Goal: Information Seeking & Learning: Stay updated

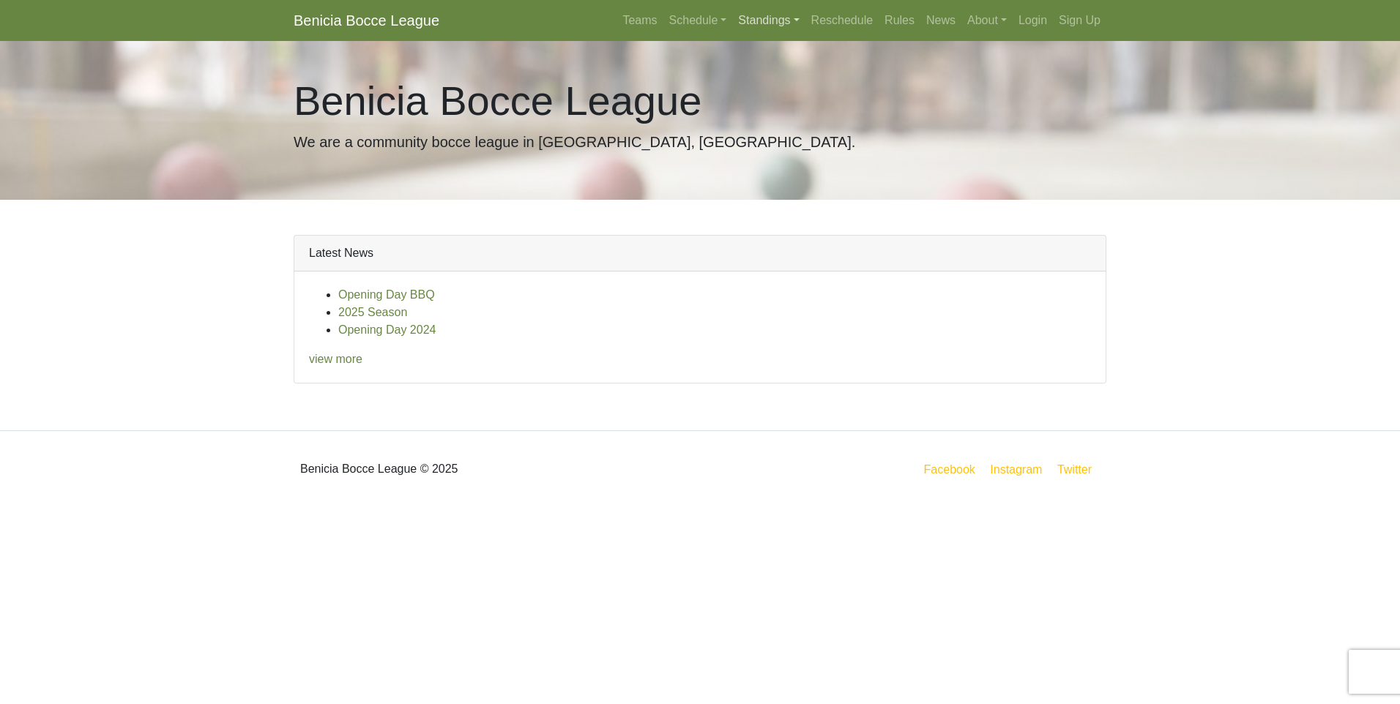
click at [769, 14] on link "Standings" at bounding box center [768, 20] width 72 height 29
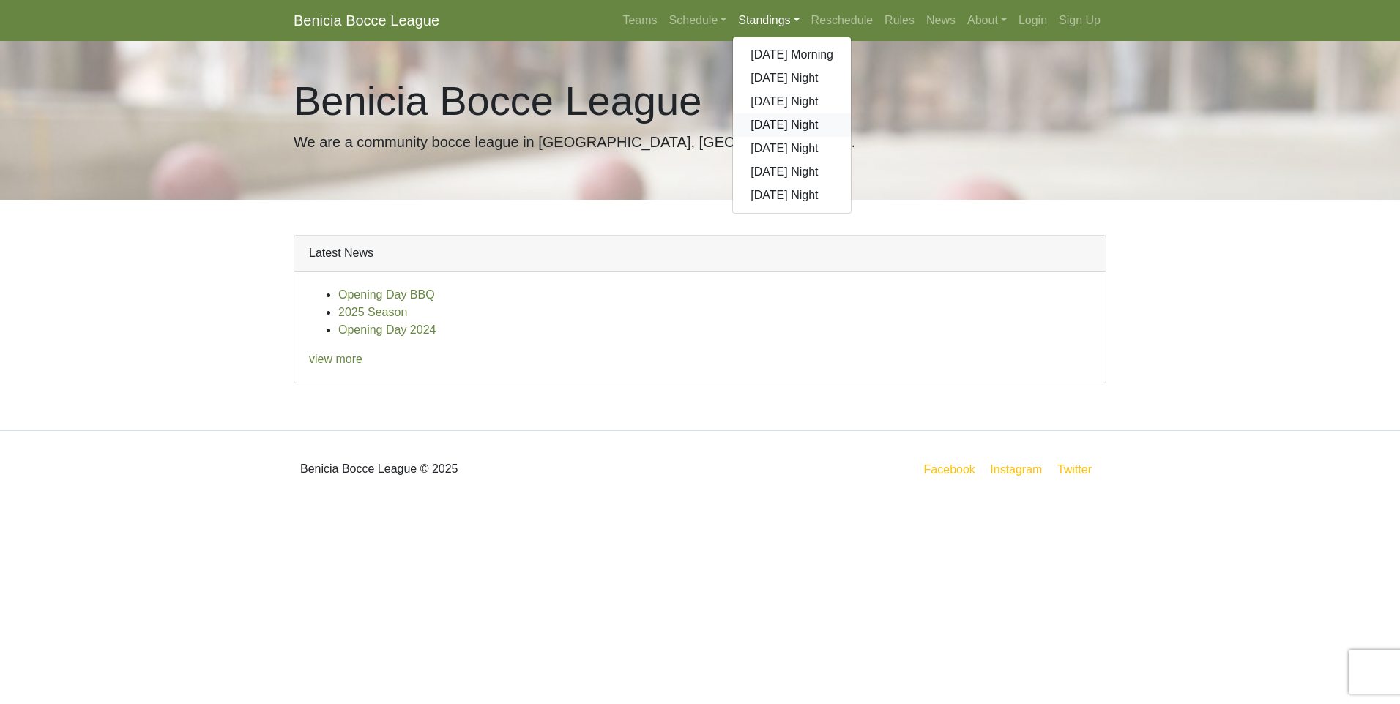
click at [770, 122] on link "[DATE] Night" at bounding box center [792, 124] width 118 height 23
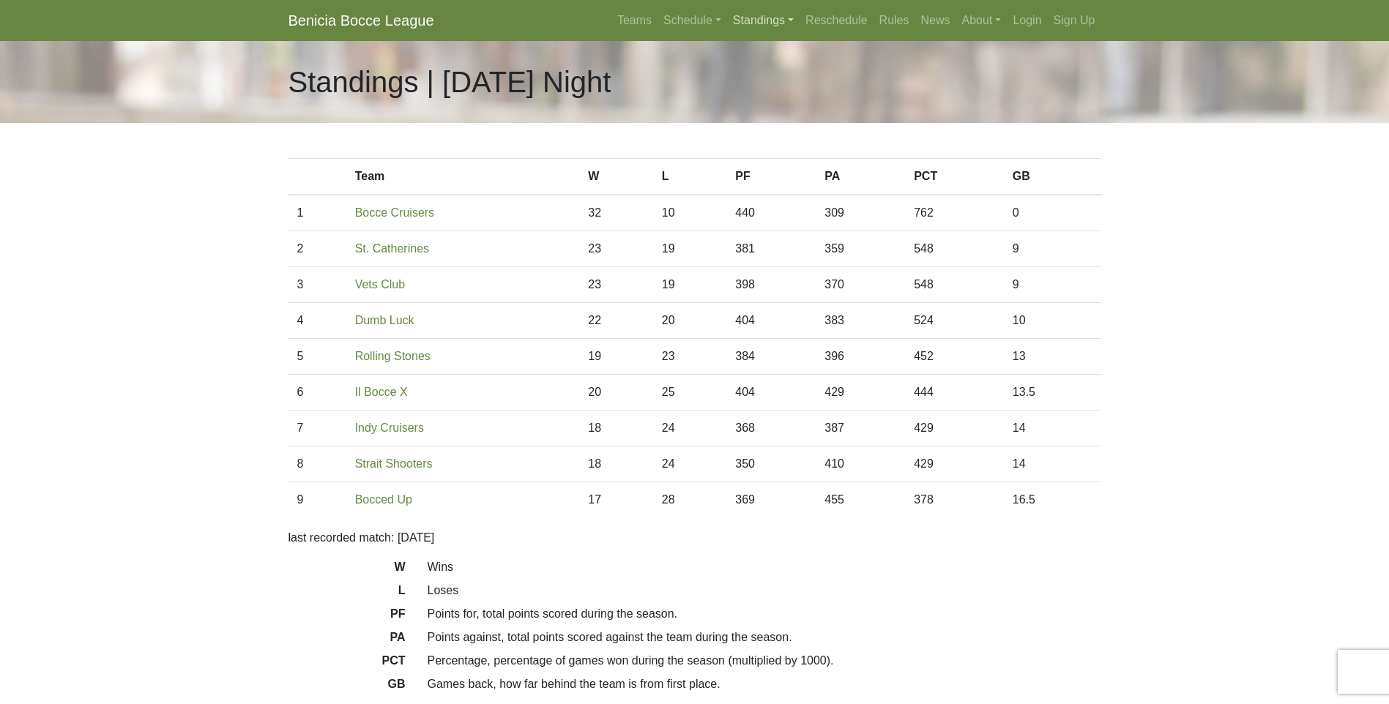
click at [785, 20] on link "Standings" at bounding box center [763, 20] width 72 height 29
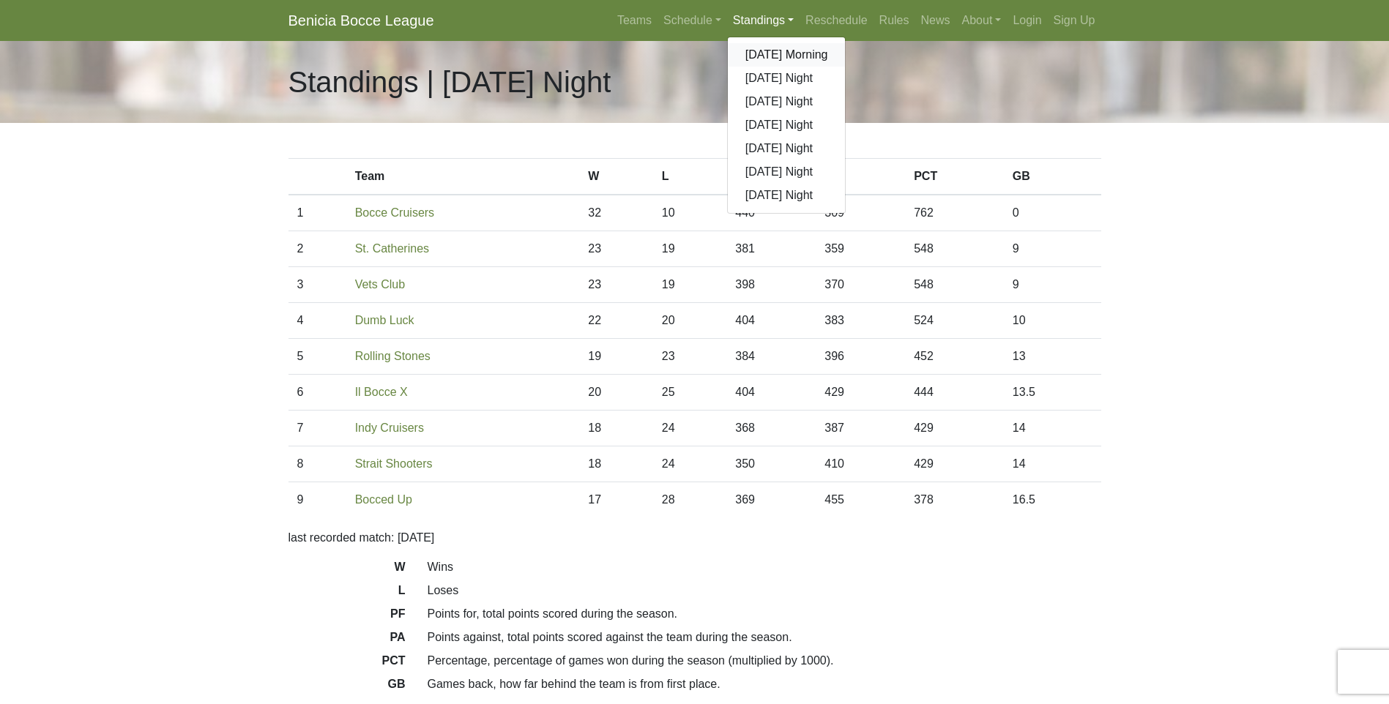
click at [774, 53] on link "[DATE] Morning" at bounding box center [787, 54] width 118 height 23
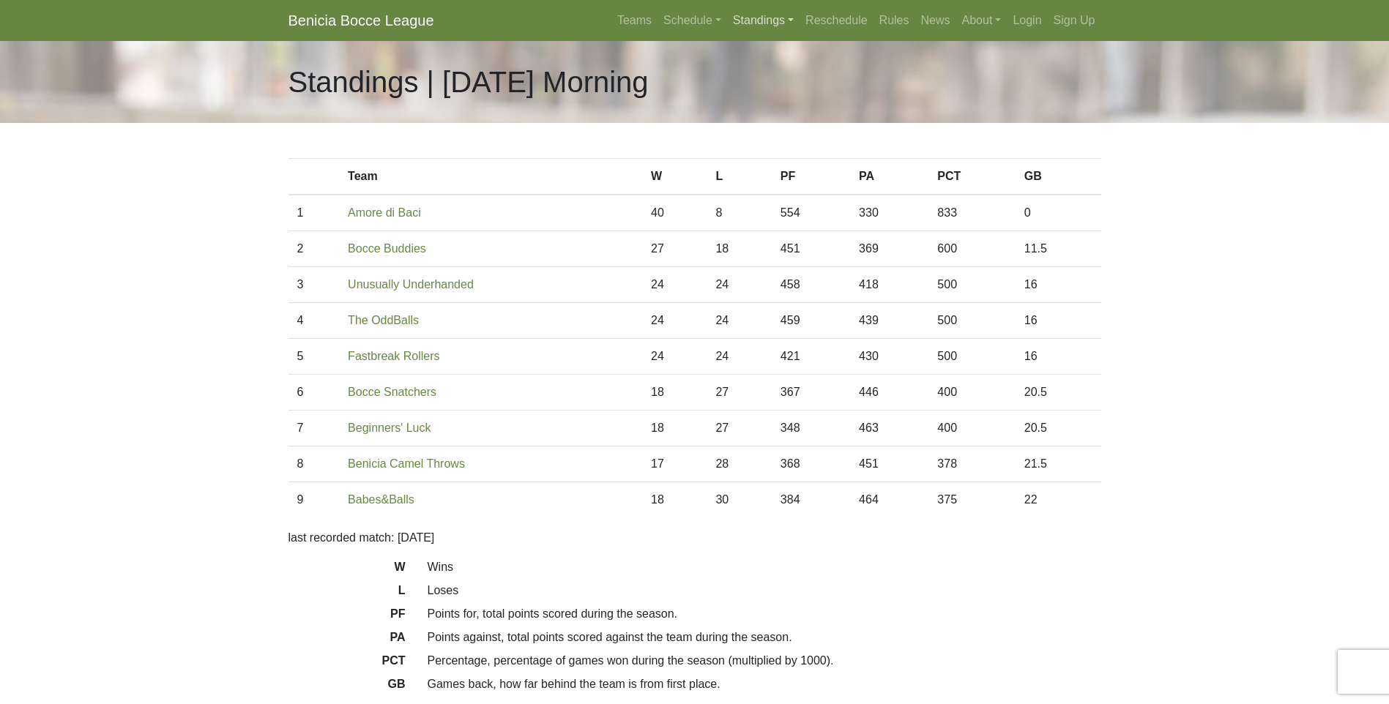
click at [786, 22] on link "Standings" at bounding box center [763, 20] width 72 height 29
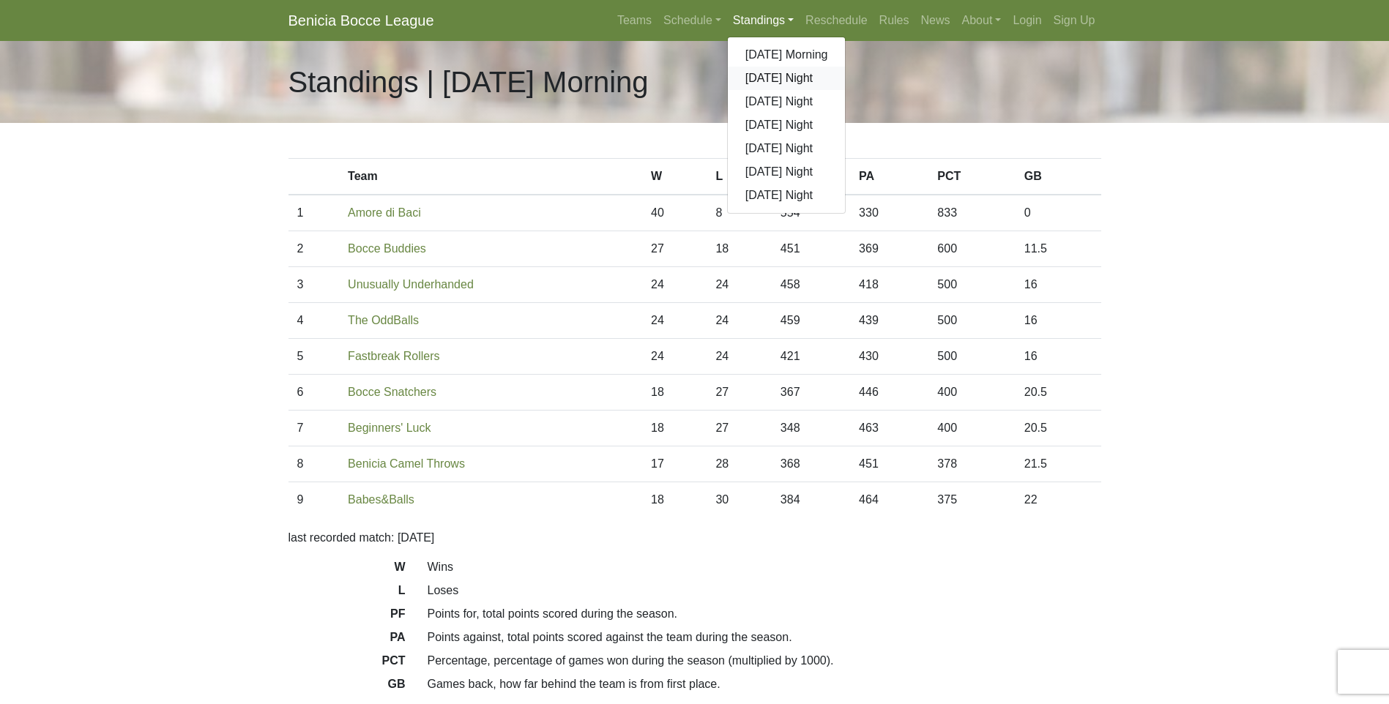
click at [763, 75] on link "[DATE] Night" at bounding box center [787, 78] width 118 height 23
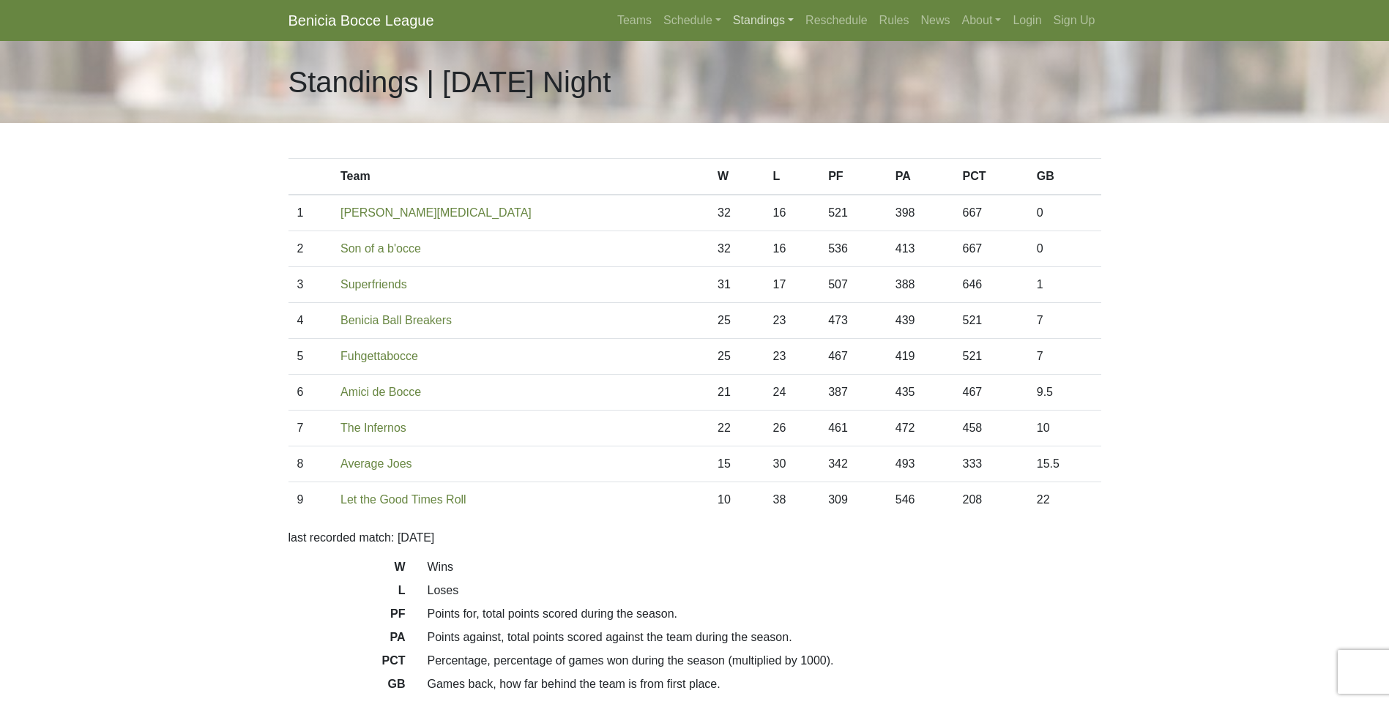
click at [769, 16] on link "Standings" at bounding box center [763, 20] width 72 height 29
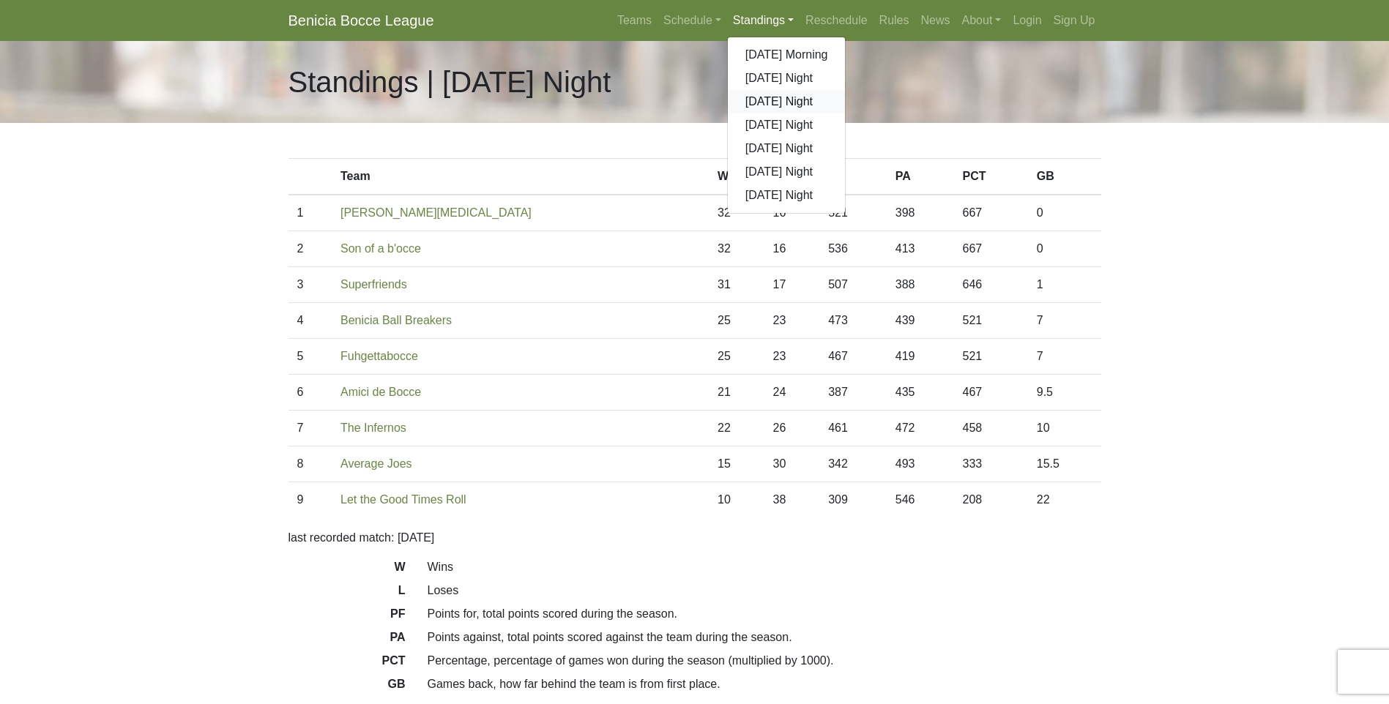
click at [770, 99] on link "[DATE] Night" at bounding box center [787, 101] width 118 height 23
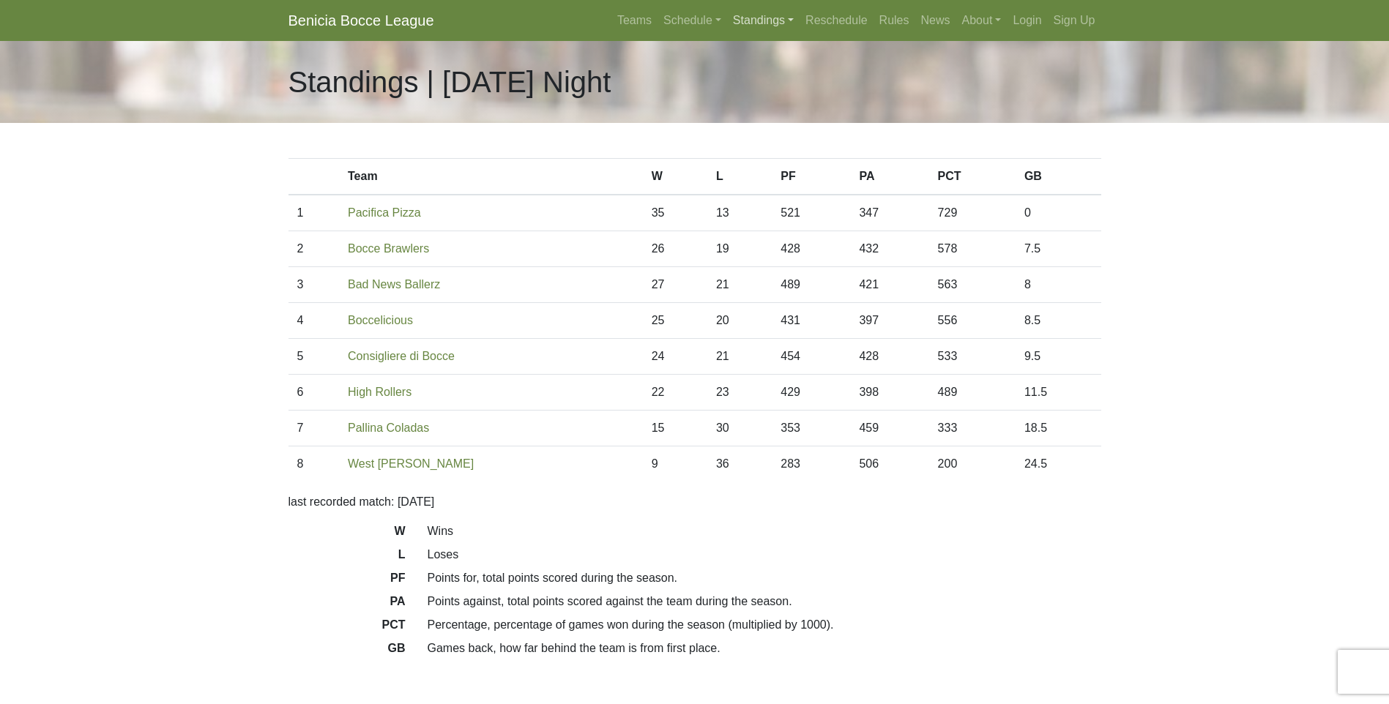
click at [779, 15] on link "Standings" at bounding box center [763, 20] width 72 height 29
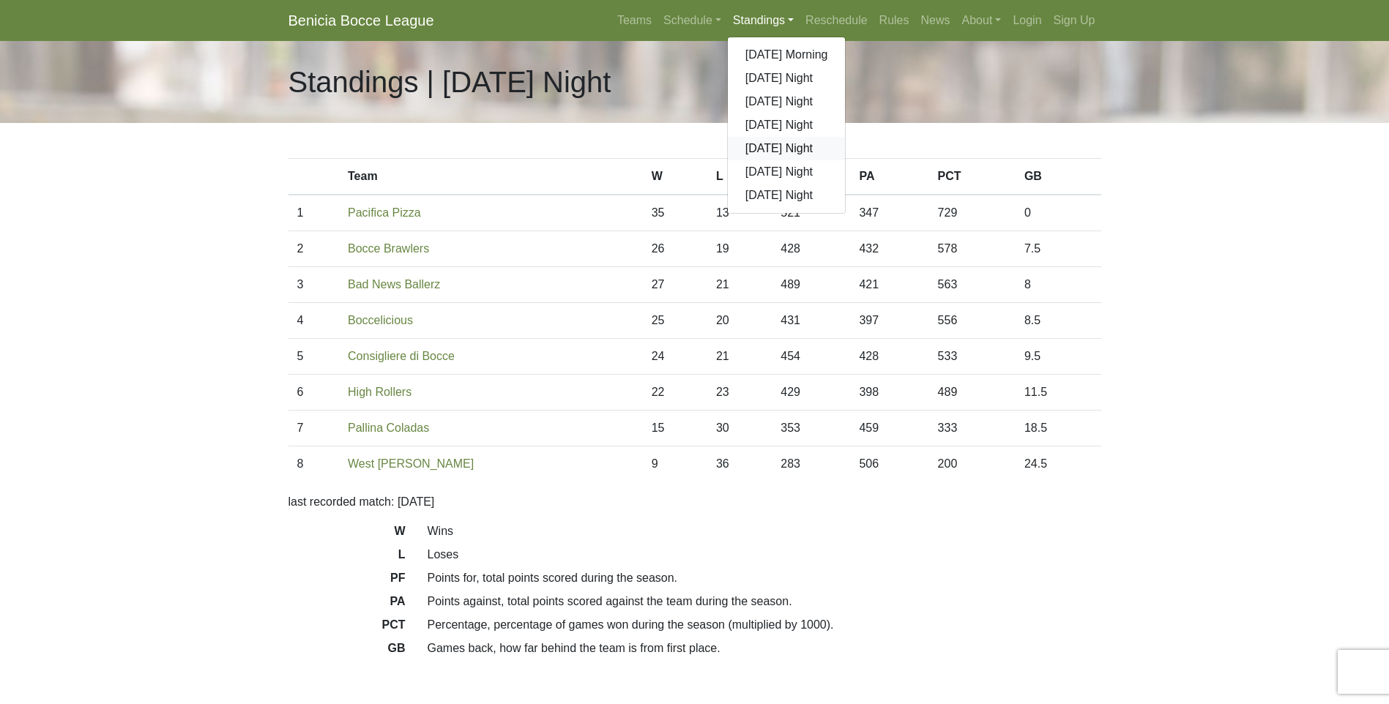
click at [762, 151] on link "[DATE] Night" at bounding box center [787, 148] width 118 height 23
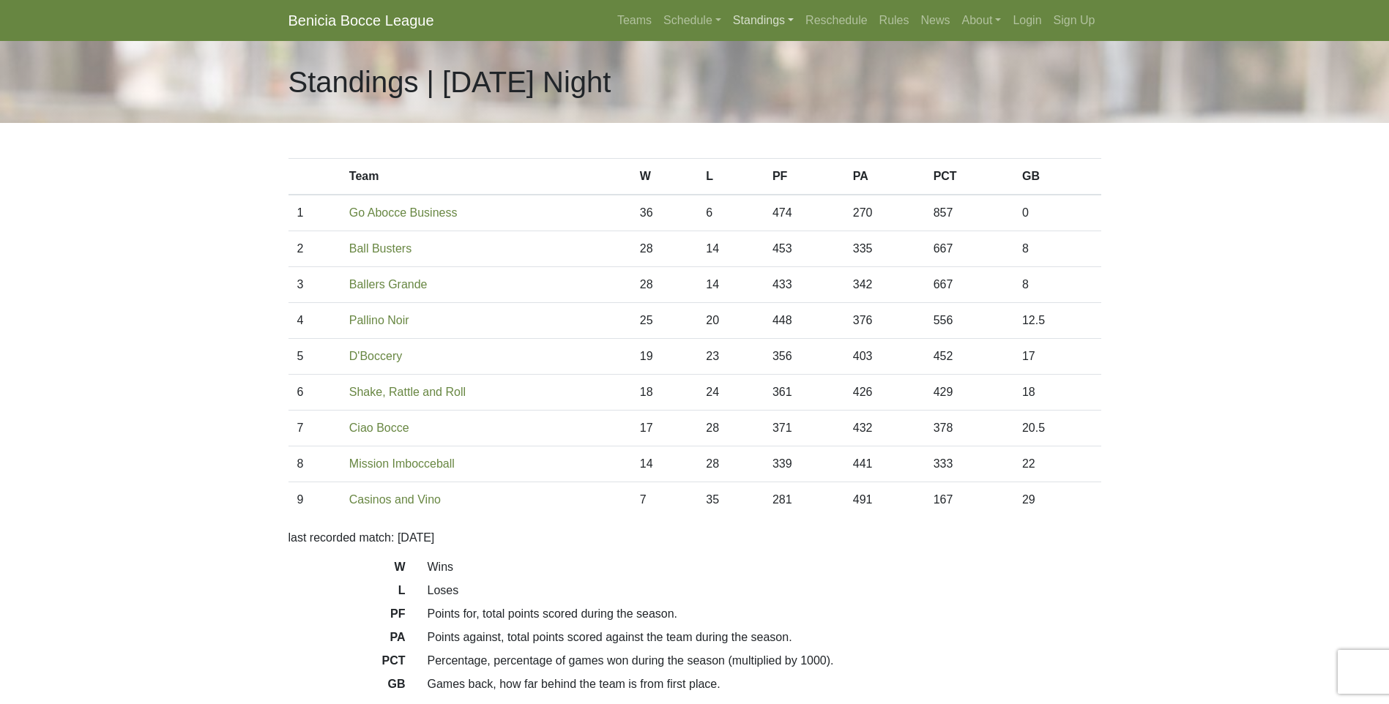
click at [782, 18] on link "Standings" at bounding box center [763, 20] width 72 height 29
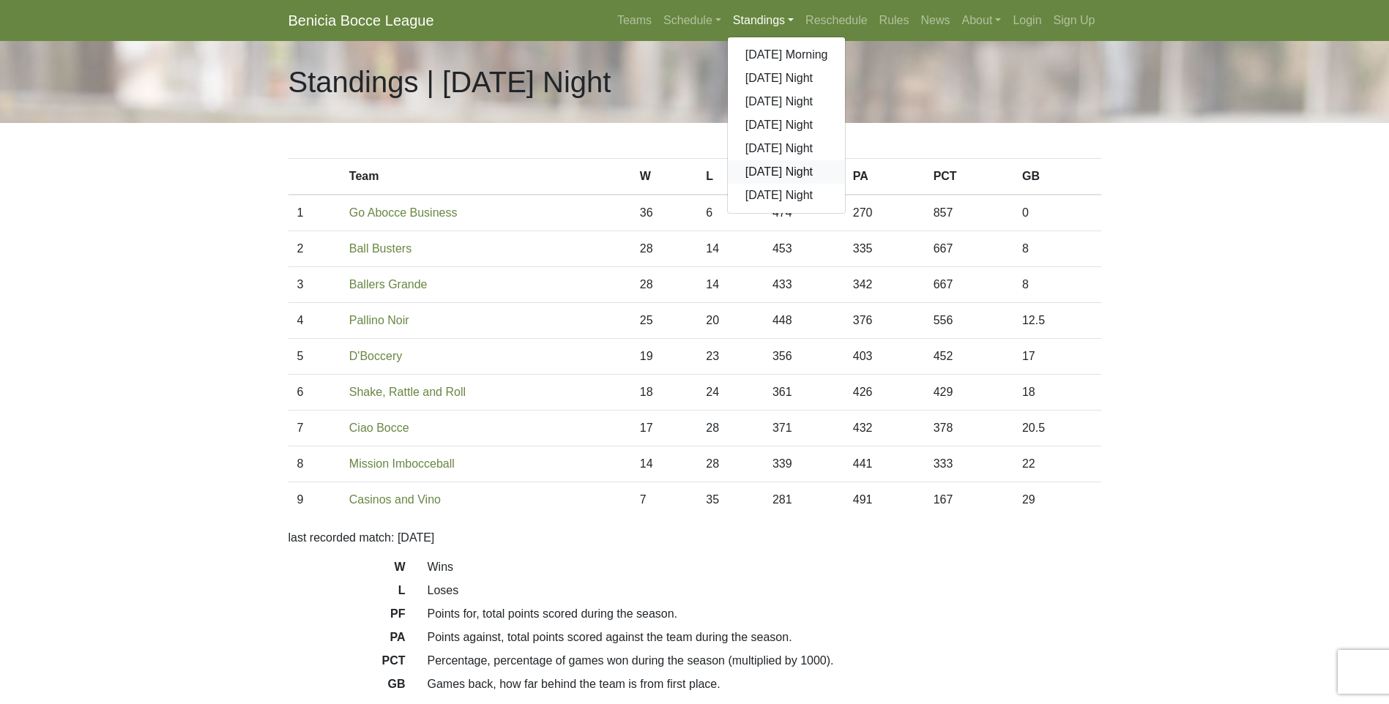
click at [775, 168] on link "[DATE] Night" at bounding box center [787, 171] width 118 height 23
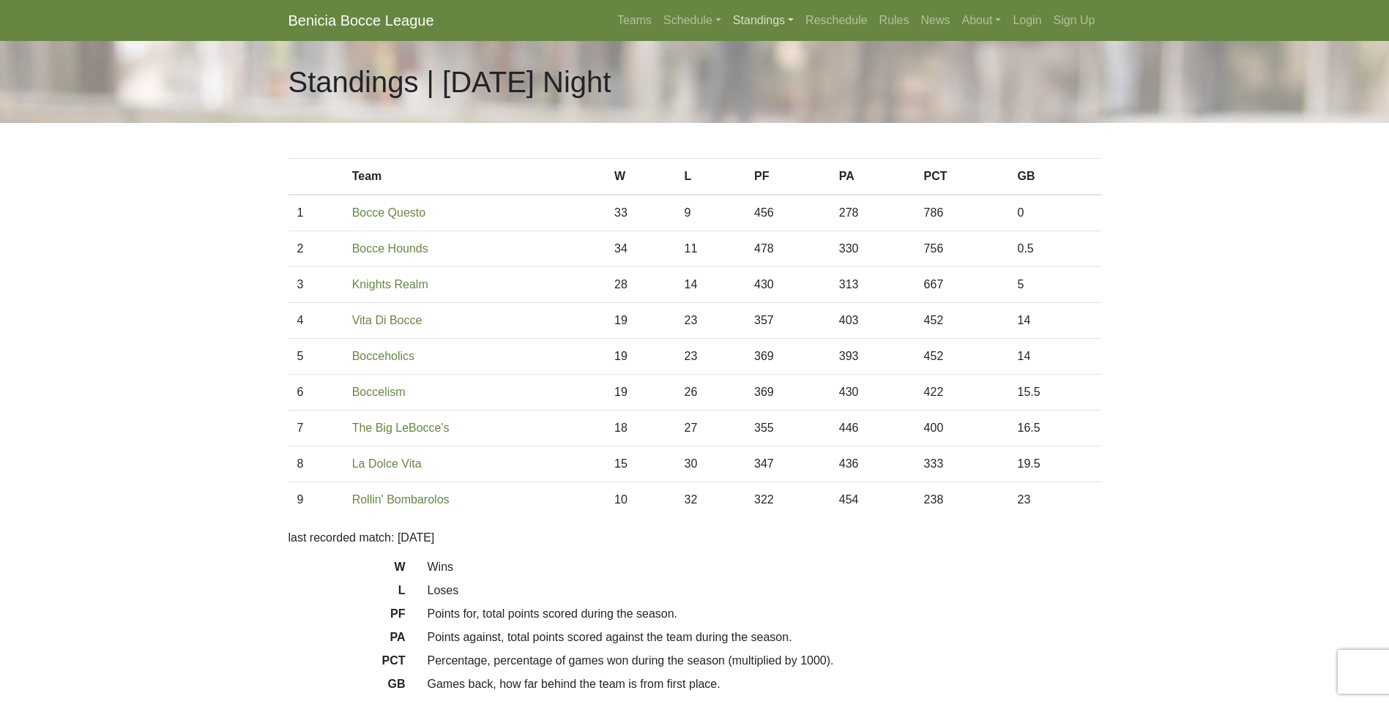
click at [774, 22] on link "Standings" at bounding box center [763, 20] width 72 height 29
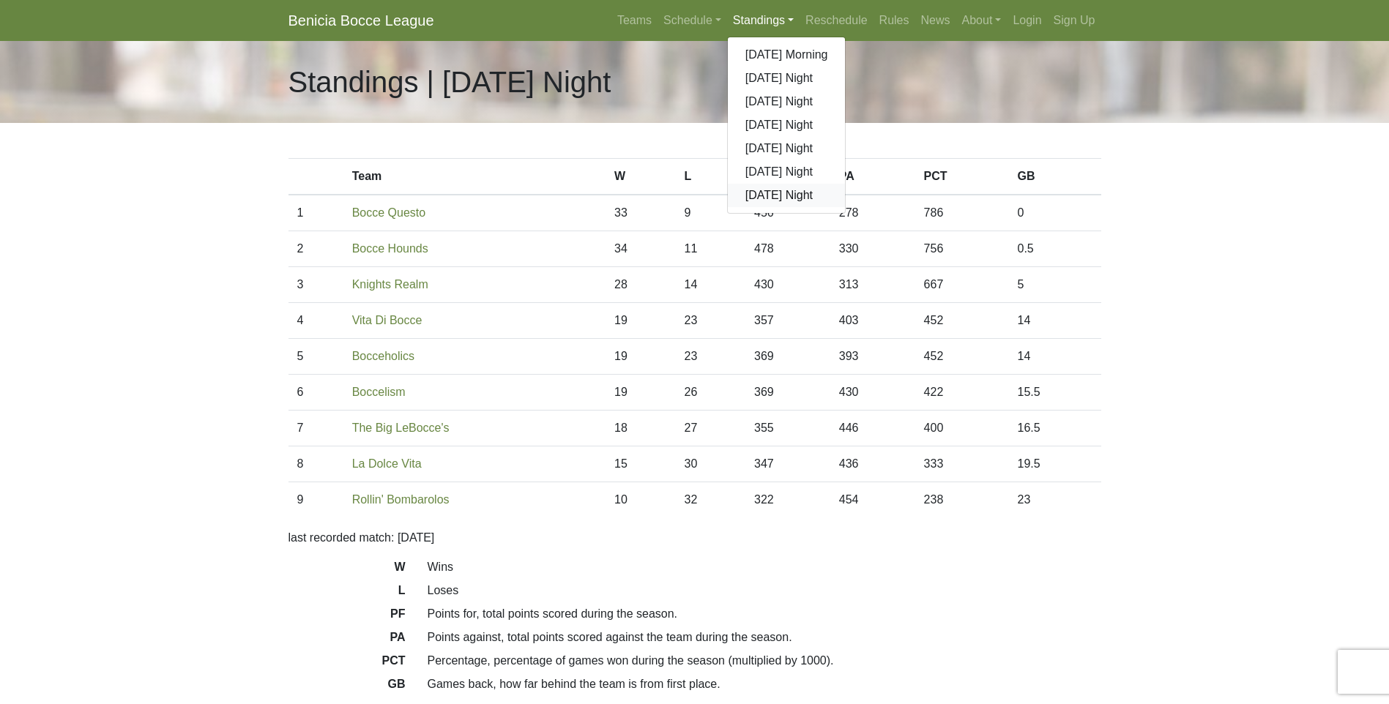
click at [793, 196] on link "[DATE] Night" at bounding box center [787, 195] width 118 height 23
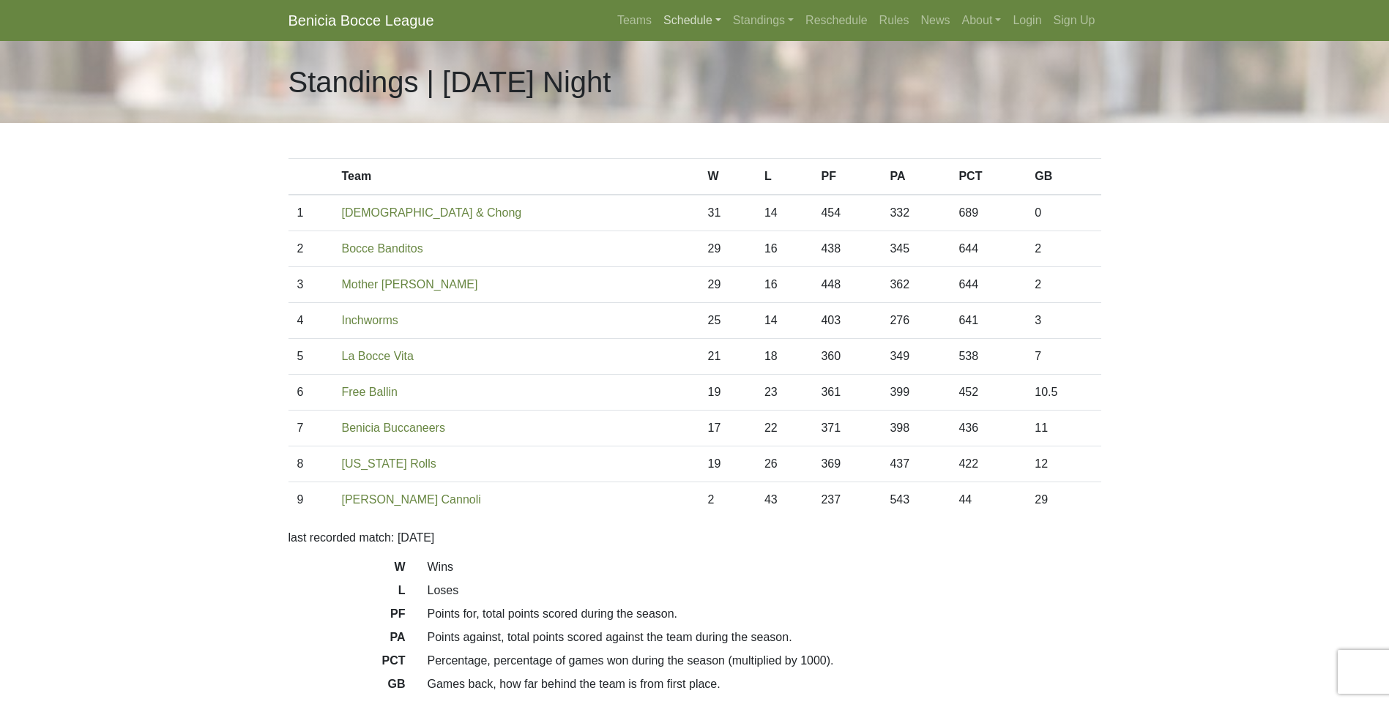
click at [692, 23] on link "Schedule" at bounding box center [692, 20] width 70 height 29
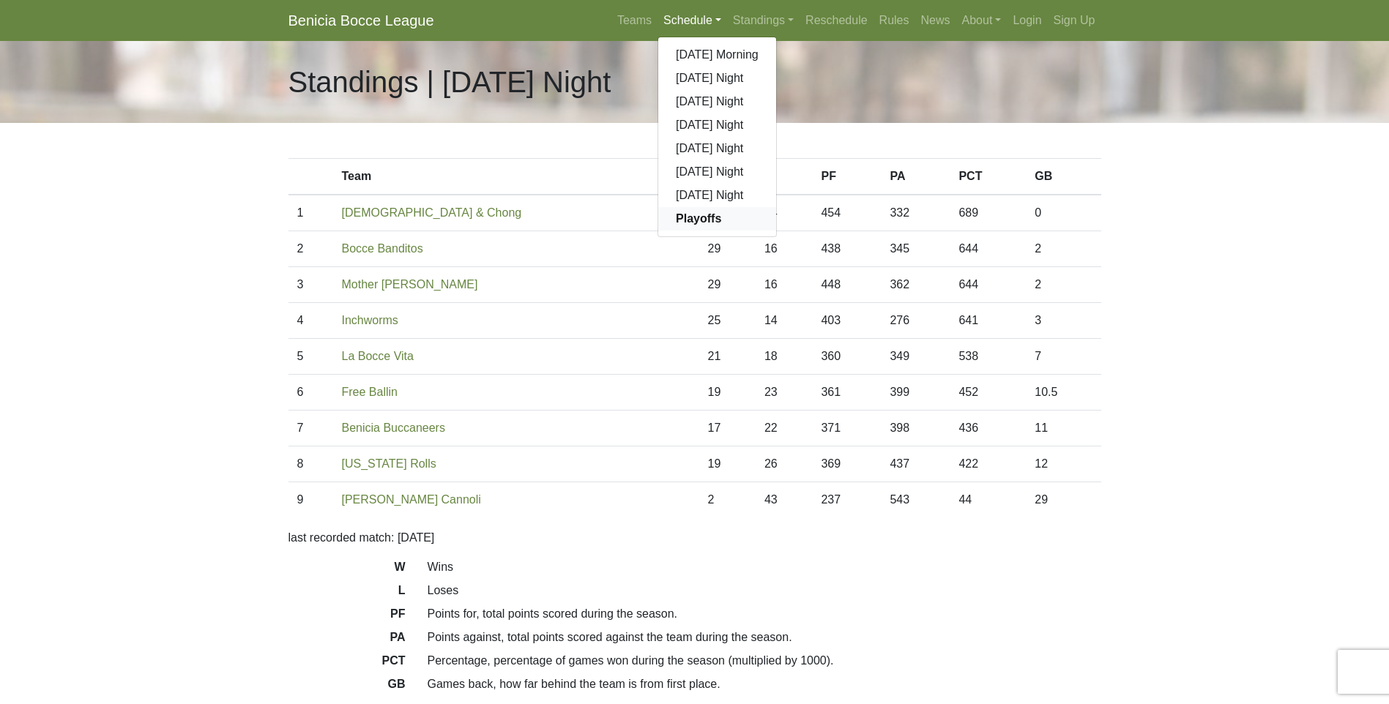
click at [700, 217] on strong "Playoffs" at bounding box center [698, 218] width 45 height 12
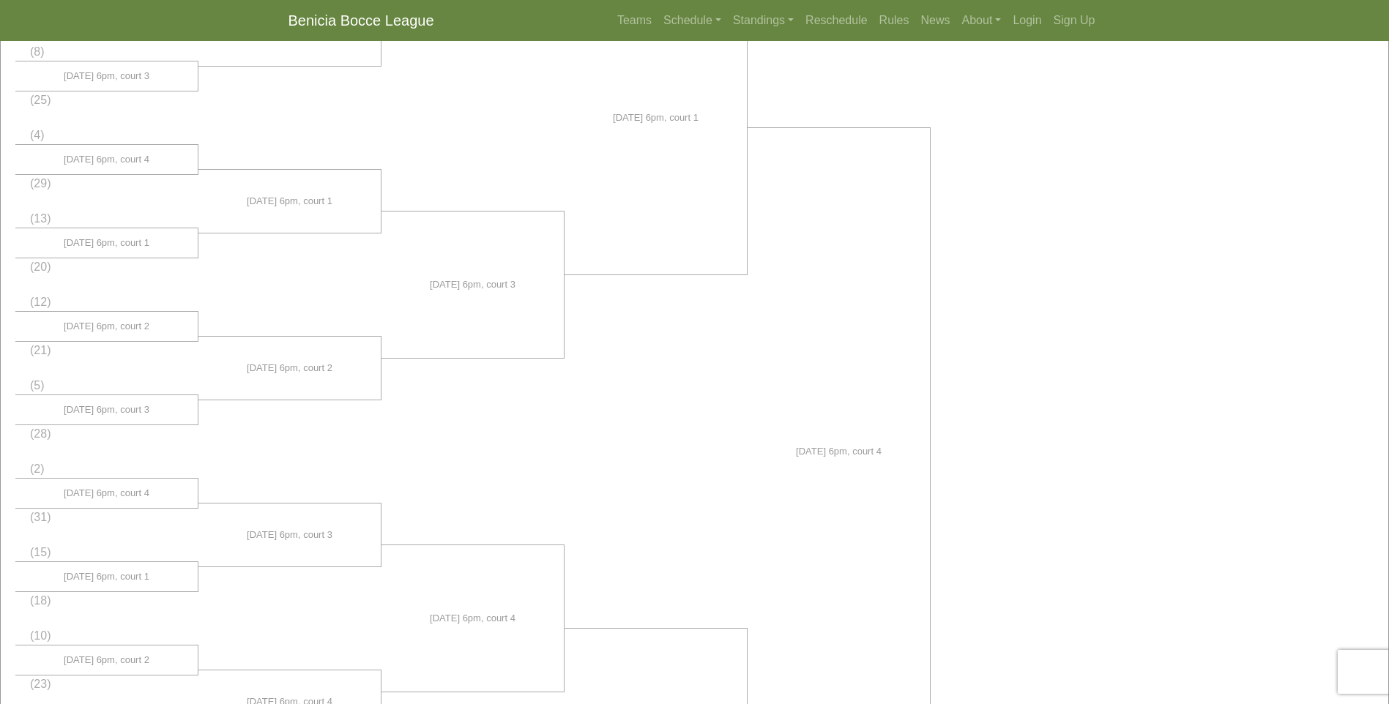
scroll to position [136, 0]
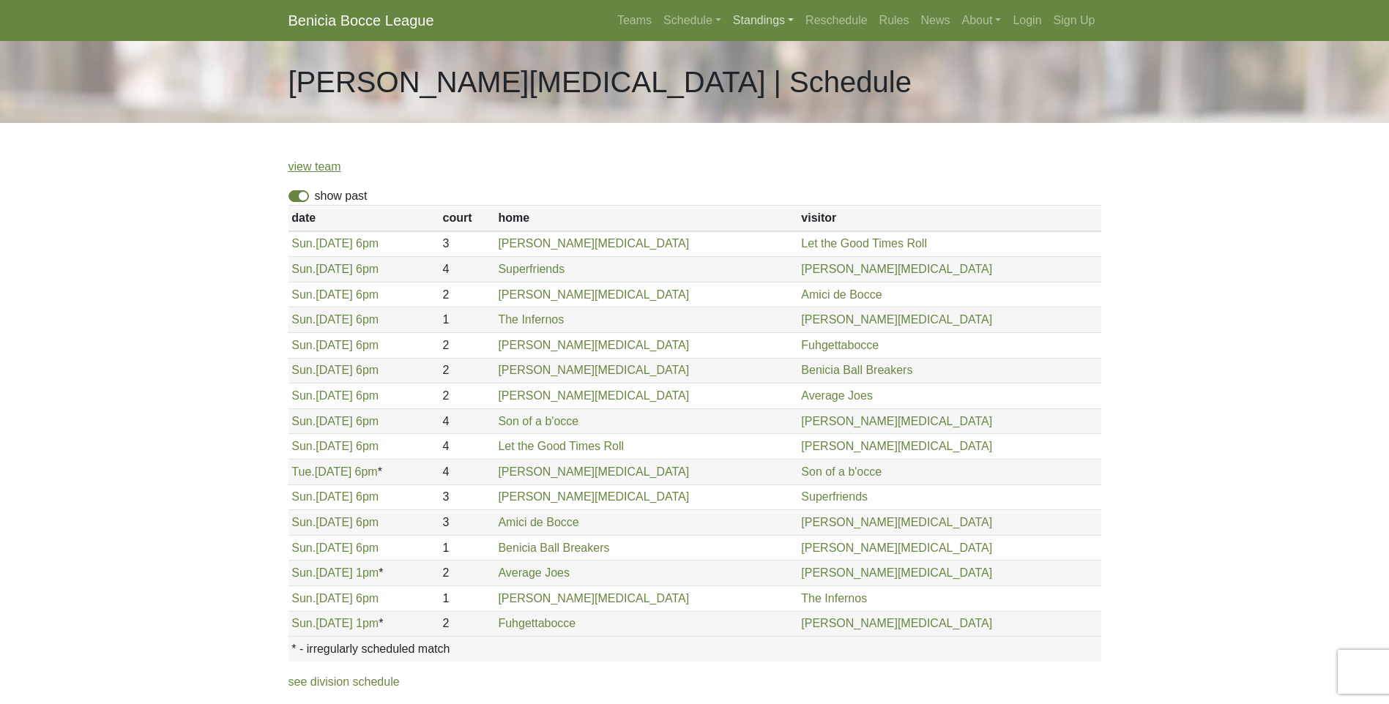
click at [772, 13] on link "Standings" at bounding box center [763, 20] width 72 height 29
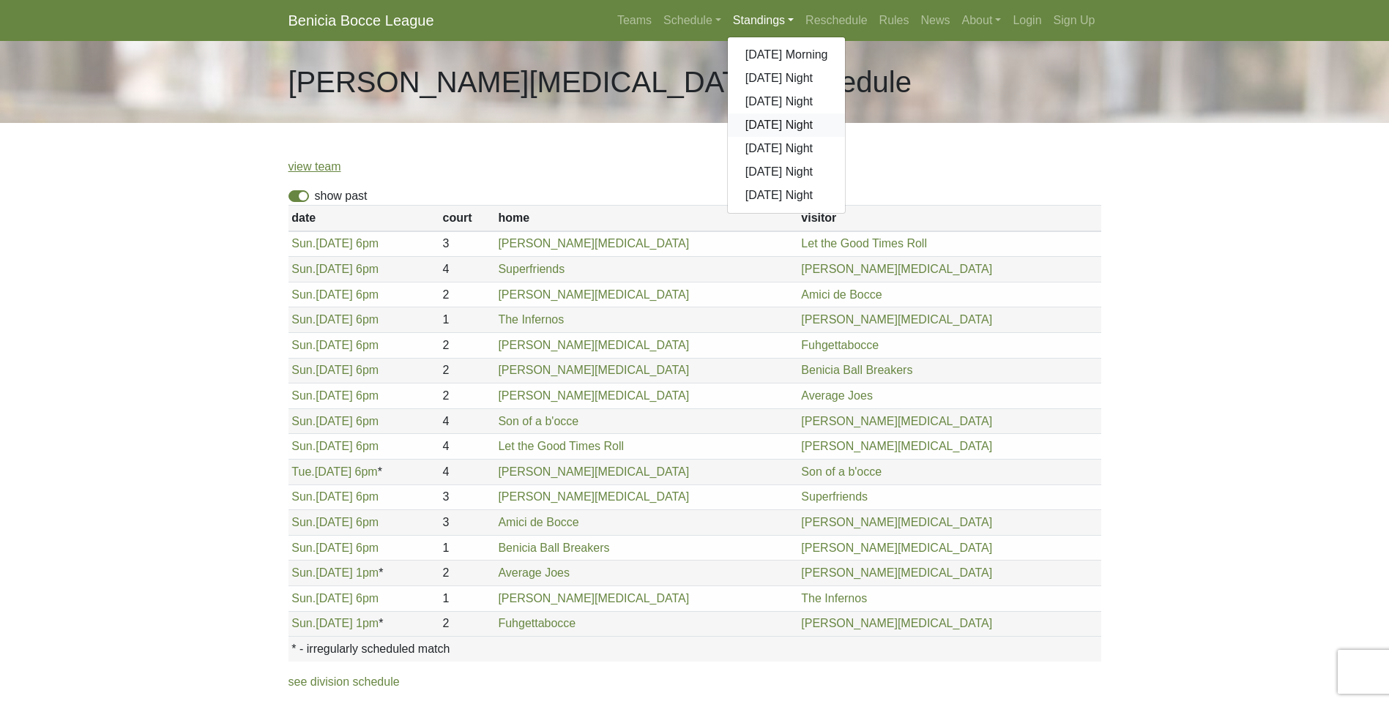
click at [781, 118] on link "[DATE] Night" at bounding box center [787, 124] width 118 height 23
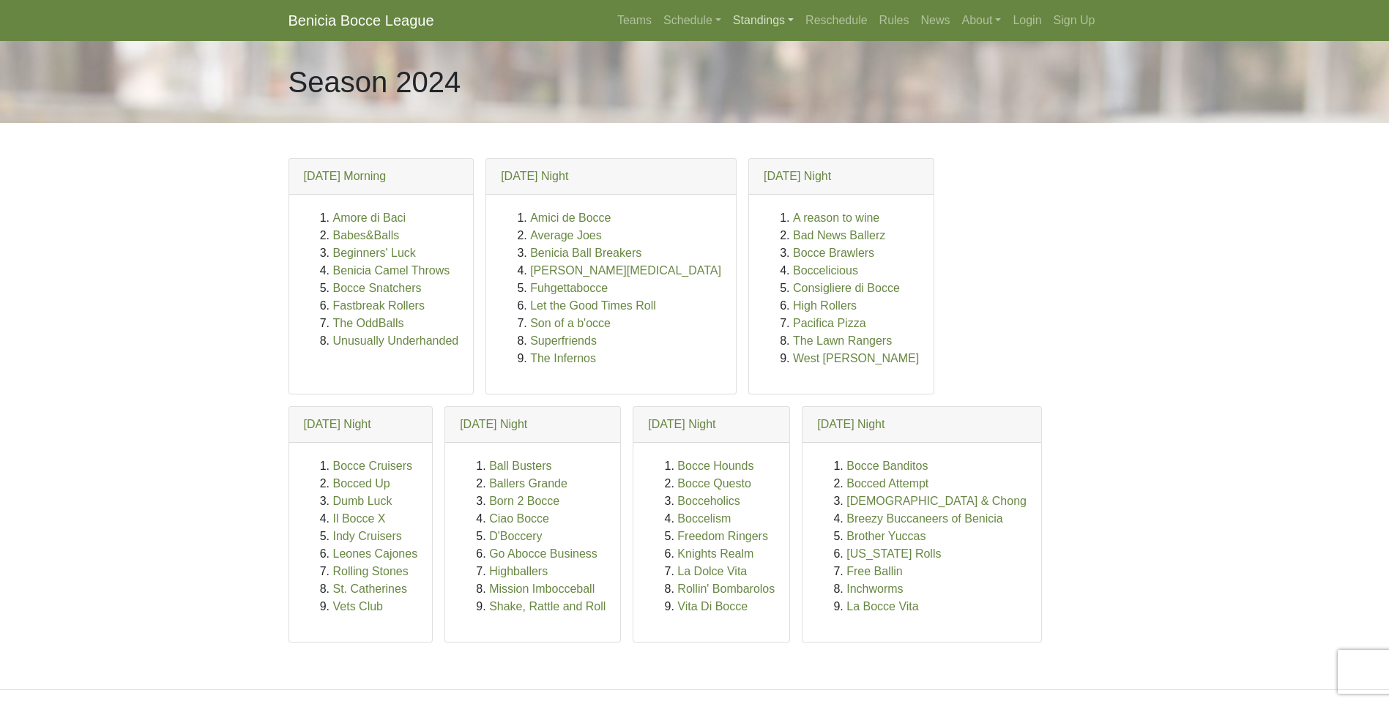
click at [781, 19] on link "Standings" at bounding box center [763, 20] width 72 height 29
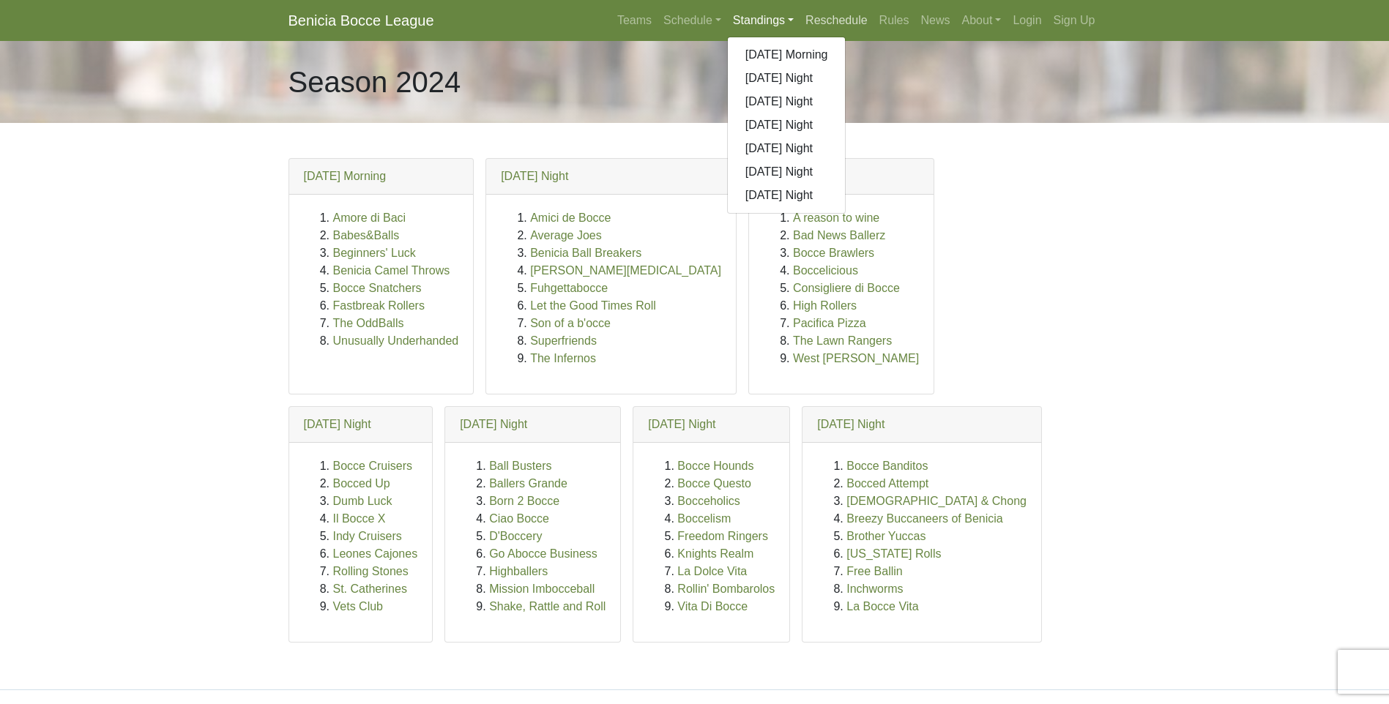
click at [852, 18] on link "Reschedule" at bounding box center [836, 20] width 74 height 29
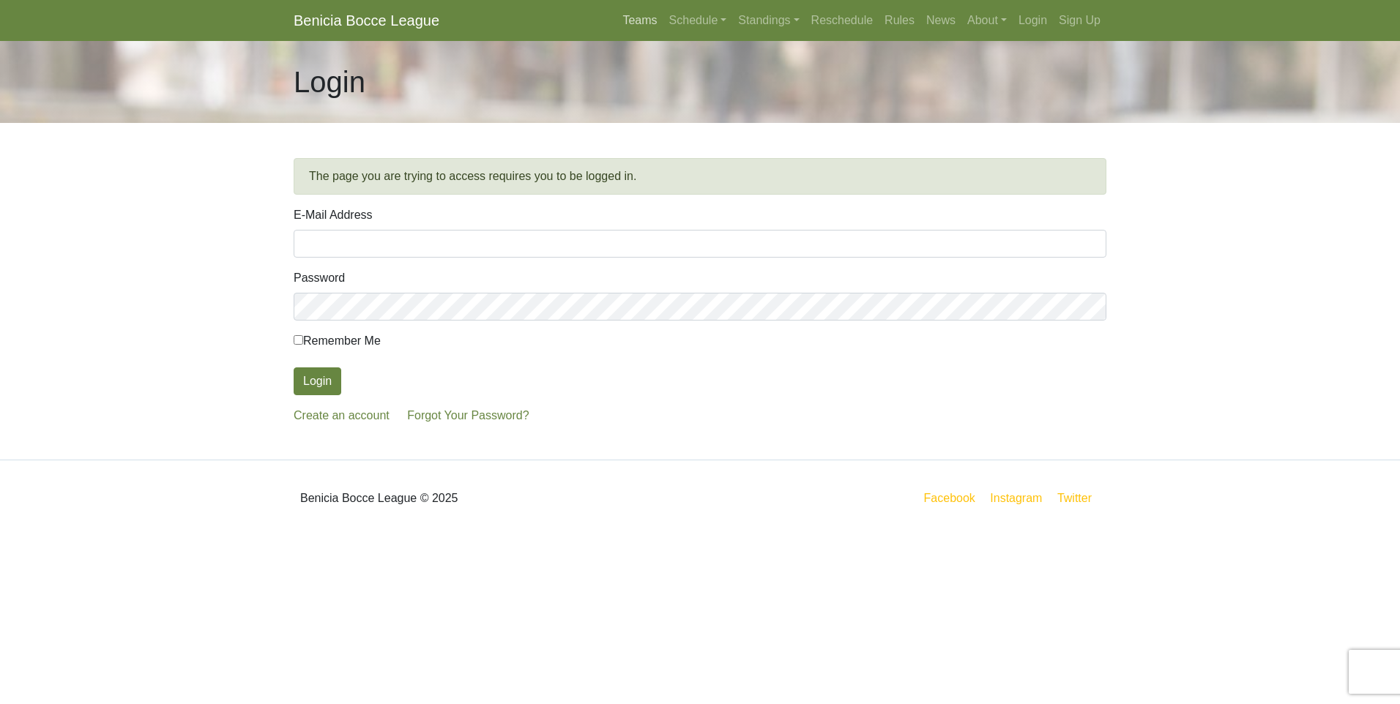
click at [646, 21] on link "Teams" at bounding box center [639, 20] width 46 height 29
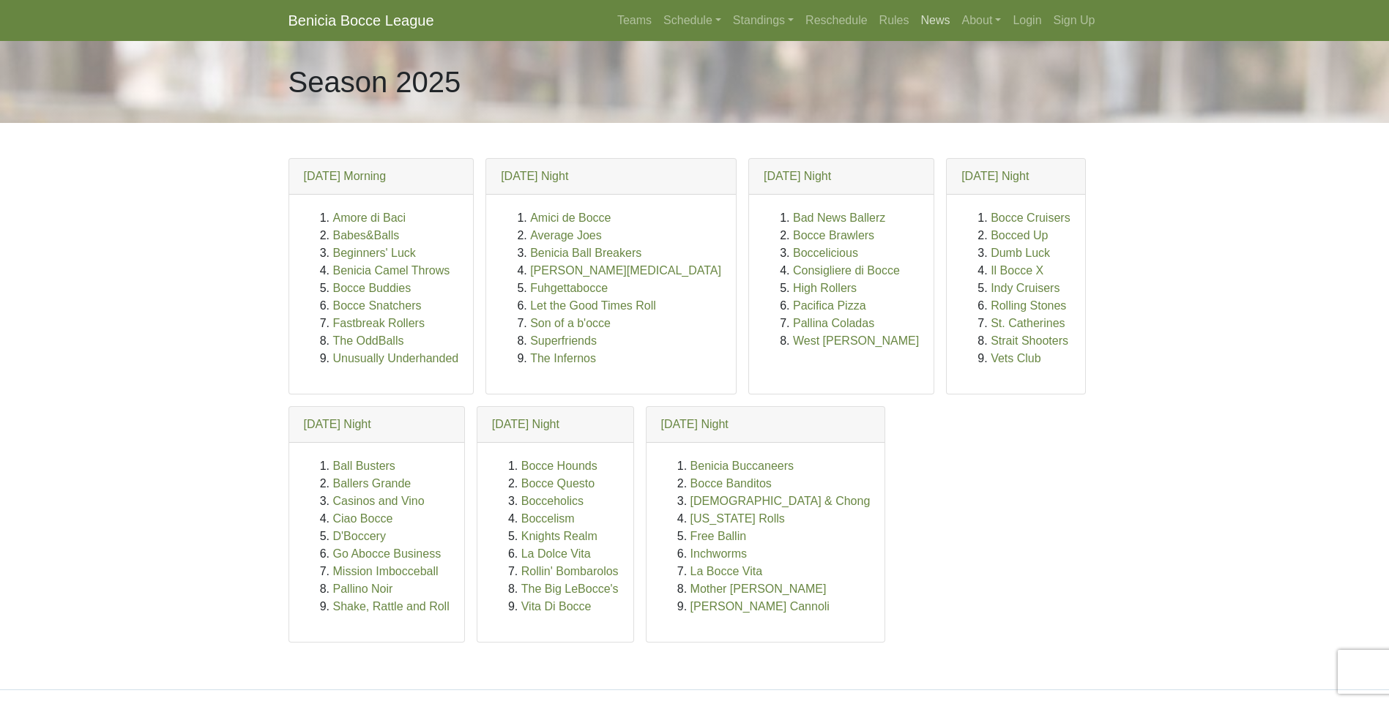
click at [943, 20] on link "News" at bounding box center [935, 20] width 41 height 29
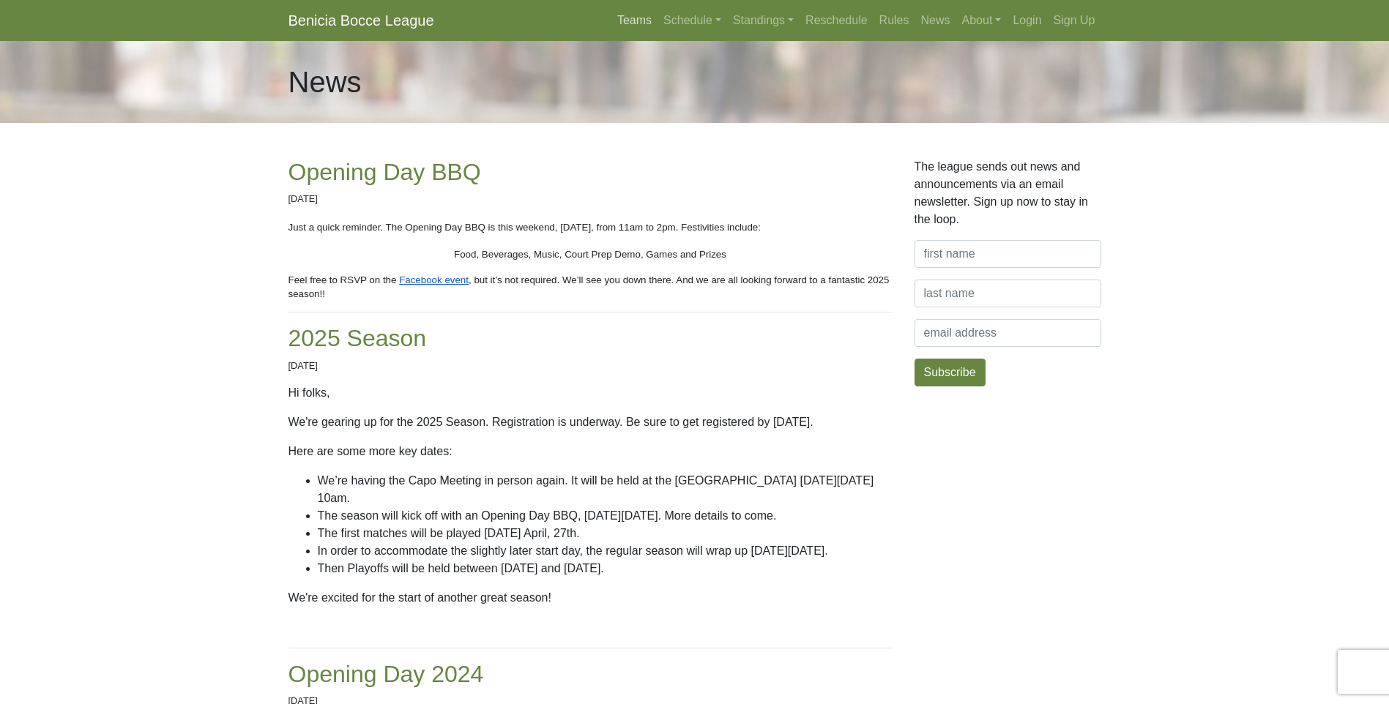
click at [638, 19] on link "Teams" at bounding box center [634, 20] width 46 height 29
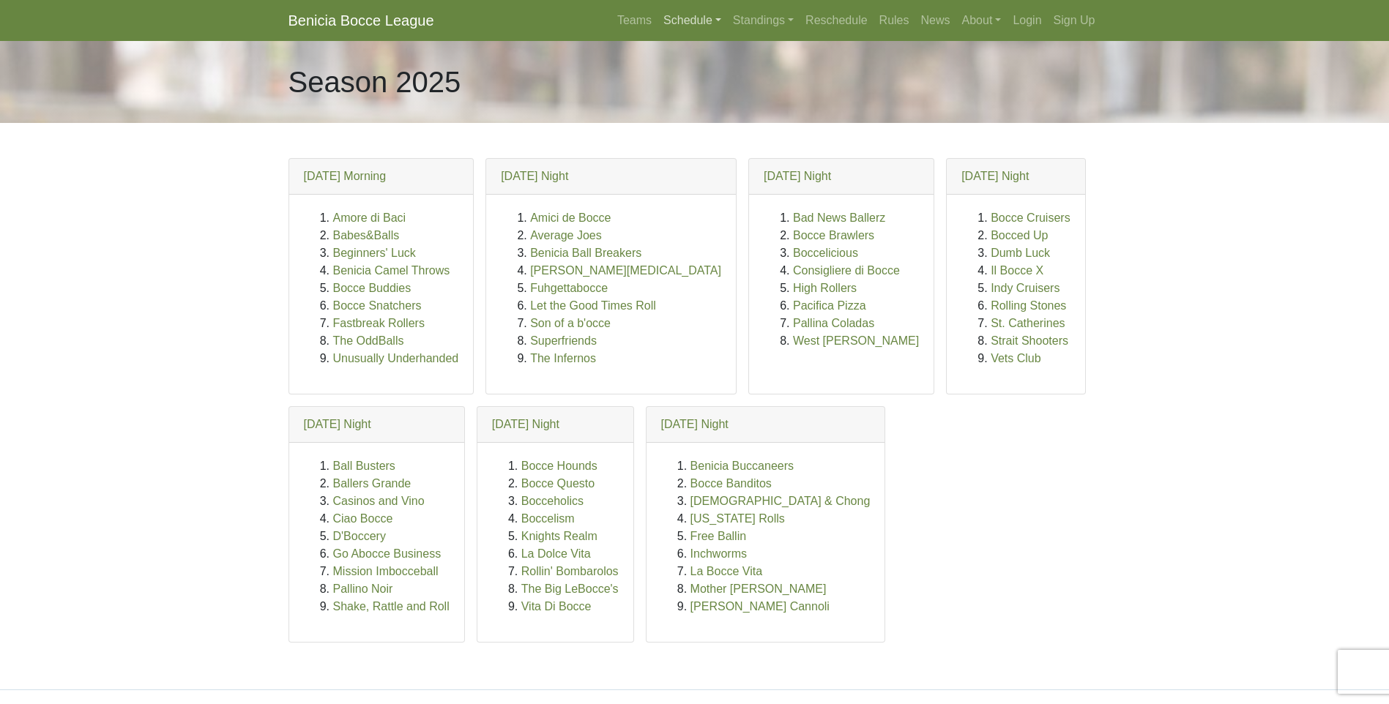
click at [683, 15] on link "Schedule" at bounding box center [692, 20] width 70 height 29
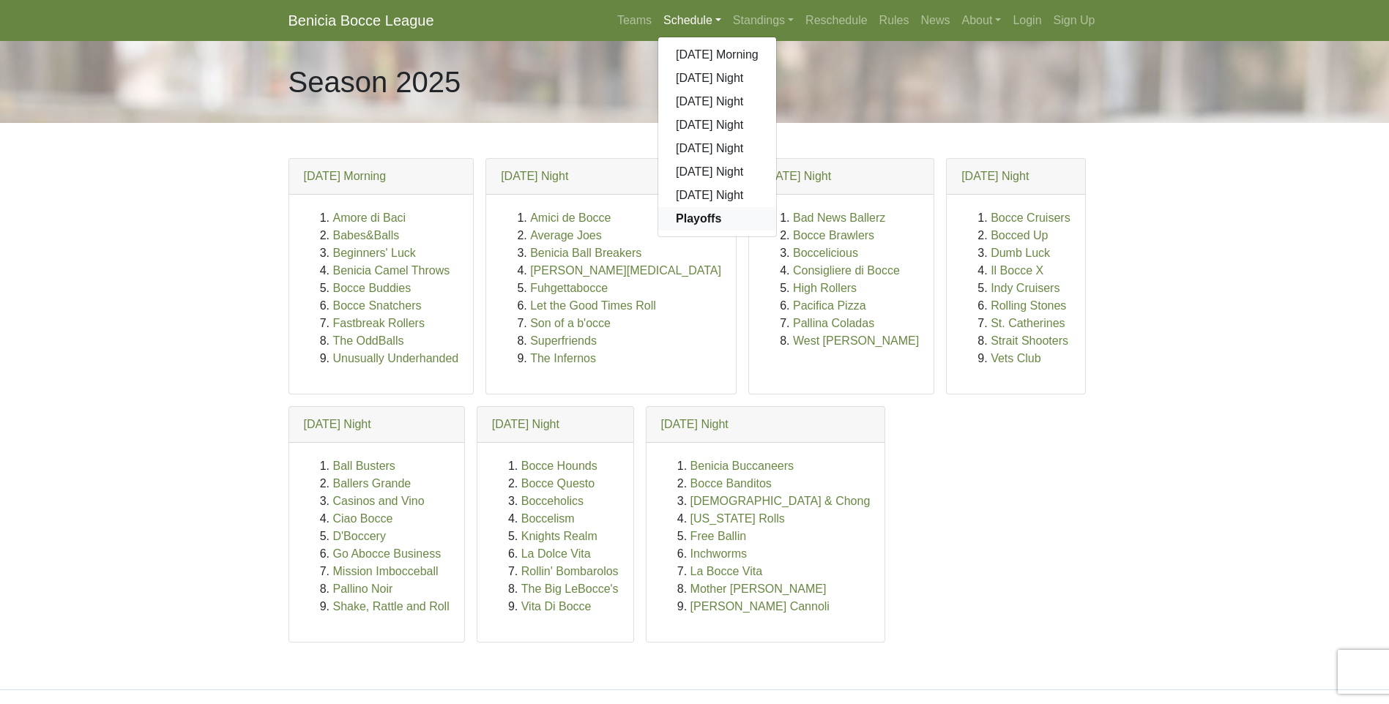
click at [702, 218] on strong "Playoffs" at bounding box center [698, 218] width 45 height 12
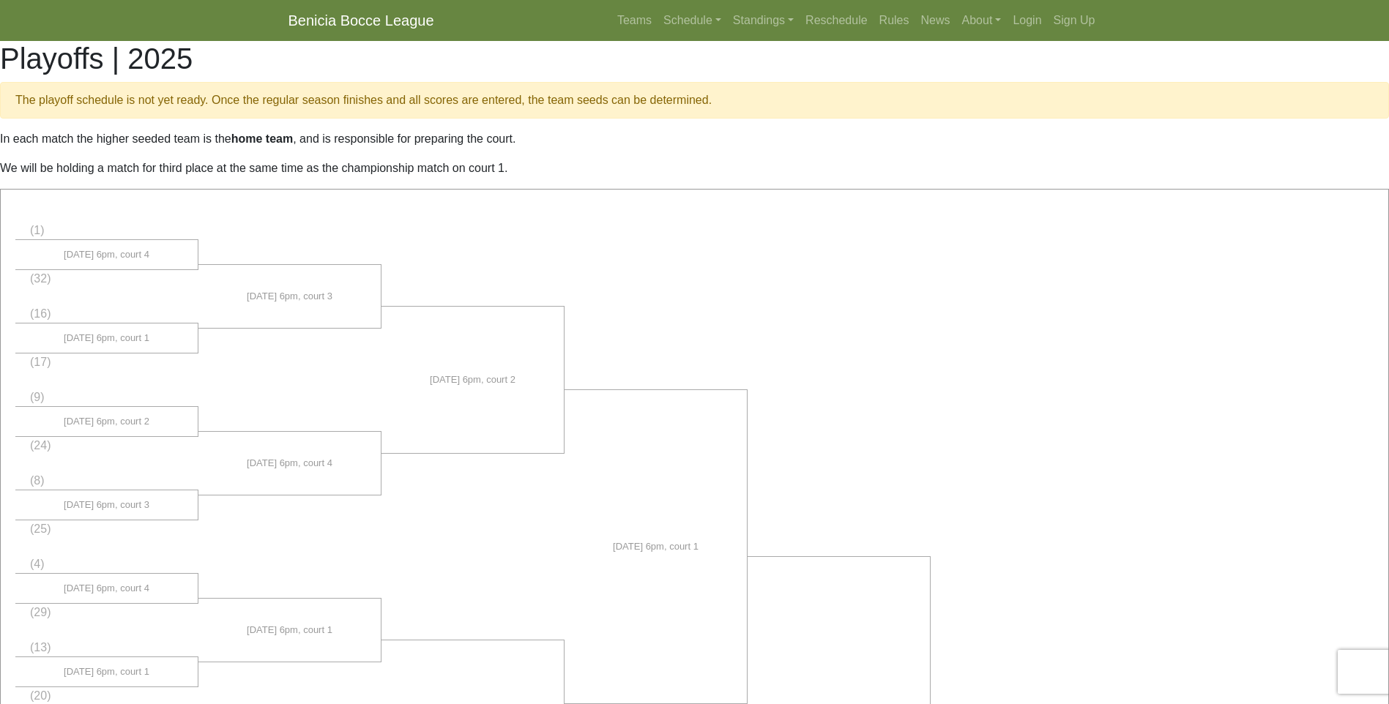
click at [239, 45] on h1 "Playoffs | 2025" at bounding box center [694, 58] width 1389 height 35
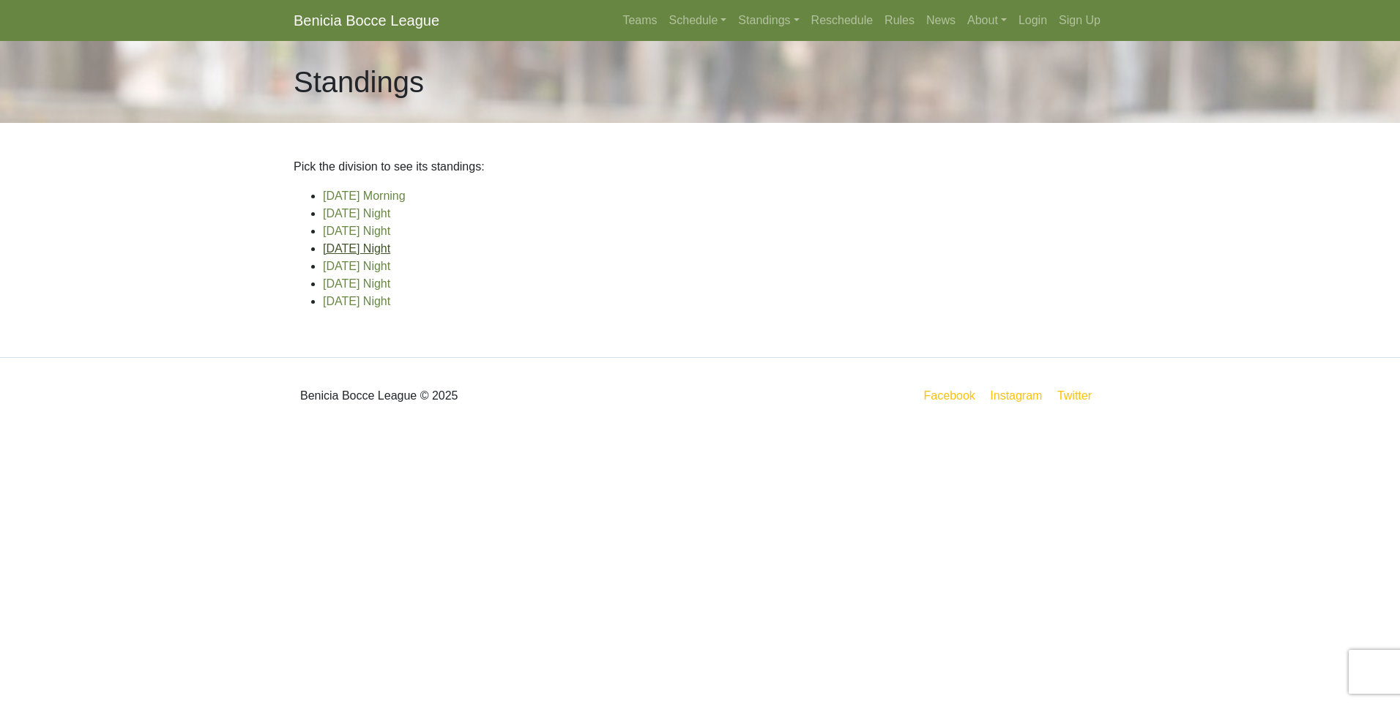
click at [384, 246] on link "[DATE] Night" at bounding box center [356, 248] width 67 height 12
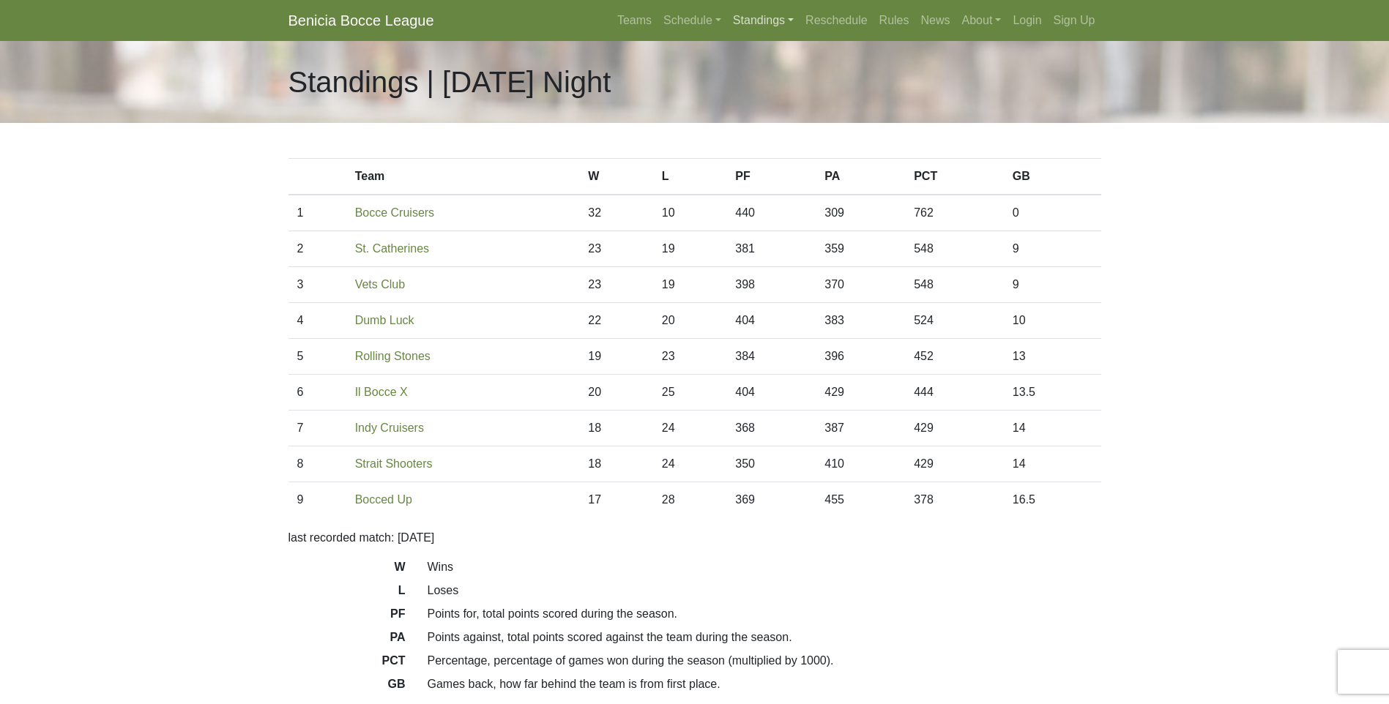
click at [761, 20] on link "Standings" at bounding box center [763, 20] width 72 height 29
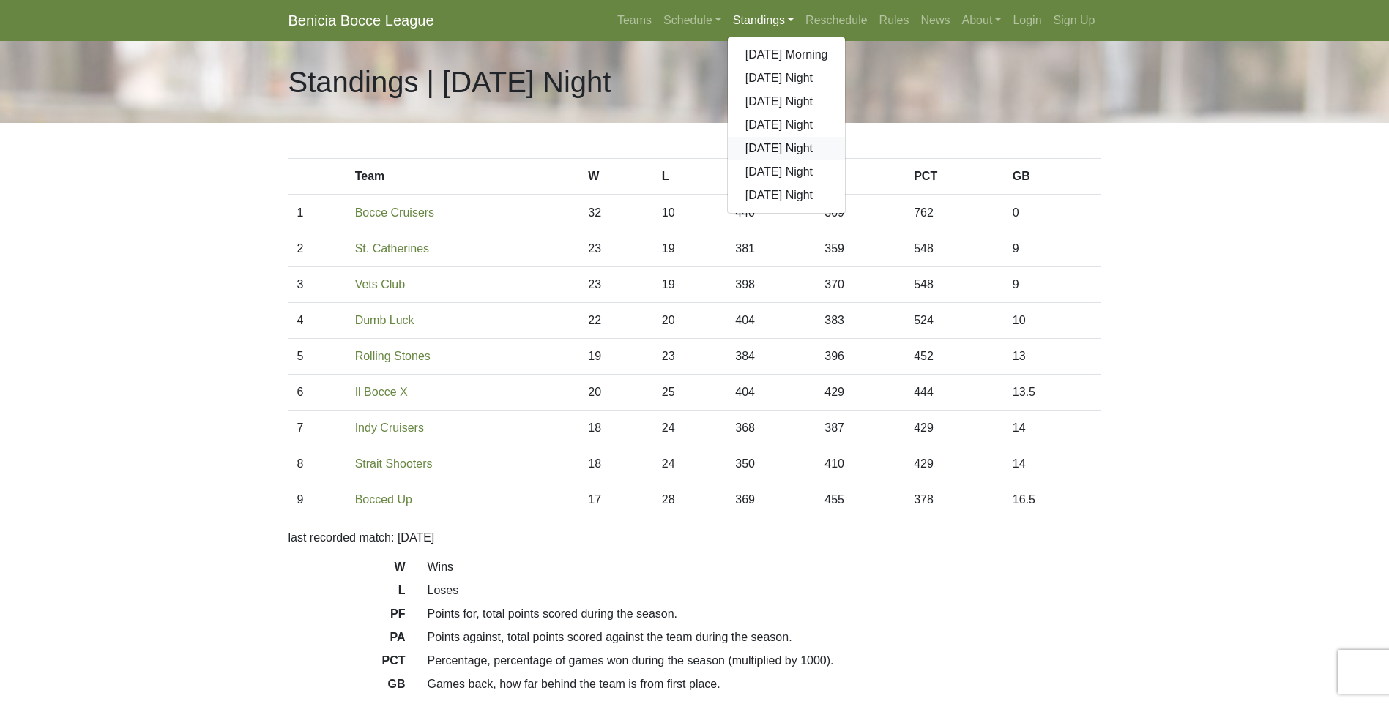
click at [761, 147] on link "[DATE] Night" at bounding box center [787, 148] width 118 height 23
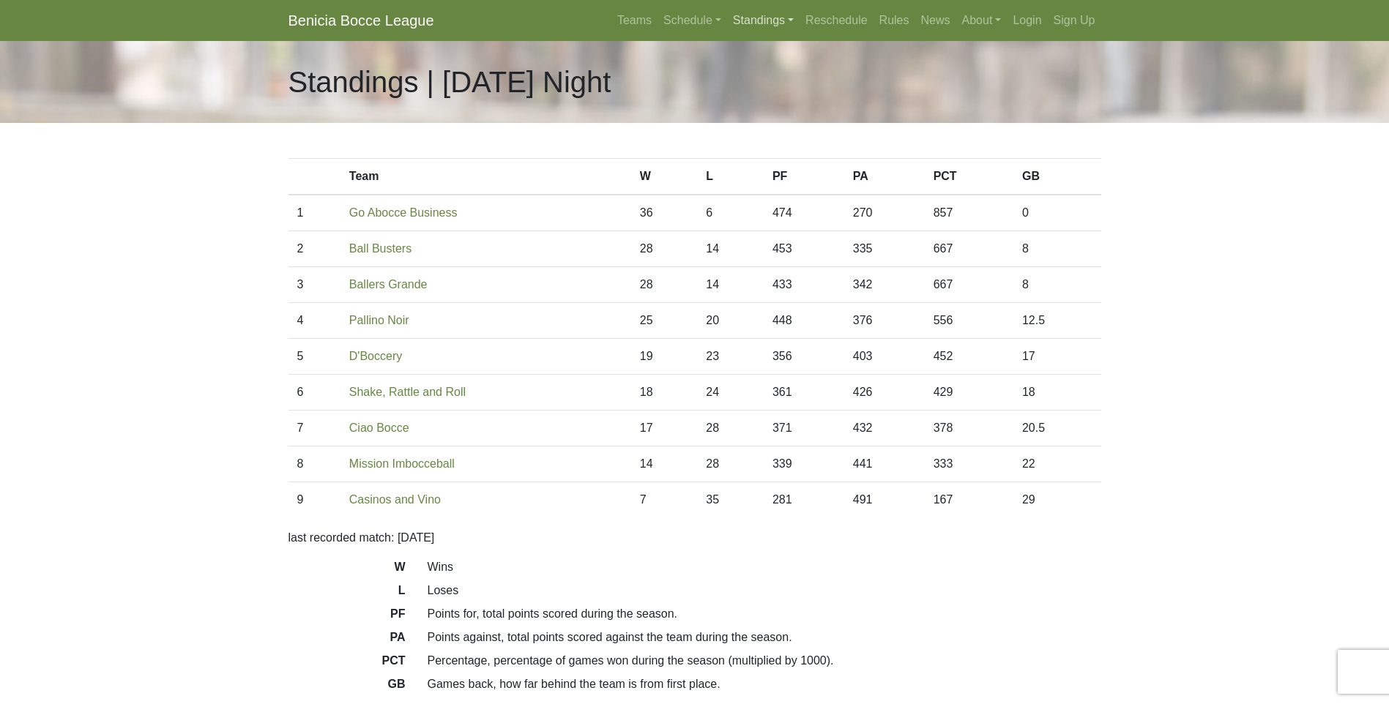
click at [785, 15] on link "Standings" at bounding box center [763, 20] width 72 height 29
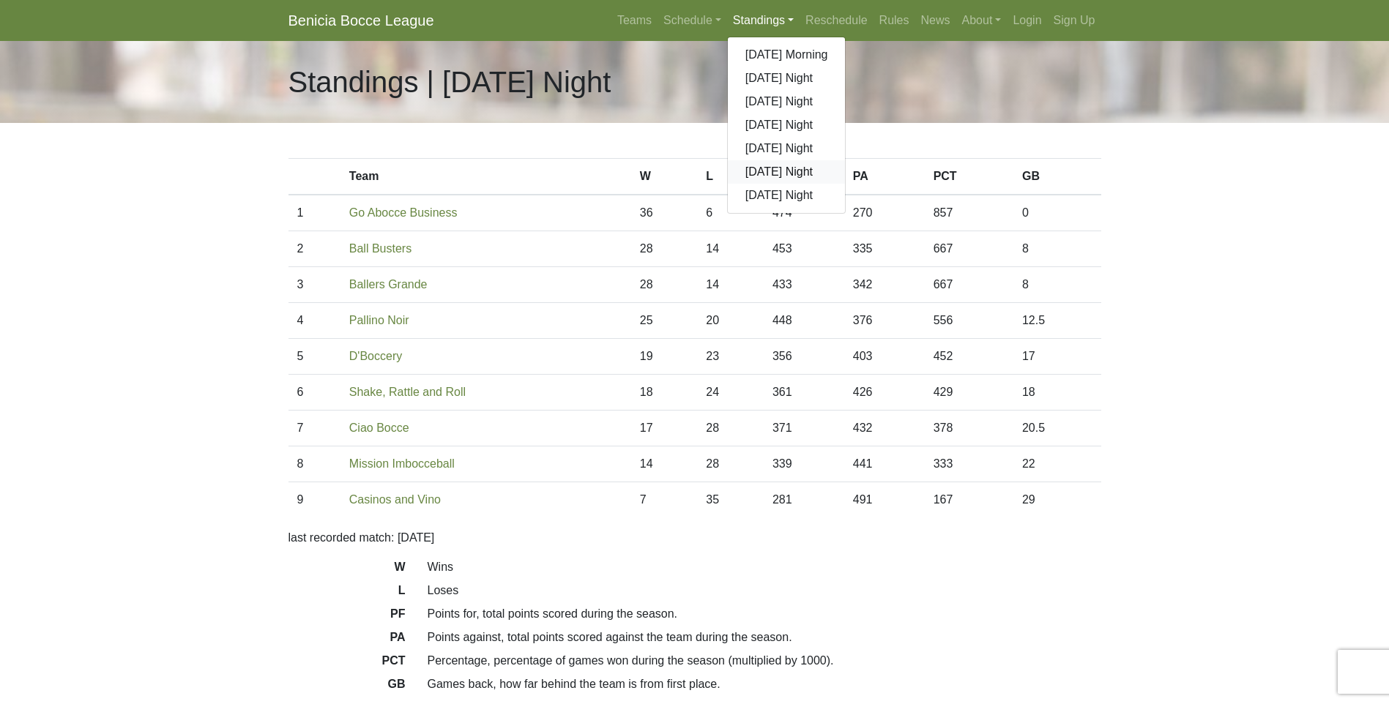
click at [758, 165] on link "[DATE] Night" at bounding box center [787, 171] width 118 height 23
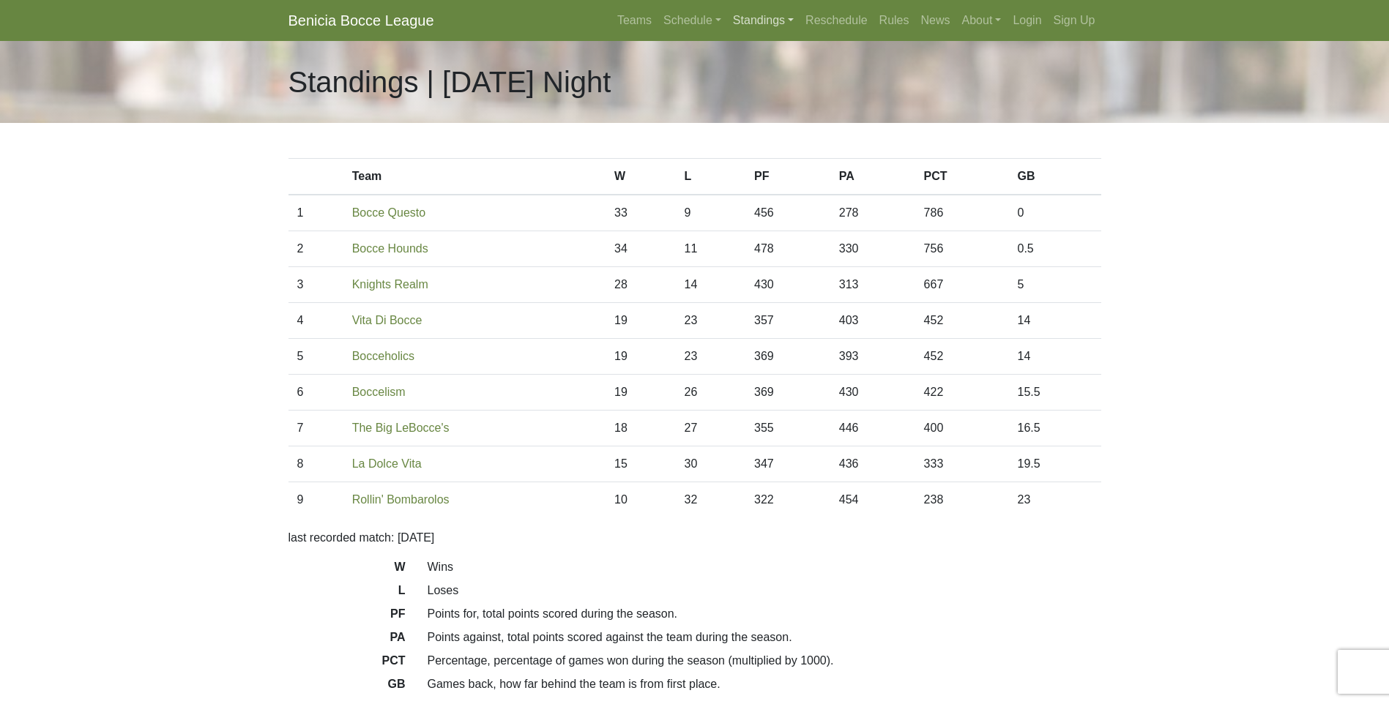
click at [763, 18] on link "Standings" at bounding box center [763, 20] width 72 height 29
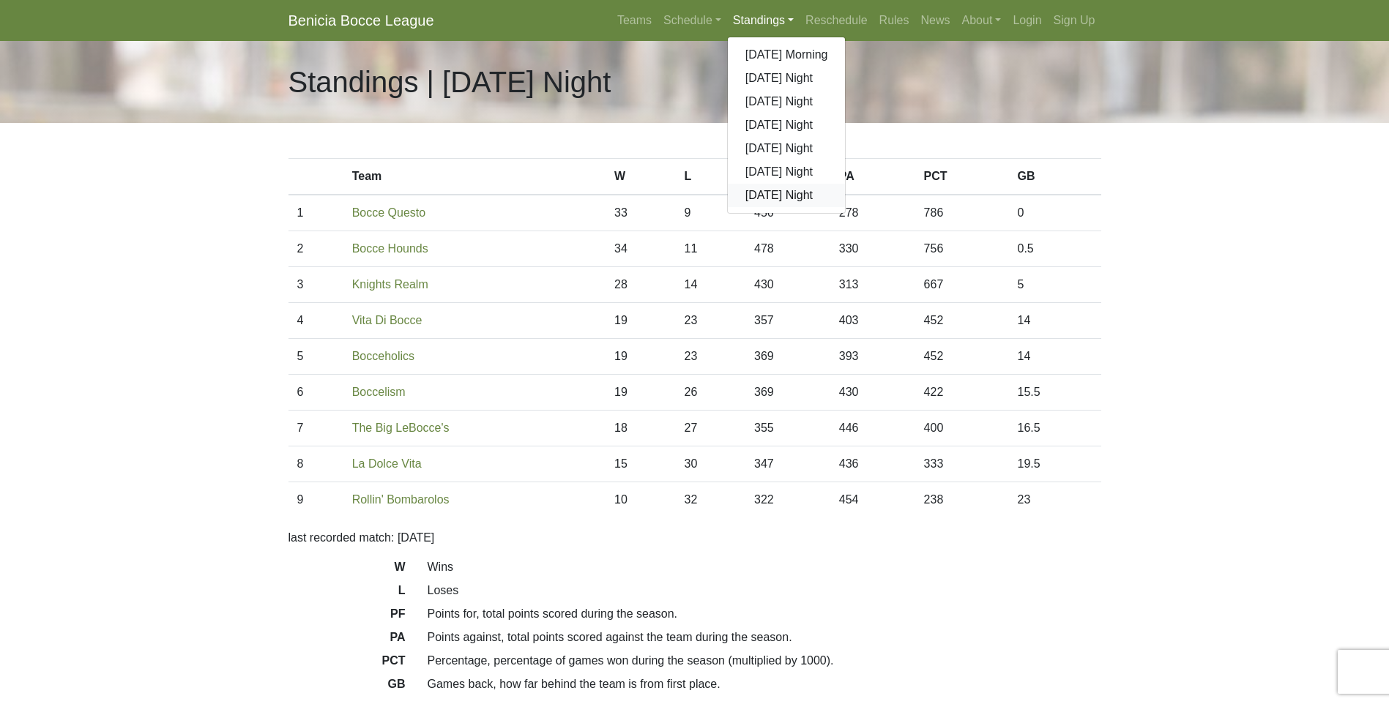
click at [751, 195] on link "[DATE] Night" at bounding box center [787, 195] width 118 height 23
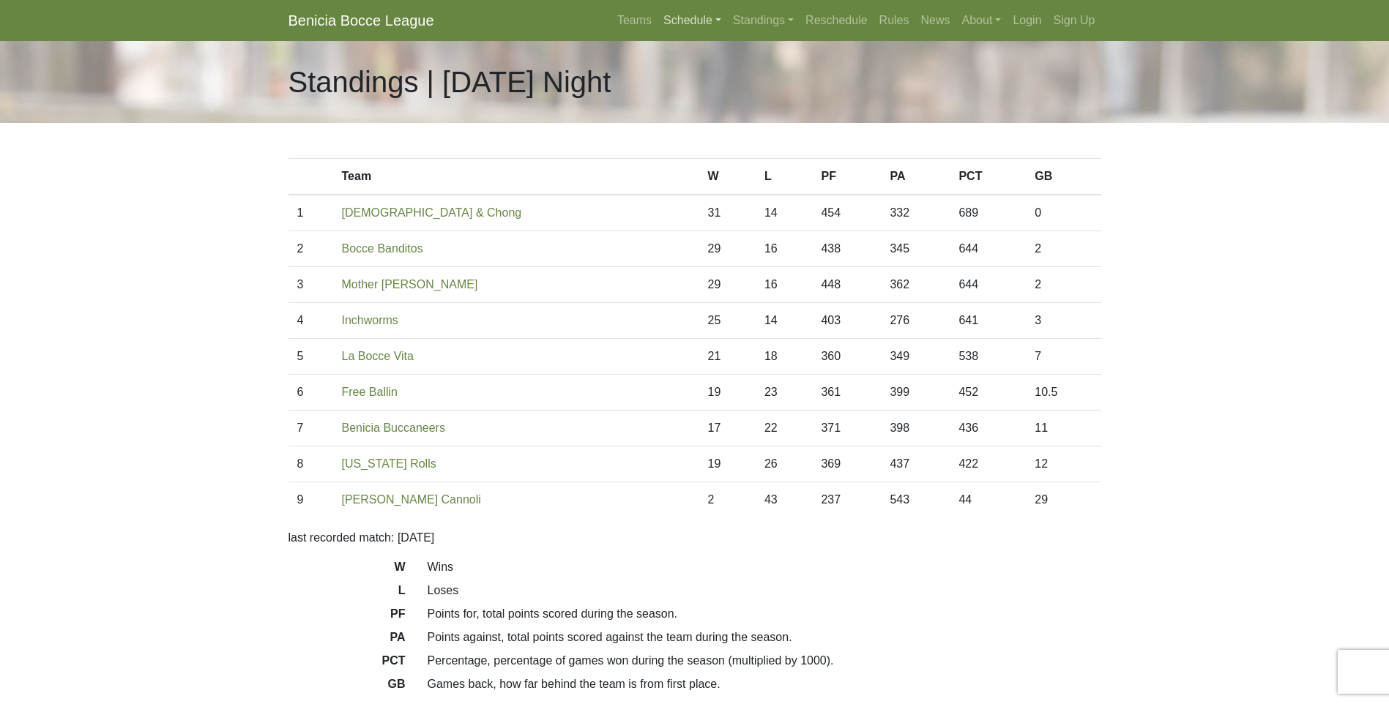
click at [702, 20] on link "Schedule" at bounding box center [692, 20] width 70 height 29
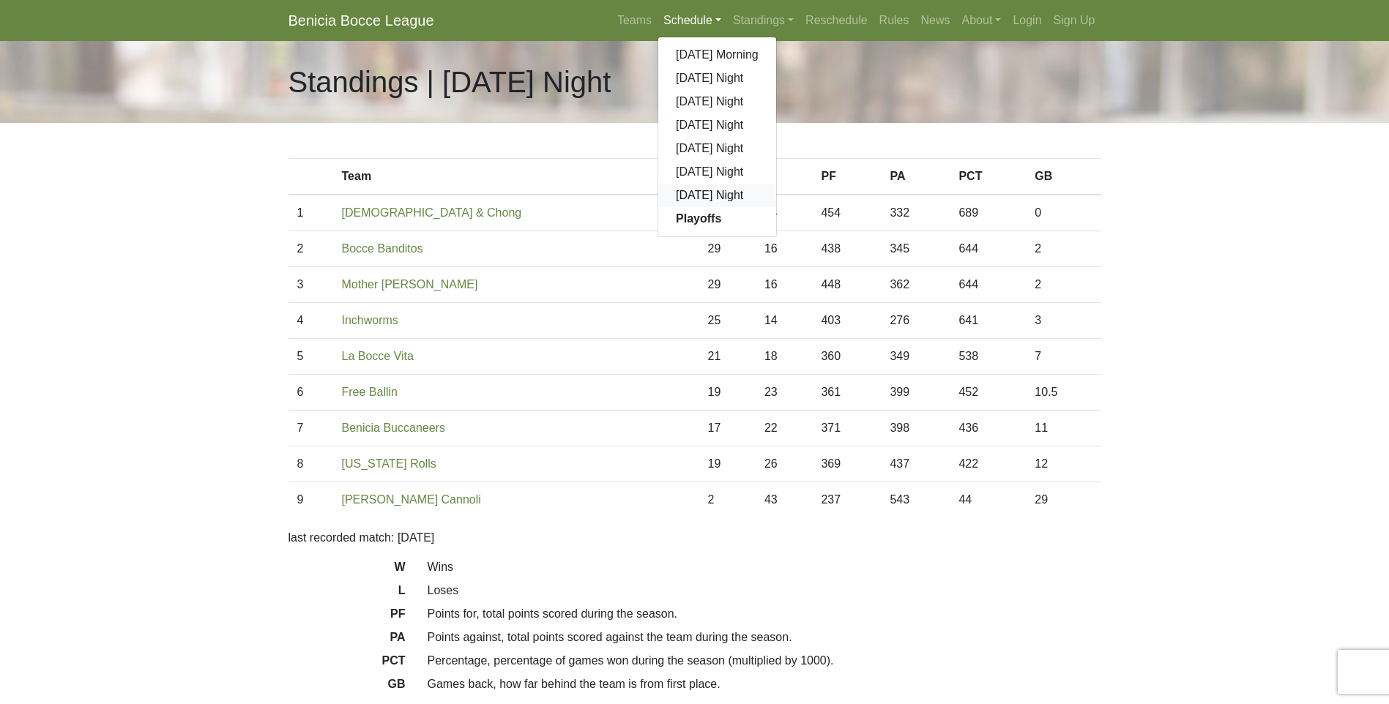
click at [709, 192] on link "[DATE] Night" at bounding box center [717, 195] width 118 height 23
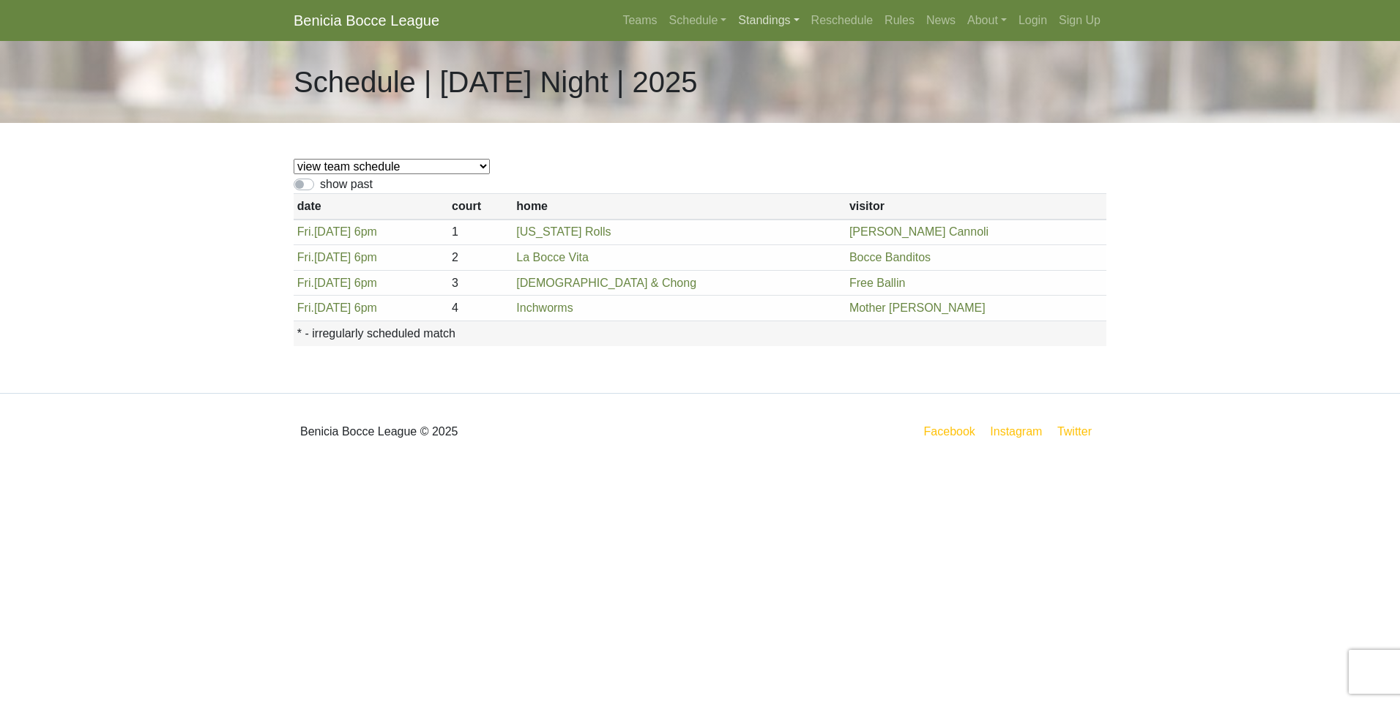
click at [778, 18] on link "Standings" at bounding box center [768, 20] width 72 height 29
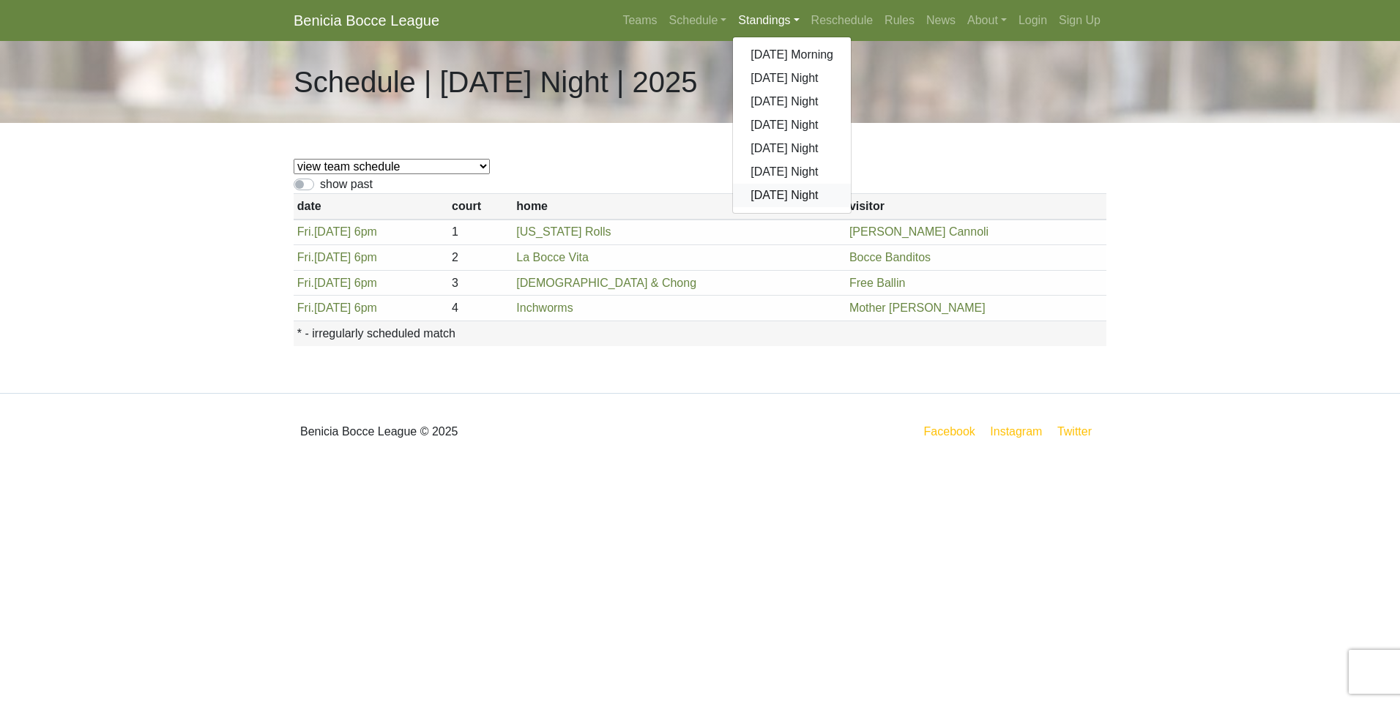
click at [793, 196] on link "[DATE] Night" at bounding box center [792, 195] width 118 height 23
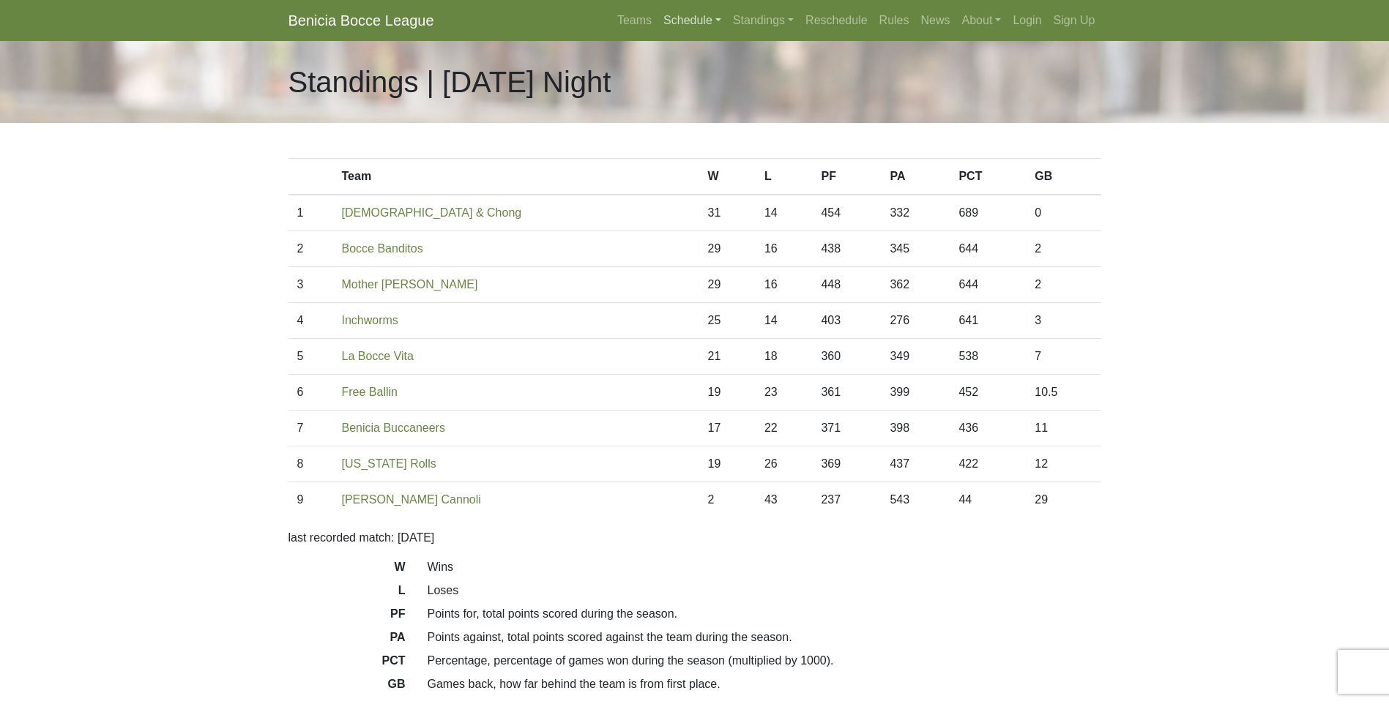
click at [701, 12] on link "Schedule" at bounding box center [692, 20] width 70 height 29
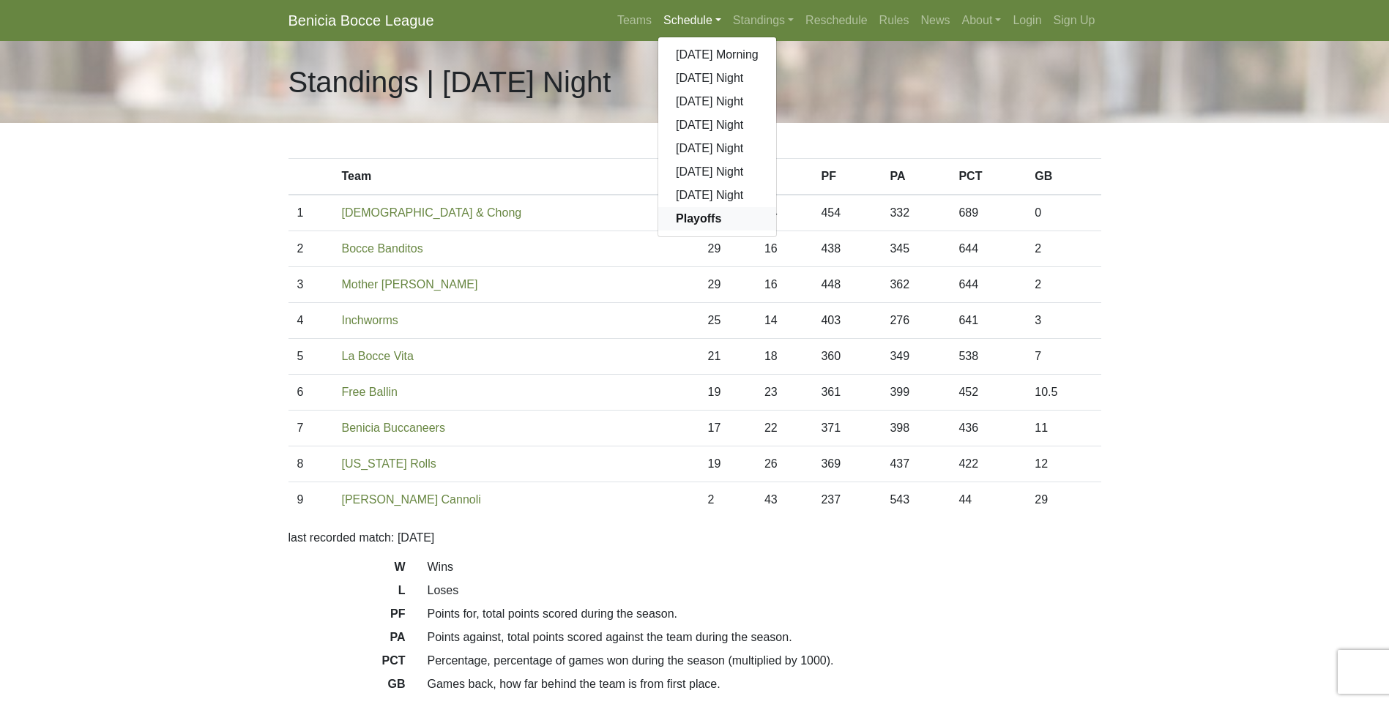
click at [698, 221] on strong "Playoffs" at bounding box center [698, 218] width 45 height 12
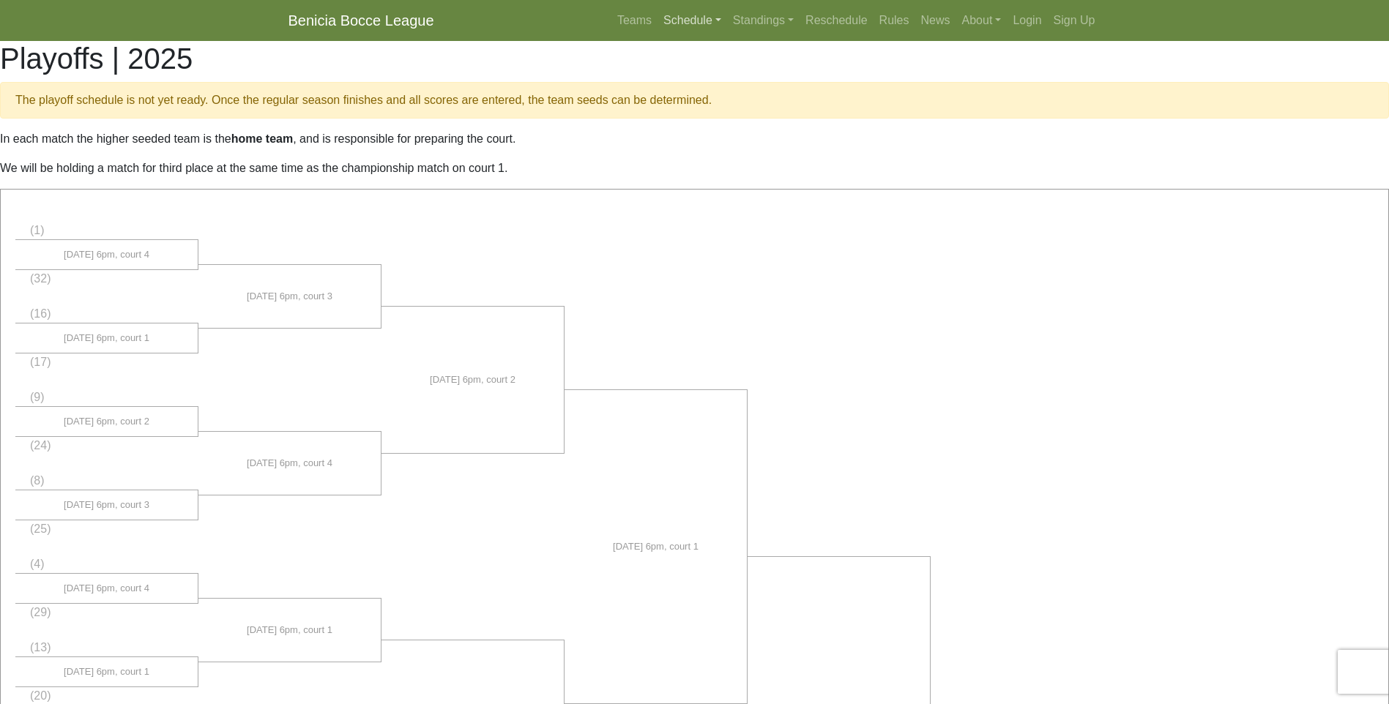
click at [704, 15] on link "Schedule" at bounding box center [692, 20] width 70 height 29
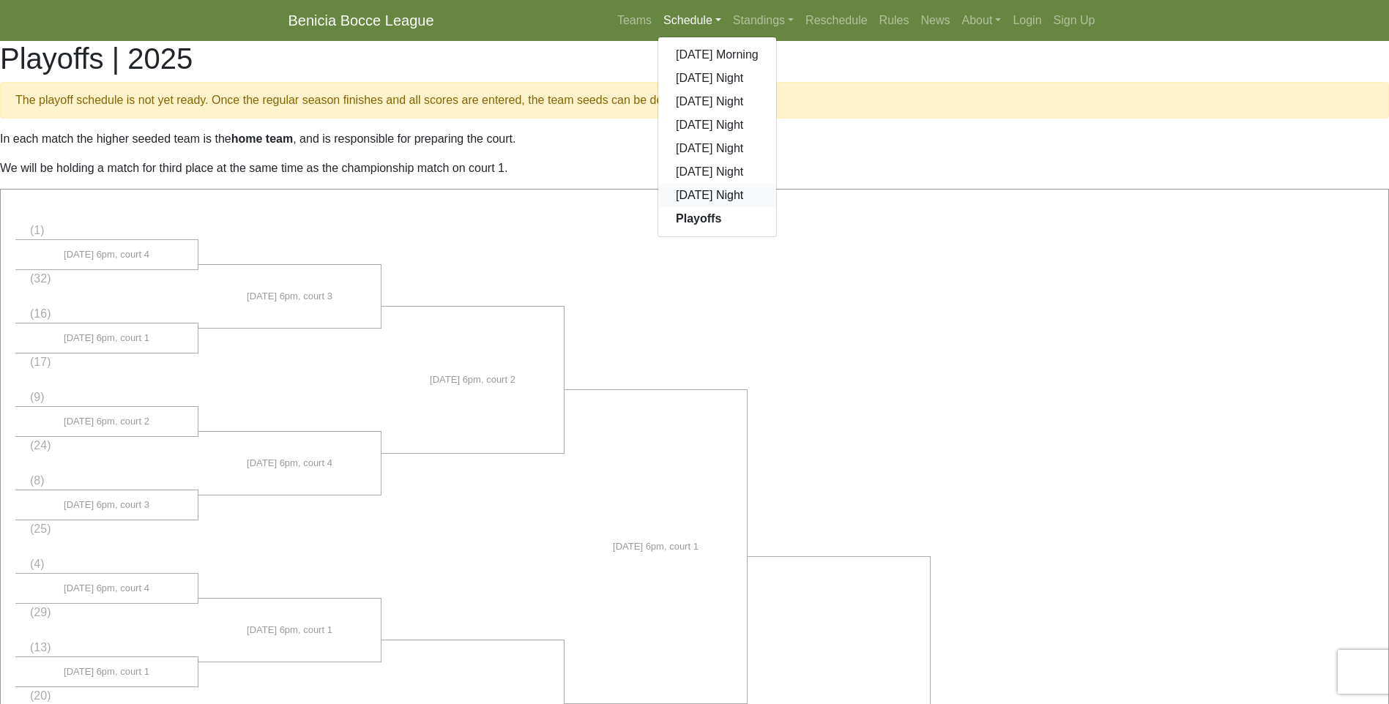
click at [703, 194] on link "[DATE] Night" at bounding box center [717, 195] width 118 height 23
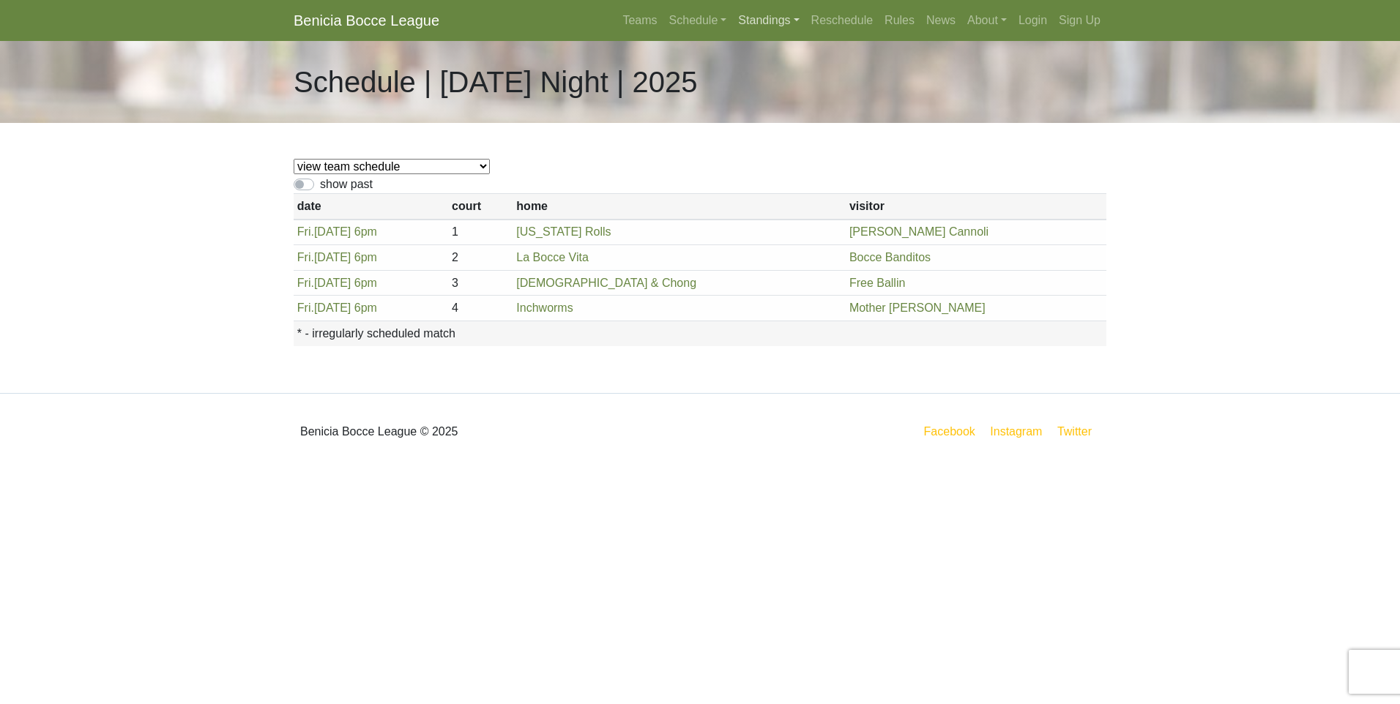
click at [771, 20] on link "Standings" at bounding box center [768, 20] width 72 height 29
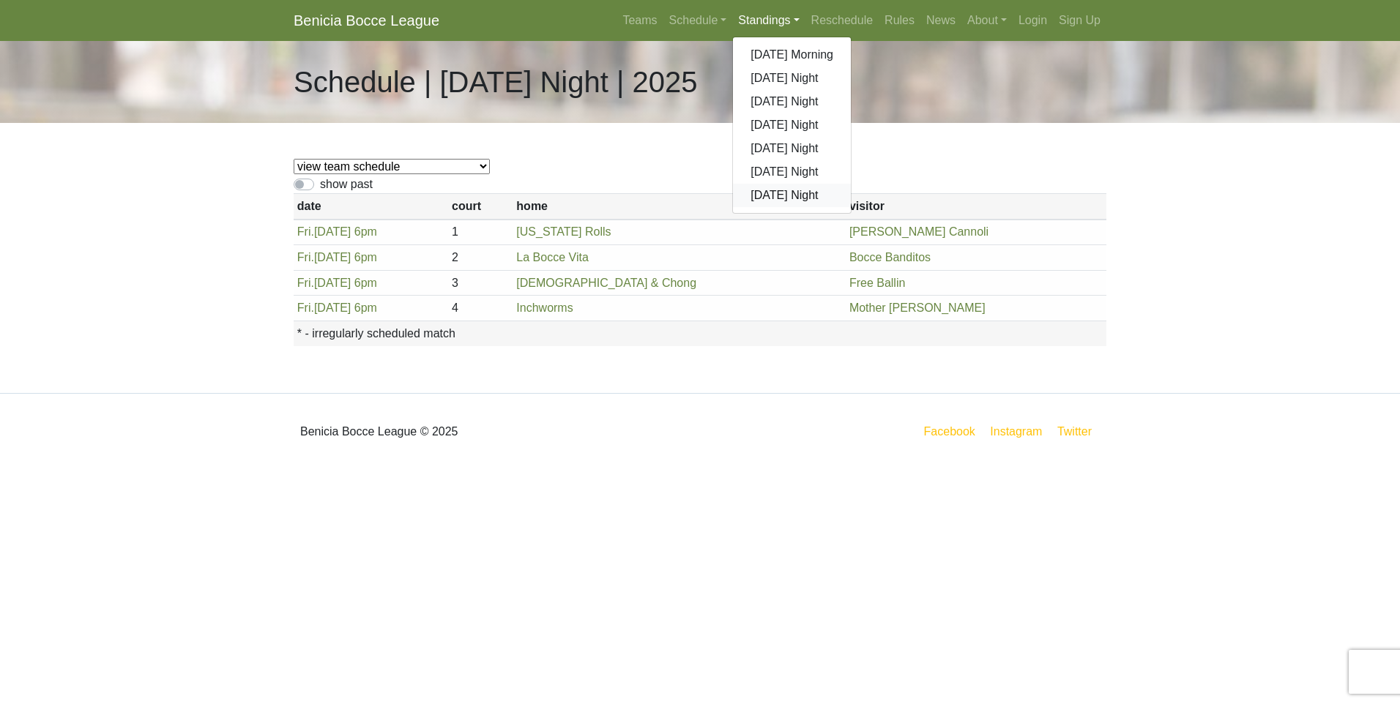
click at [769, 198] on link "[DATE] Night" at bounding box center [792, 195] width 118 height 23
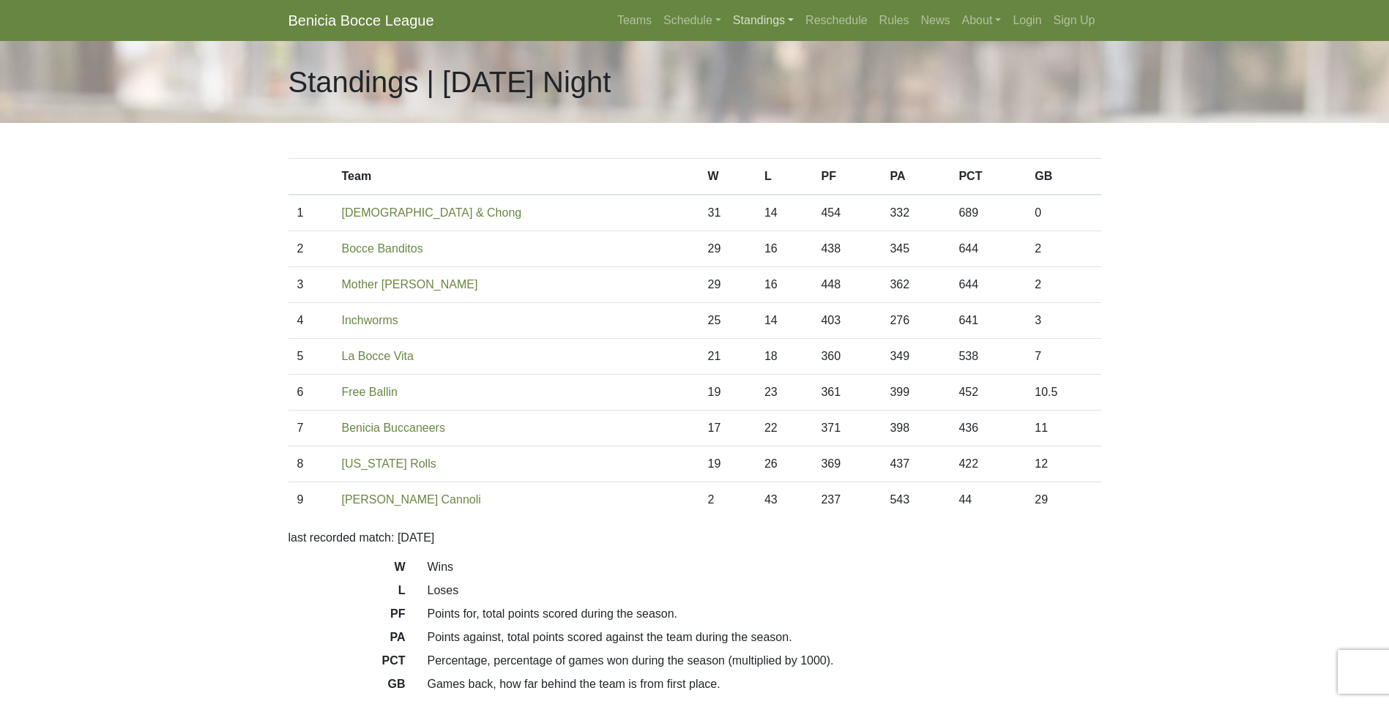
click at [763, 18] on link "Standings" at bounding box center [763, 20] width 72 height 29
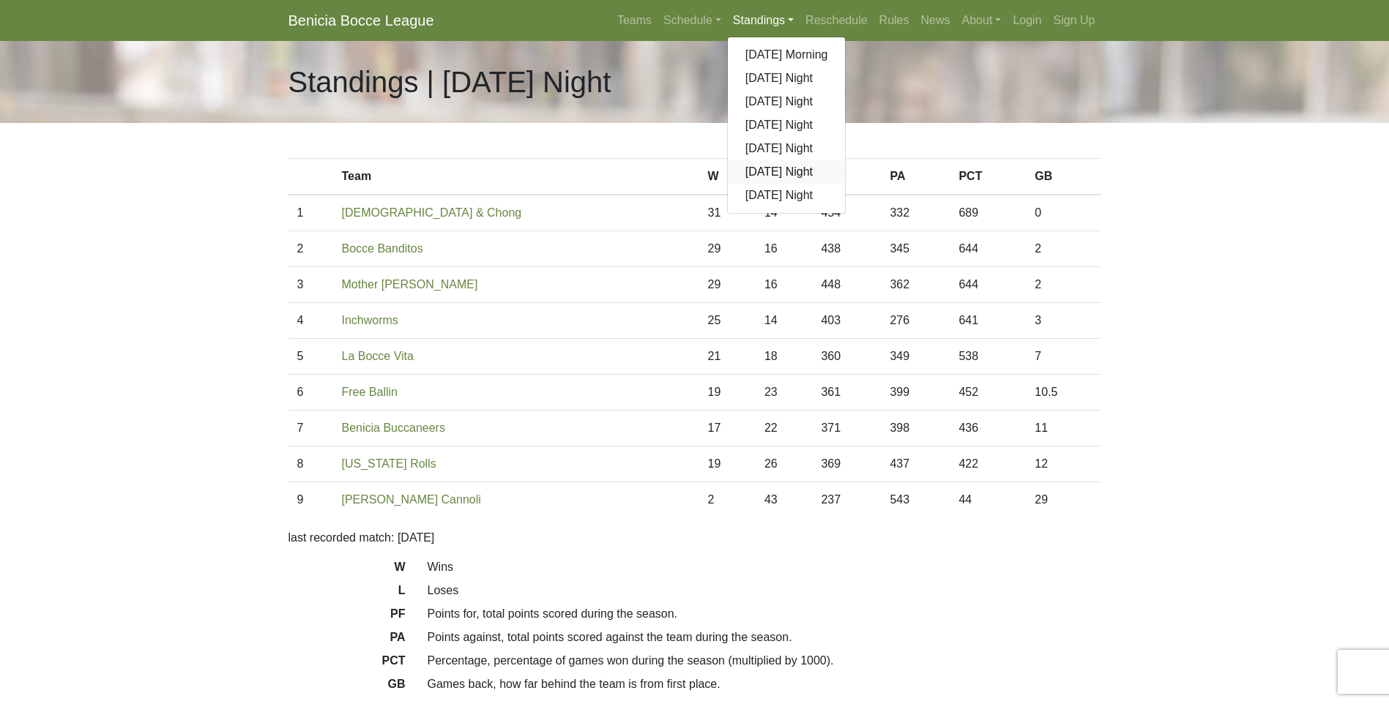
click at [773, 169] on link "[DATE] Night" at bounding box center [787, 171] width 118 height 23
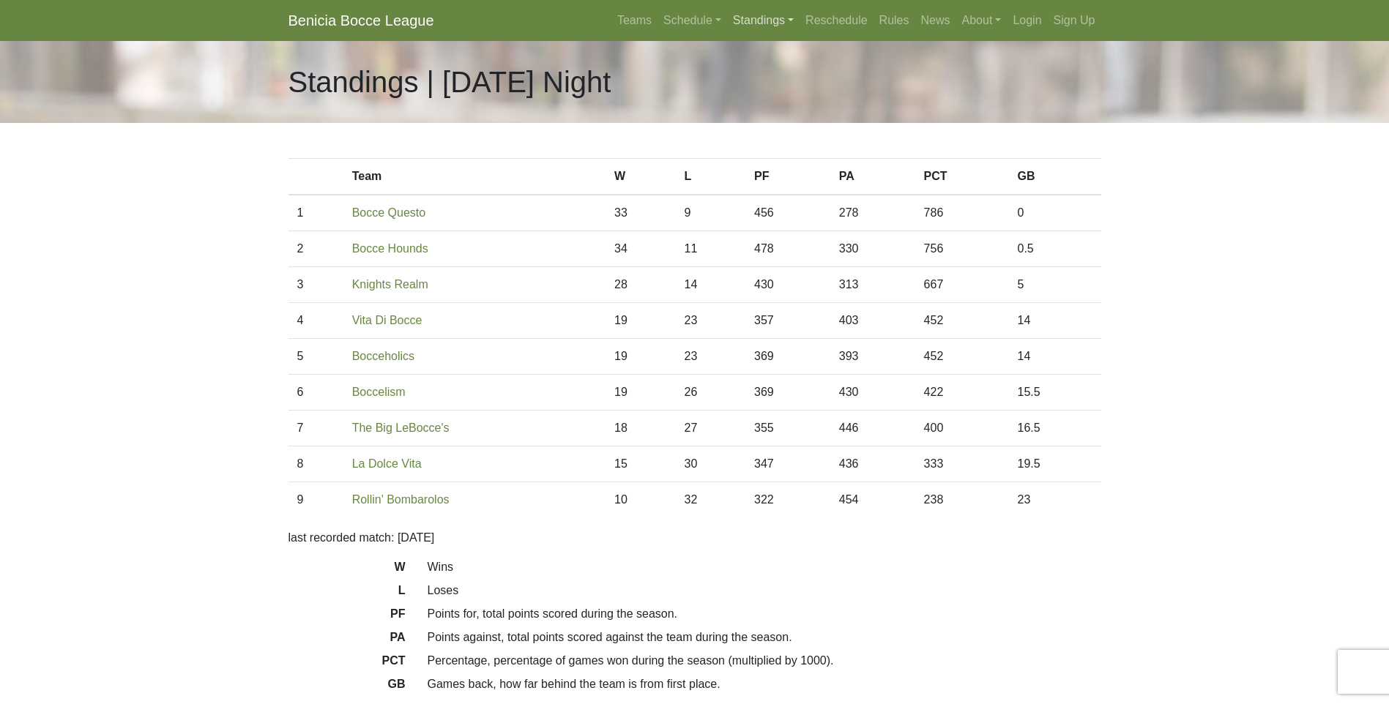
click at [766, 26] on link "Standings" at bounding box center [763, 20] width 72 height 29
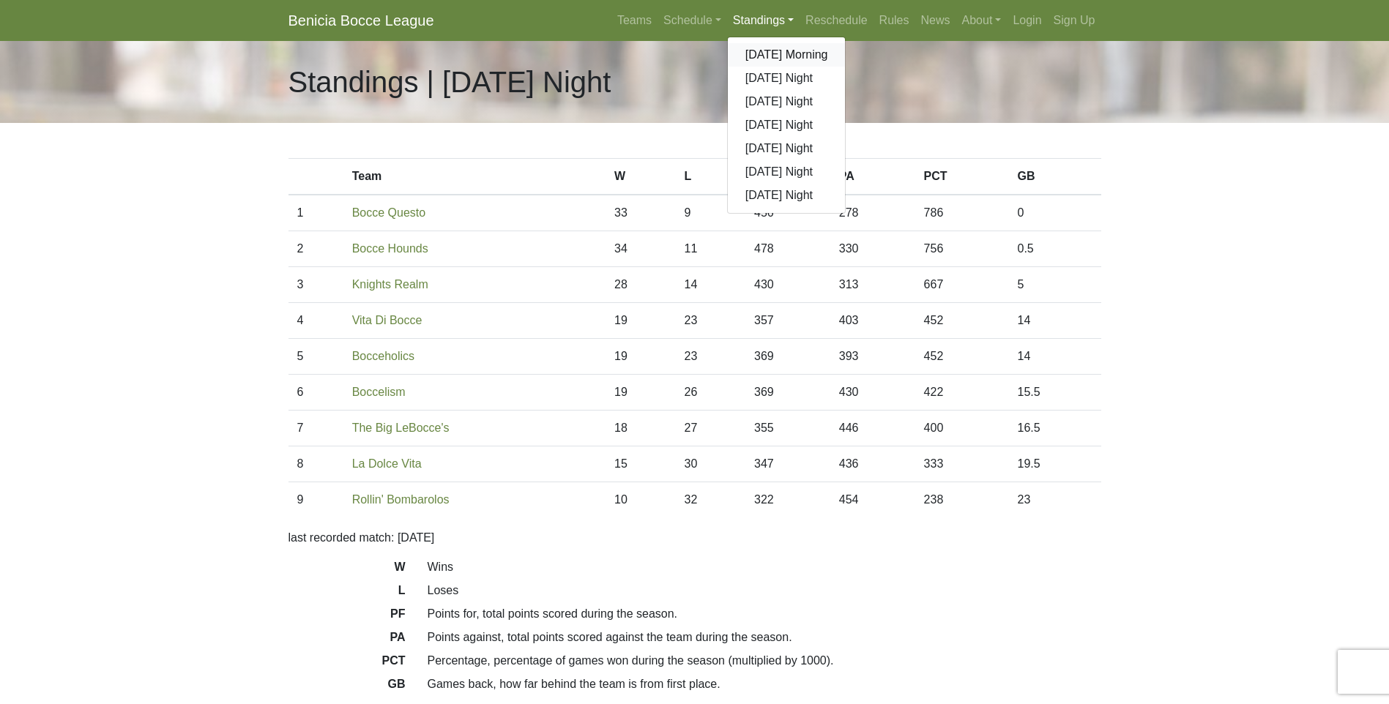
click at [763, 47] on link "[DATE] Morning" at bounding box center [787, 54] width 118 height 23
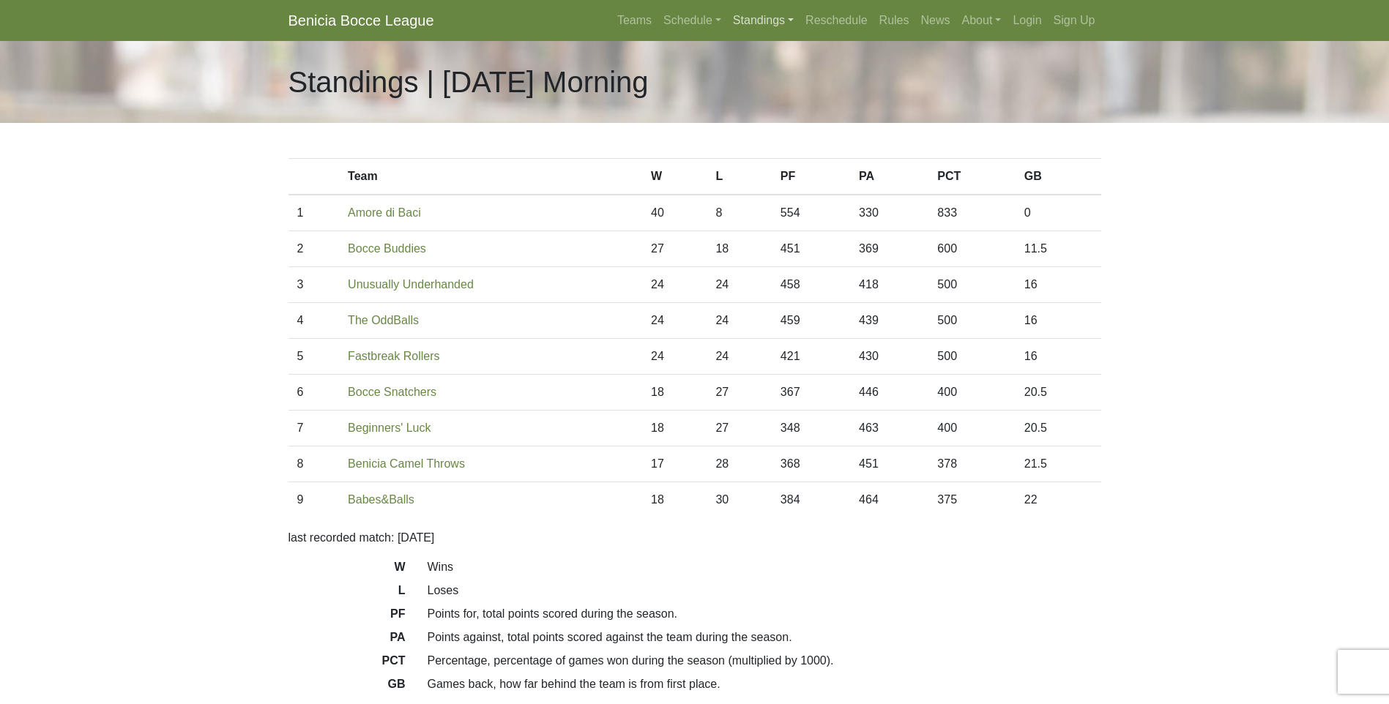
click at [771, 19] on link "Standings" at bounding box center [763, 20] width 72 height 29
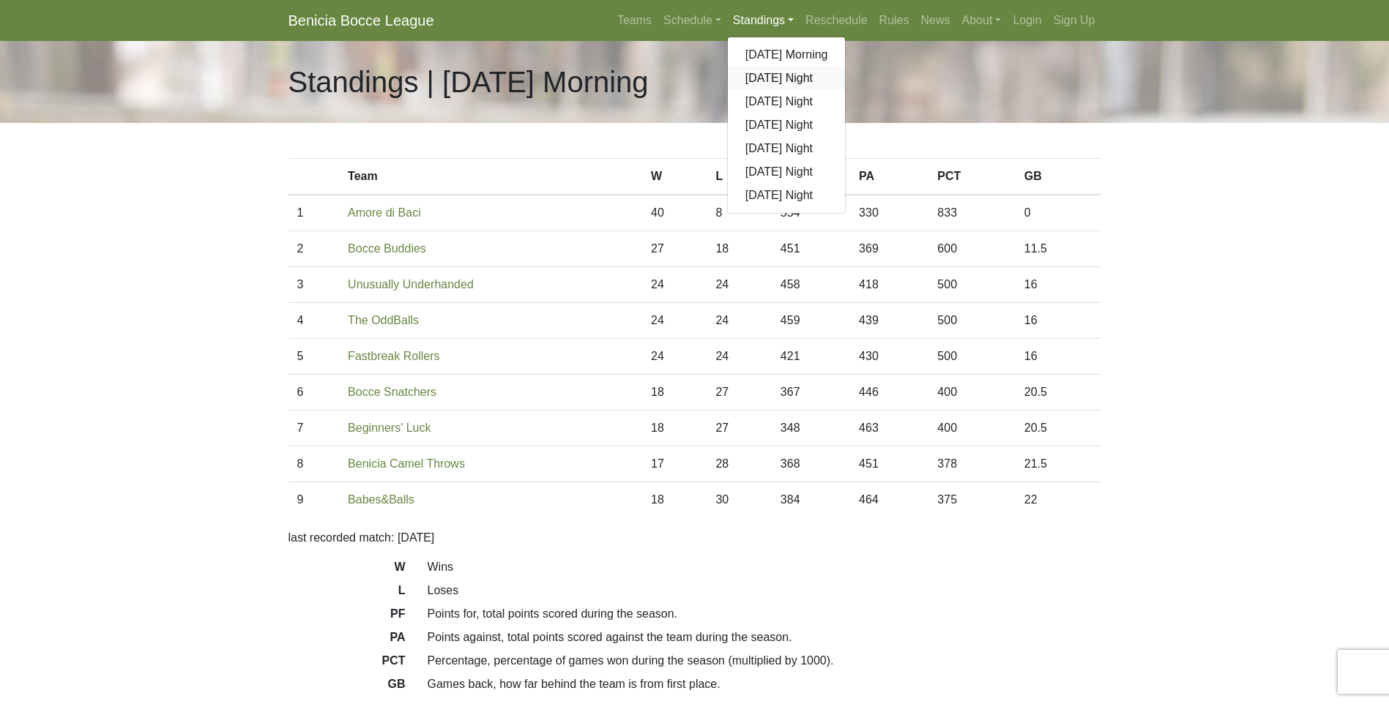
click at [764, 81] on link "[DATE] Night" at bounding box center [787, 78] width 118 height 23
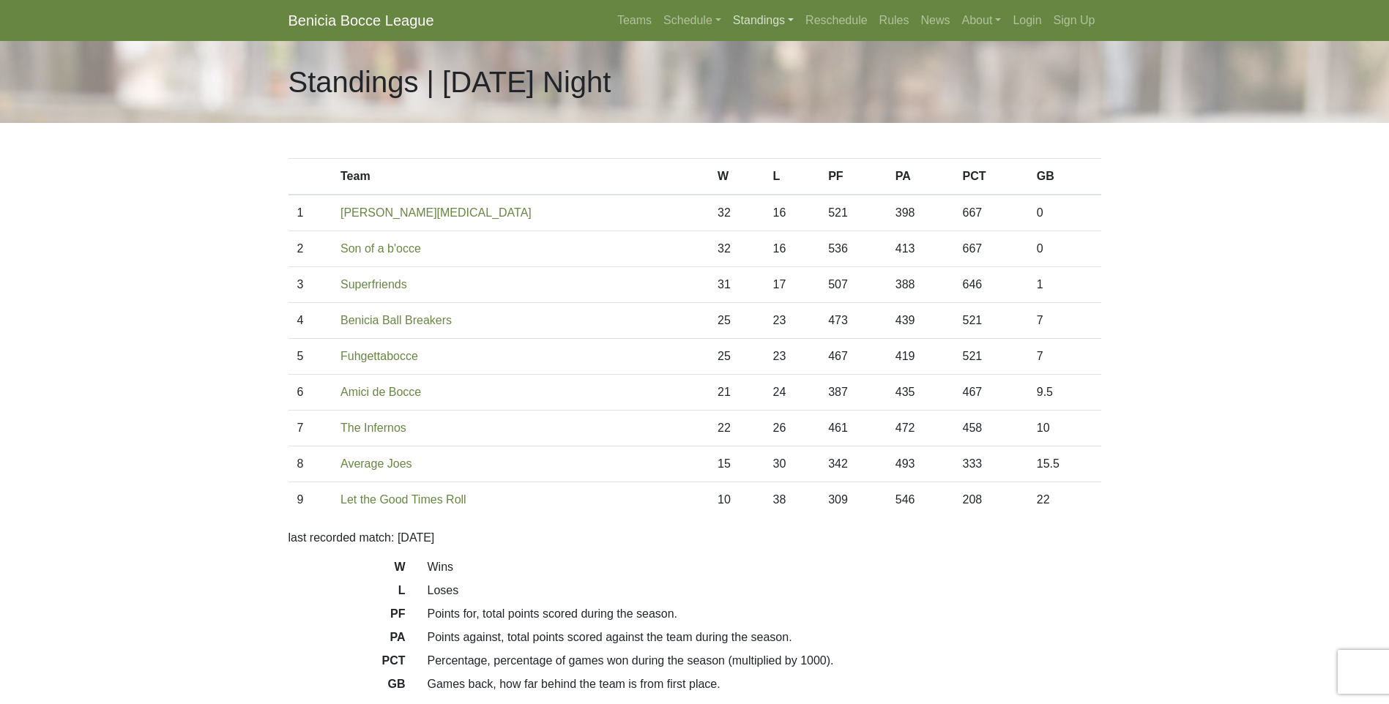
click at [775, 19] on link "Standings" at bounding box center [763, 20] width 72 height 29
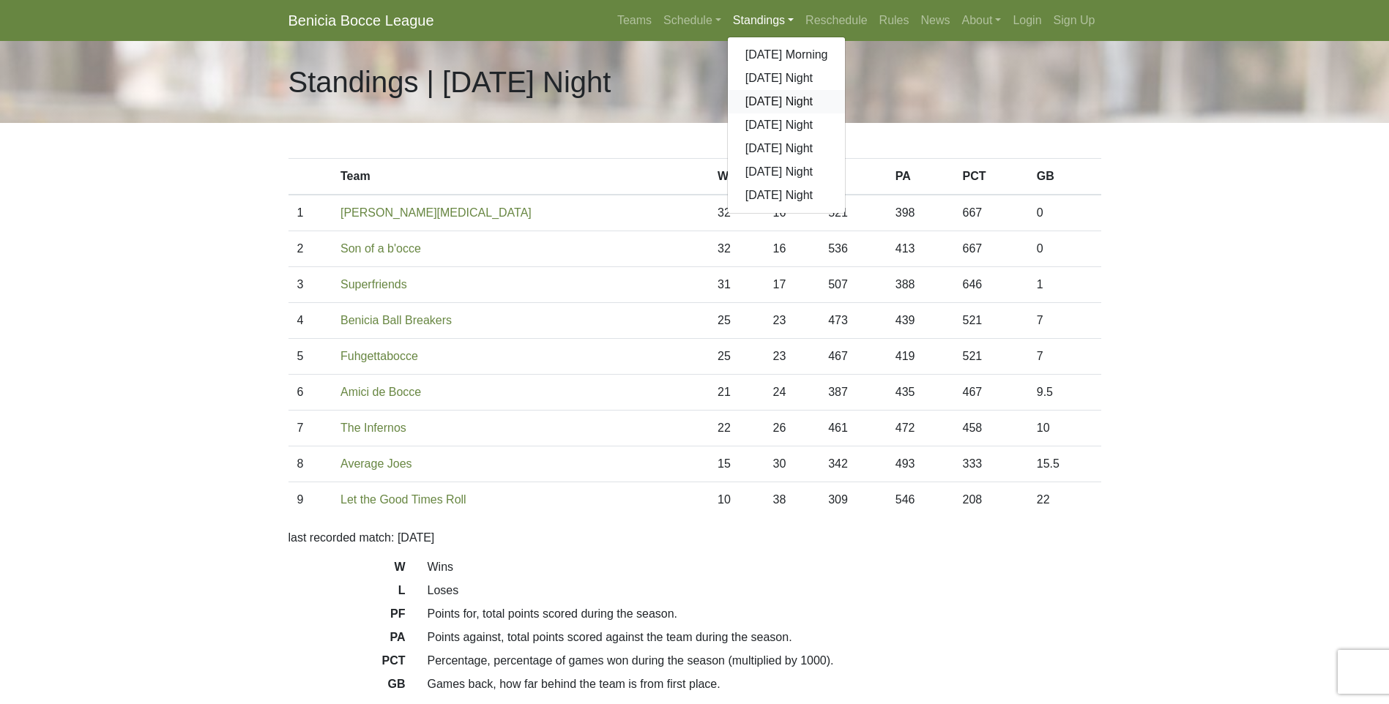
click at [771, 98] on link "[DATE] Night" at bounding box center [787, 101] width 118 height 23
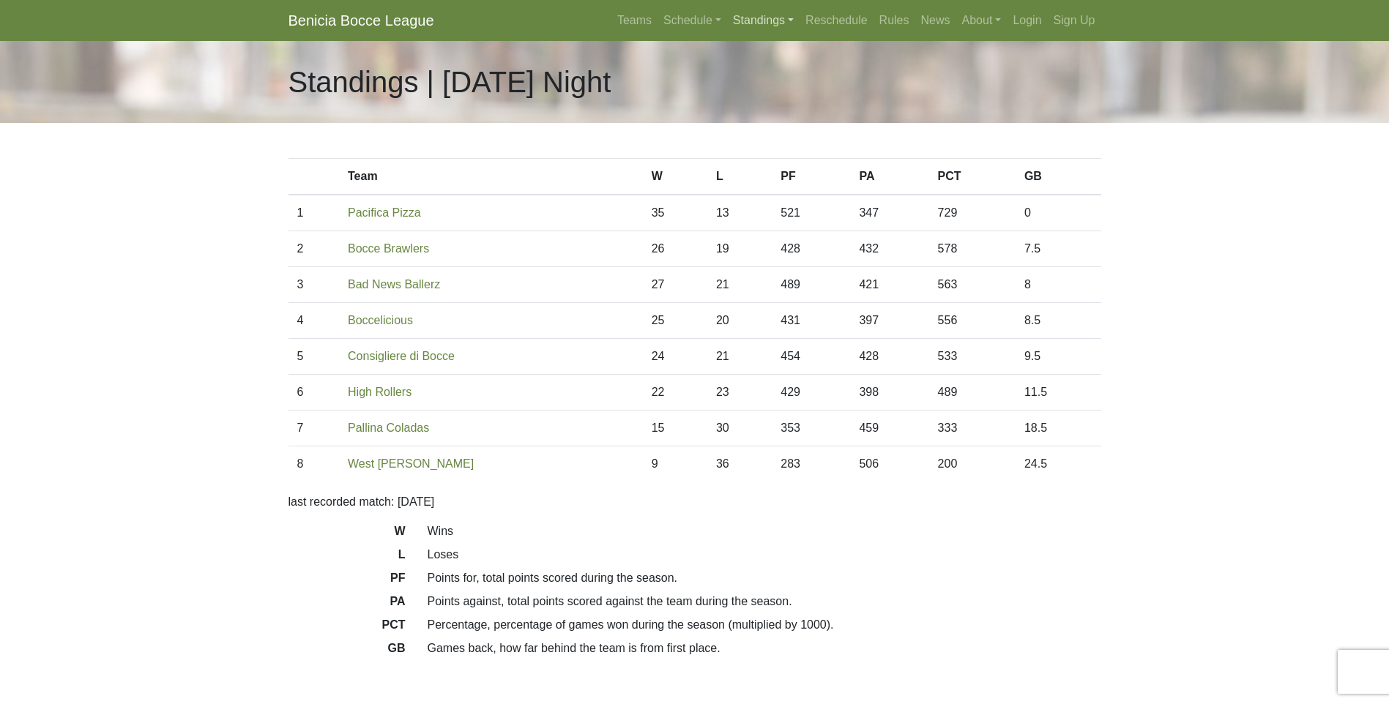
click at [769, 16] on link "Standings" at bounding box center [763, 20] width 72 height 29
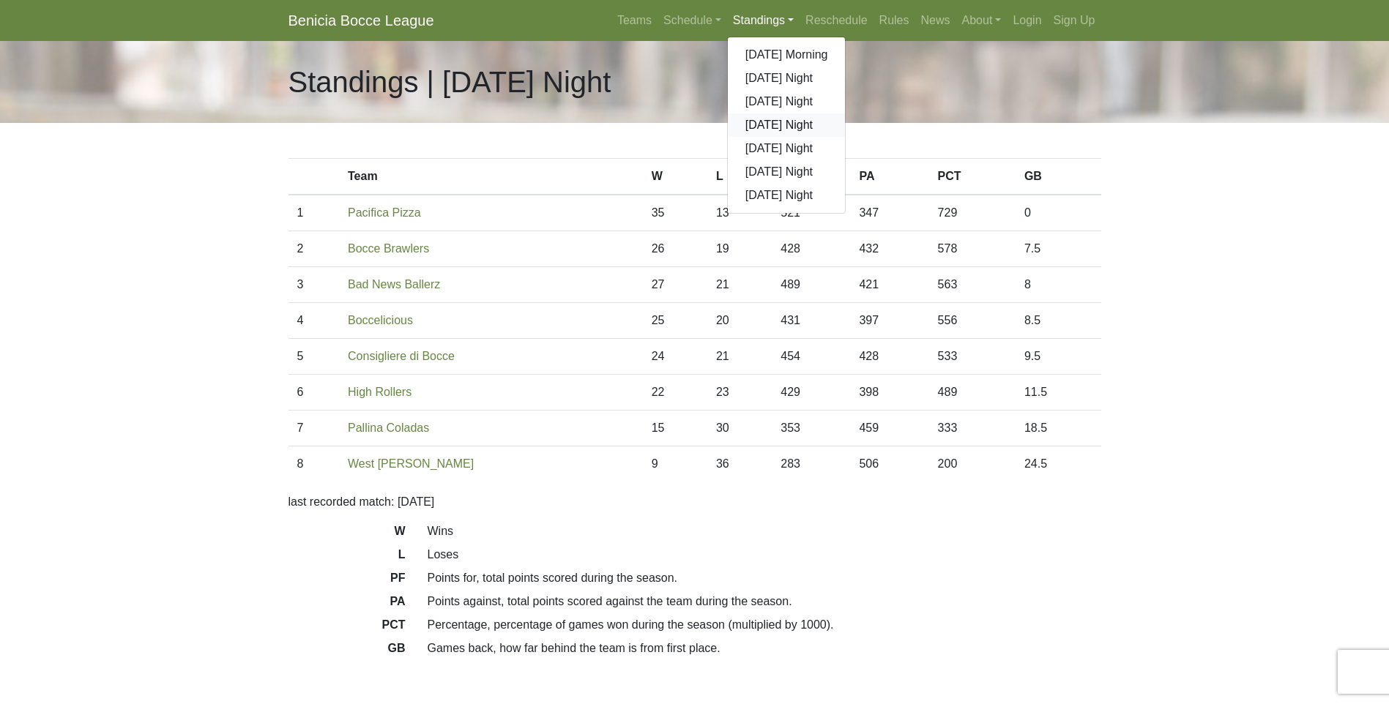
click at [772, 124] on link "[DATE] Night" at bounding box center [787, 124] width 118 height 23
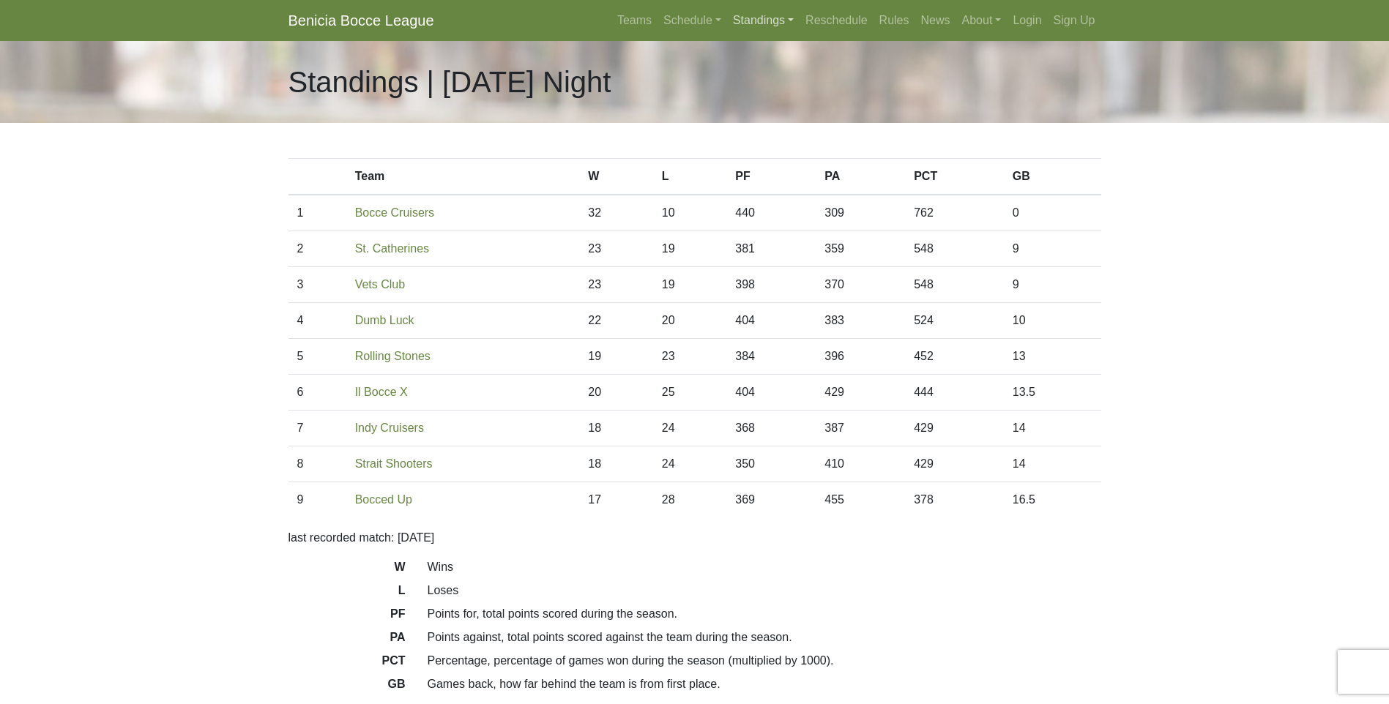
click at [767, 15] on link "Standings" at bounding box center [763, 20] width 72 height 29
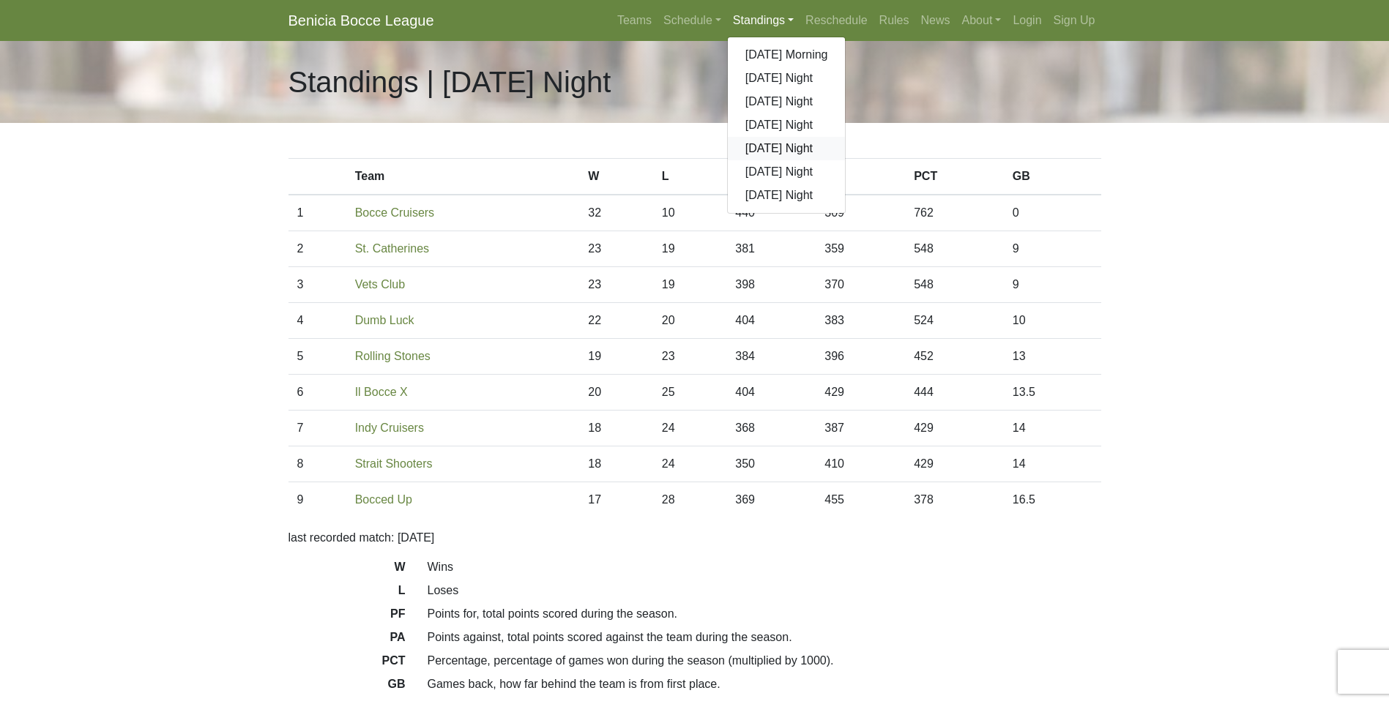
click at [764, 141] on link "[DATE] Night" at bounding box center [787, 148] width 118 height 23
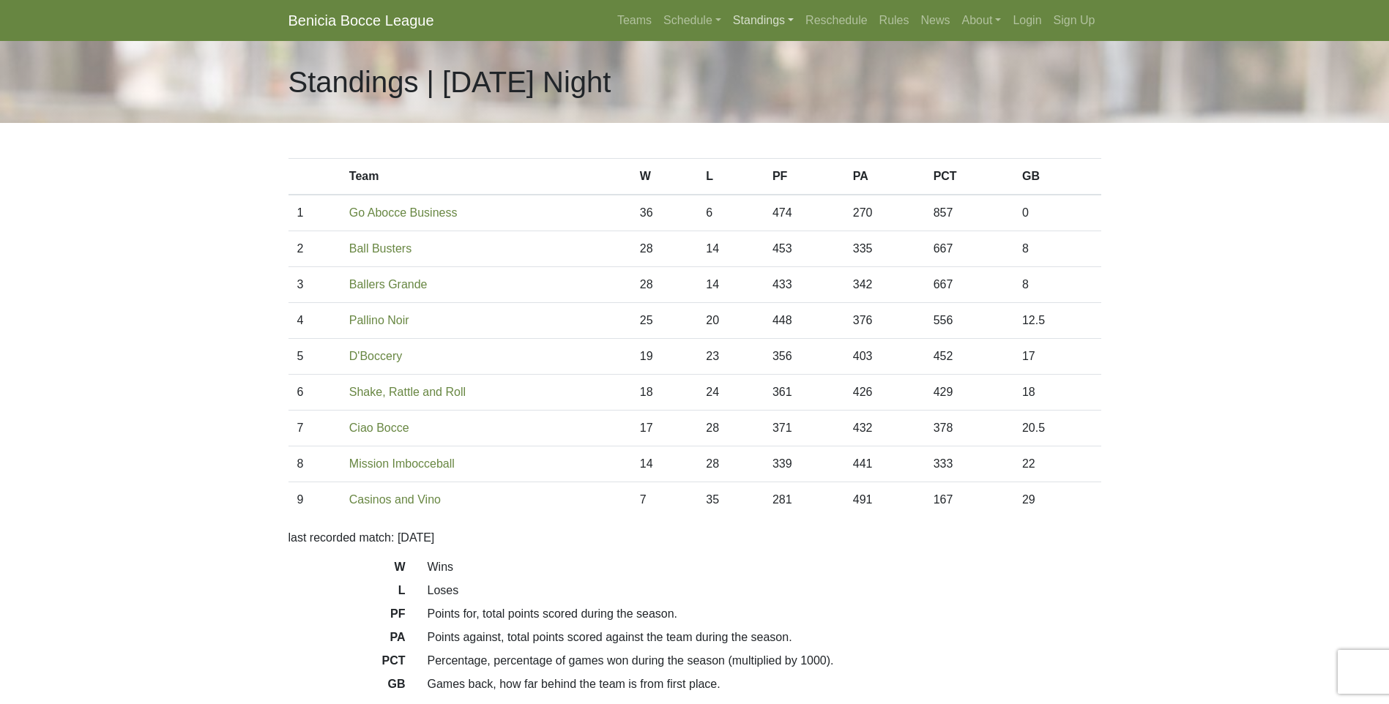
click at [764, 15] on link "Standings" at bounding box center [763, 20] width 72 height 29
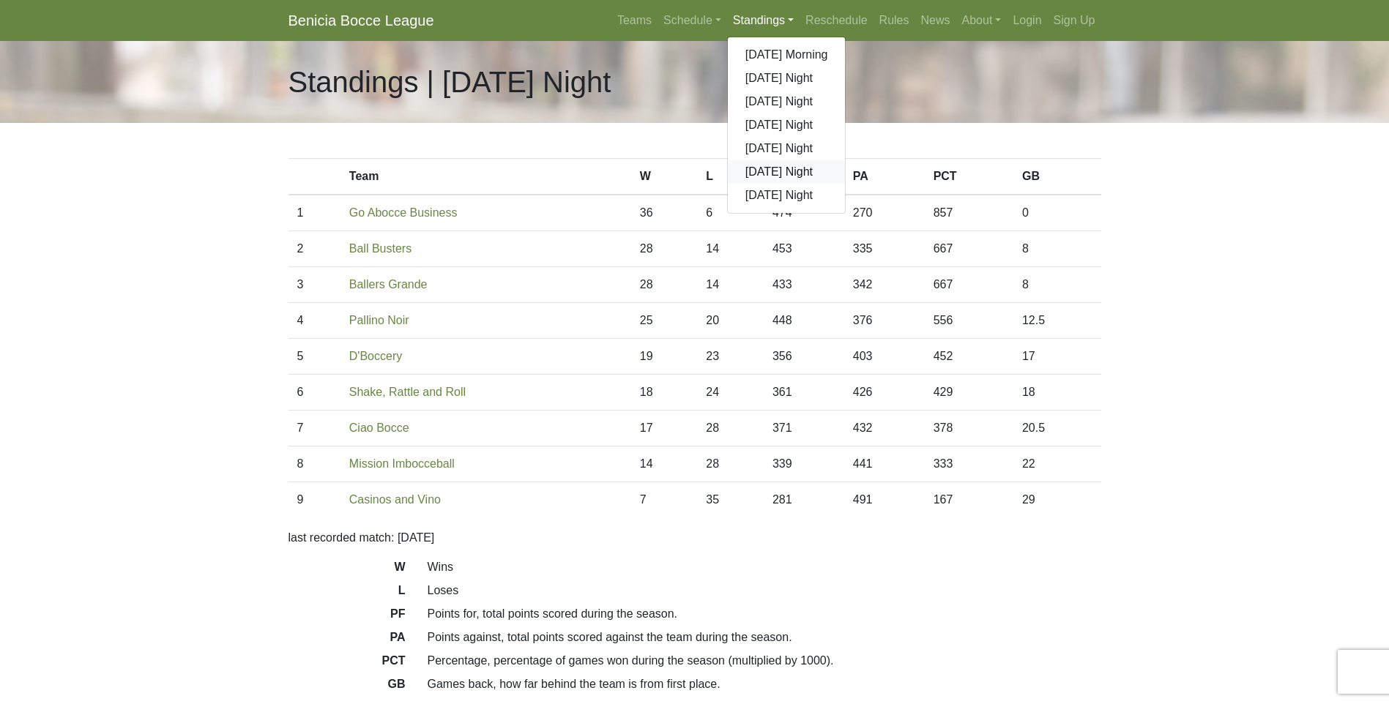
click at [773, 167] on link "[DATE] Night" at bounding box center [787, 171] width 118 height 23
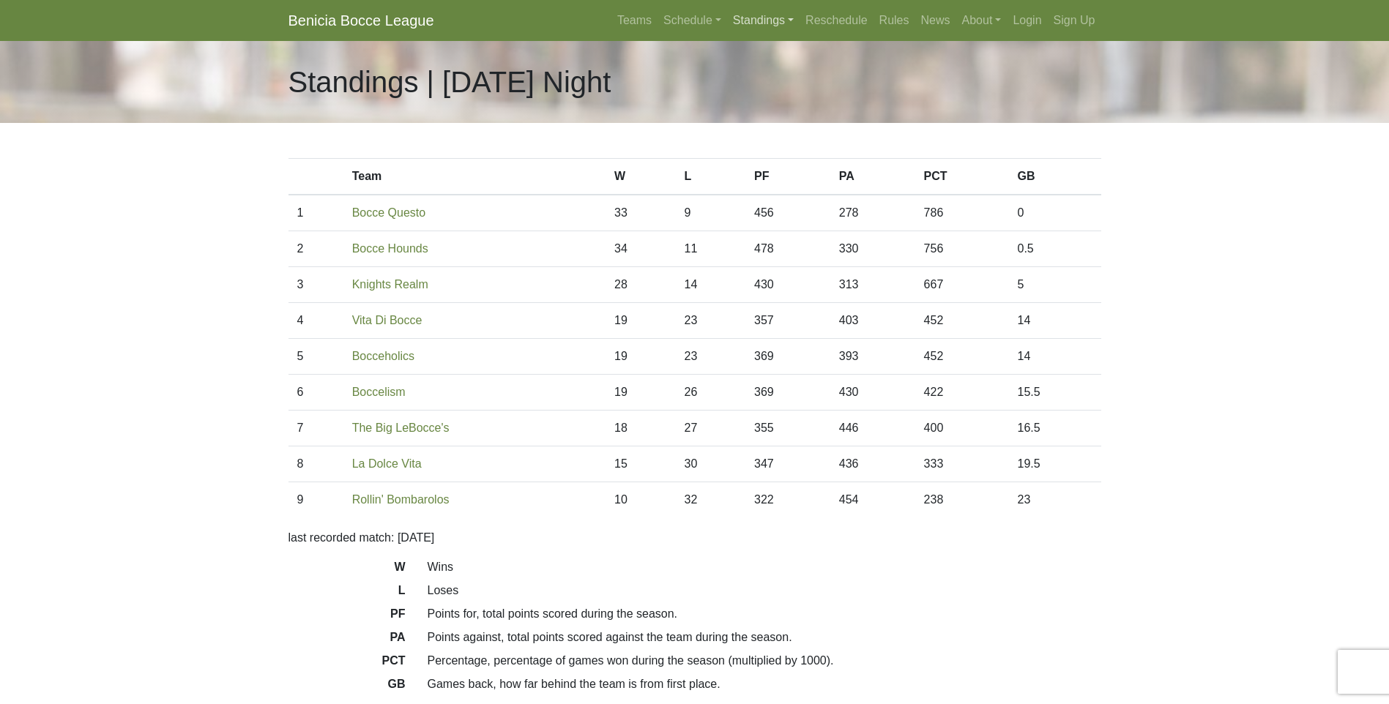
click at [745, 21] on link "Standings" at bounding box center [763, 20] width 72 height 29
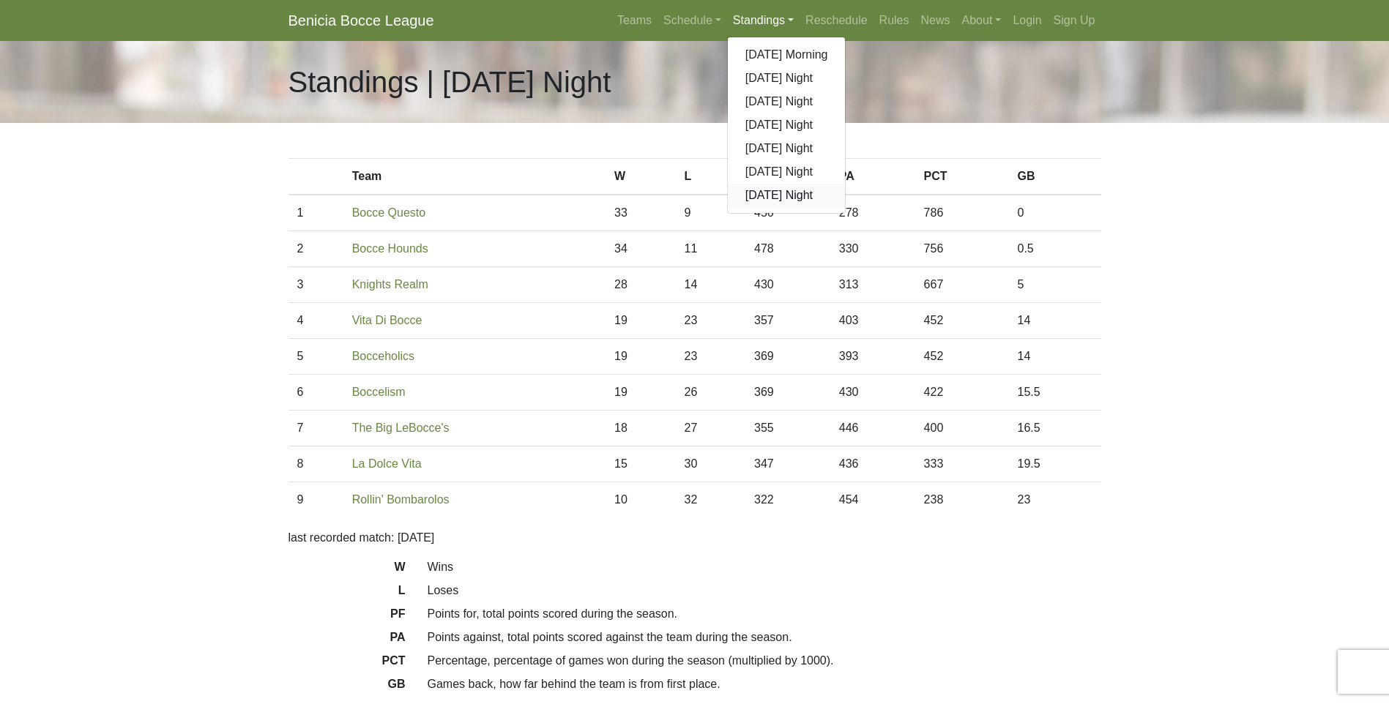
click at [771, 200] on link "[DATE] Night" at bounding box center [787, 195] width 118 height 23
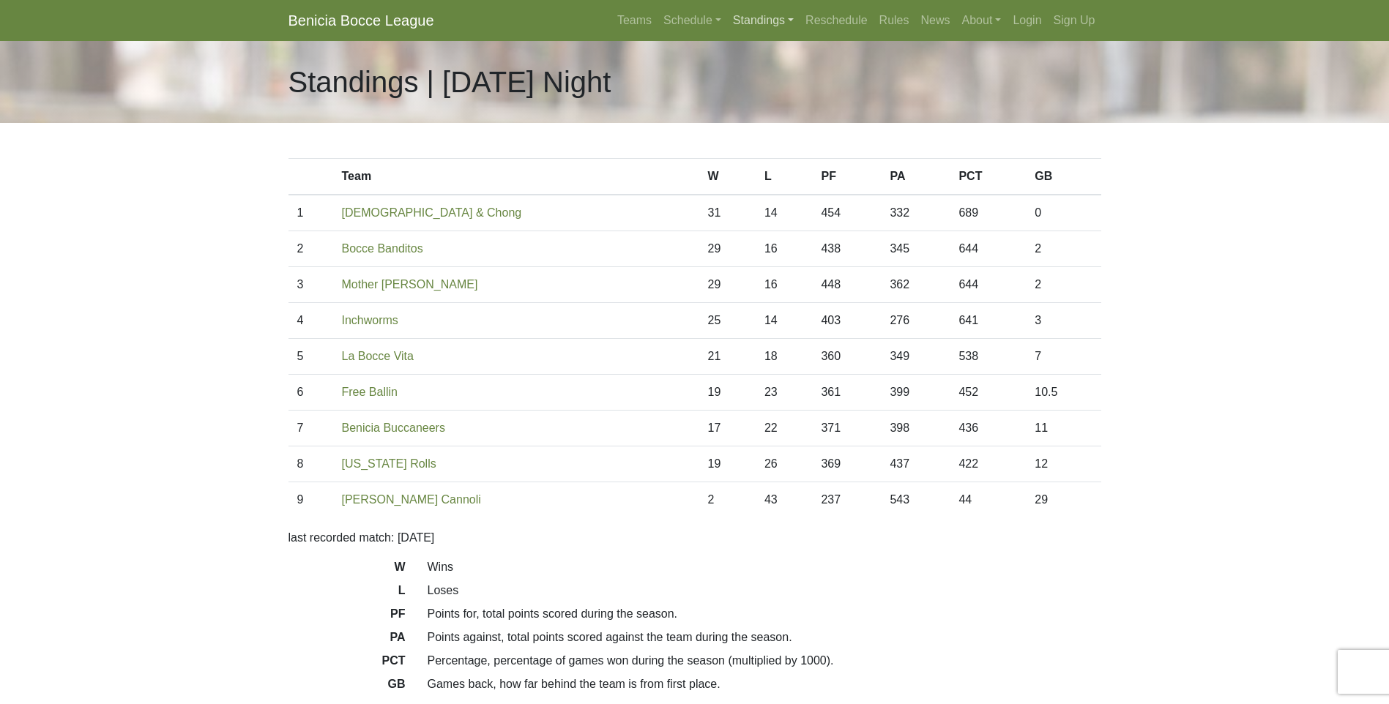
click at [763, 27] on link "Standings" at bounding box center [763, 20] width 72 height 29
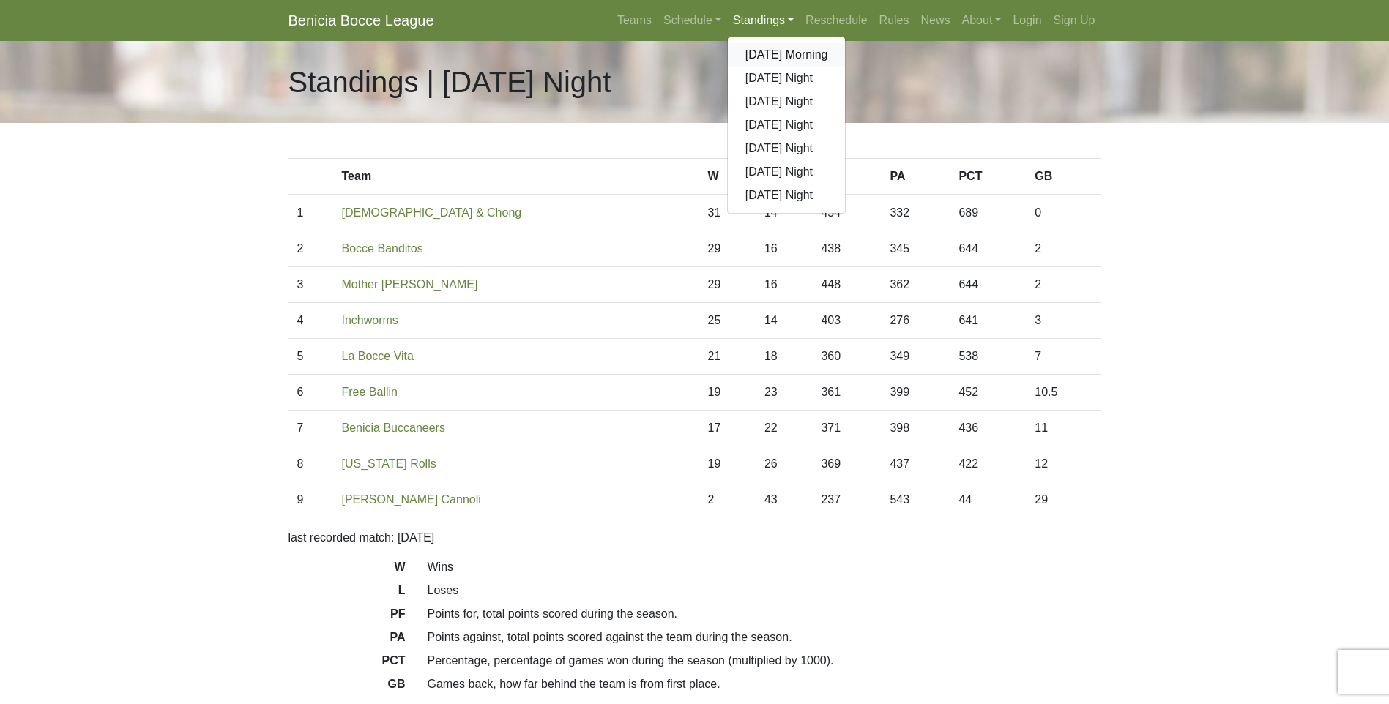
click at [777, 51] on link "[DATE] Morning" at bounding box center [787, 54] width 118 height 23
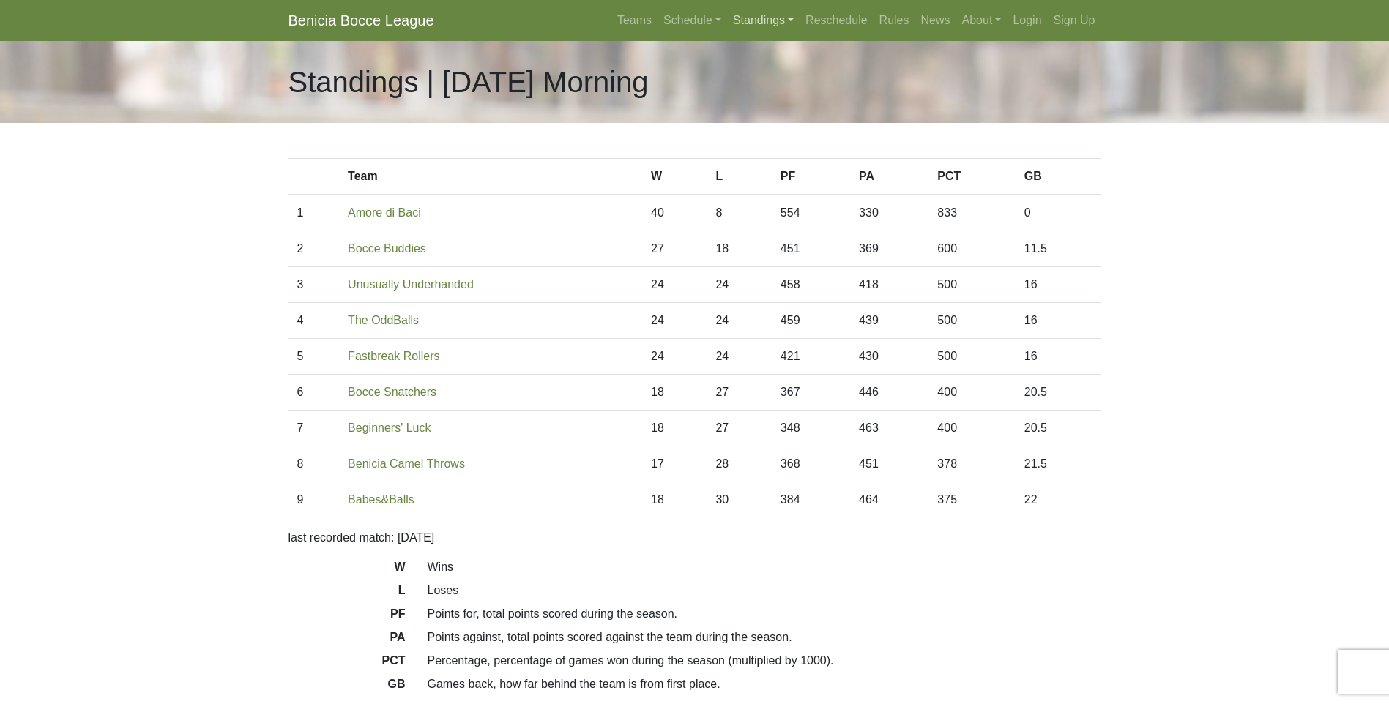
click at [750, 16] on link "Standings" at bounding box center [763, 20] width 72 height 29
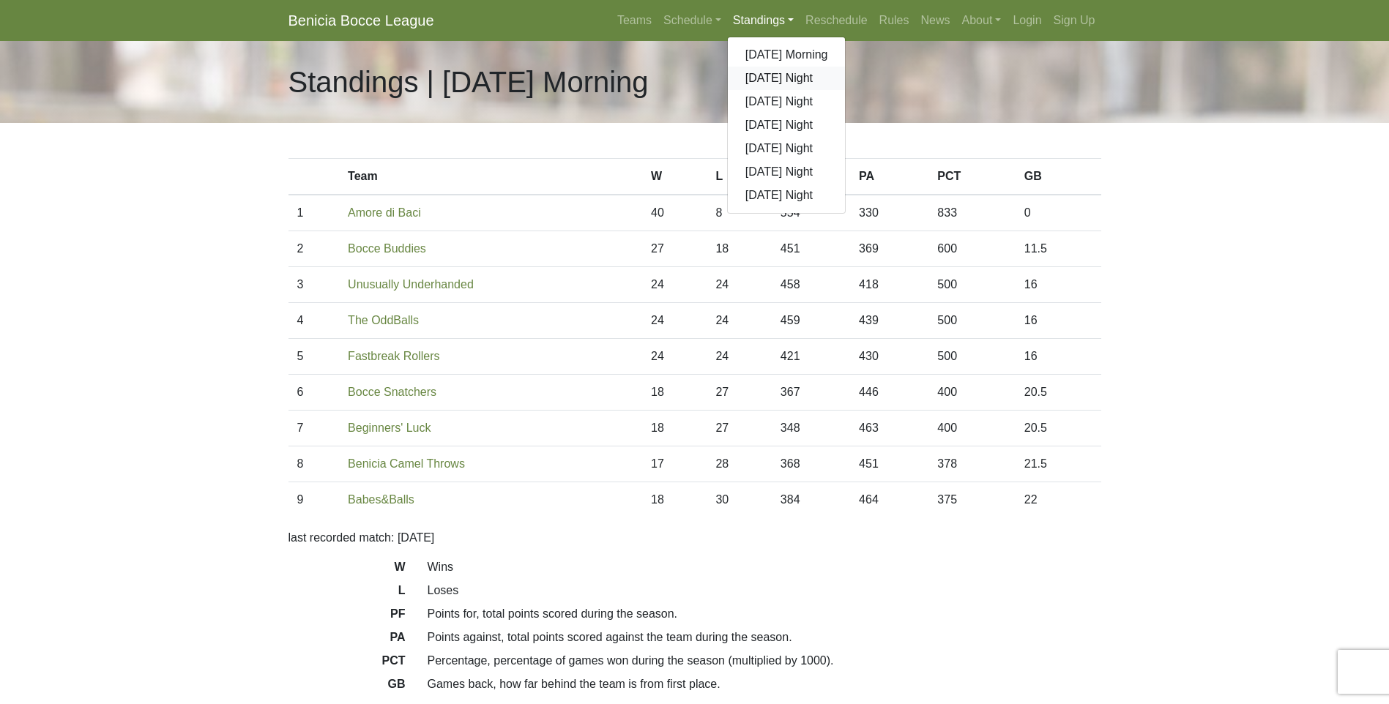
click at [754, 77] on link "[DATE] Night" at bounding box center [787, 78] width 118 height 23
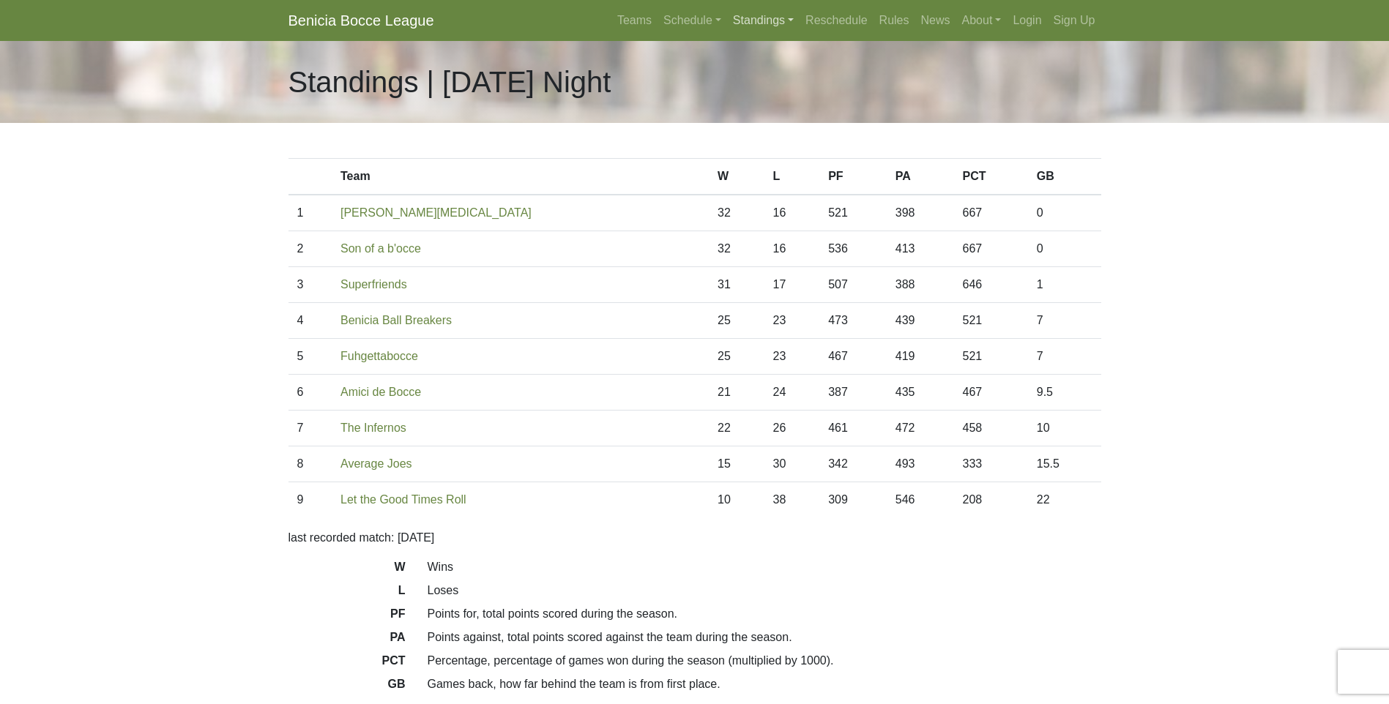
click at [770, 20] on link "Standings" at bounding box center [763, 20] width 72 height 29
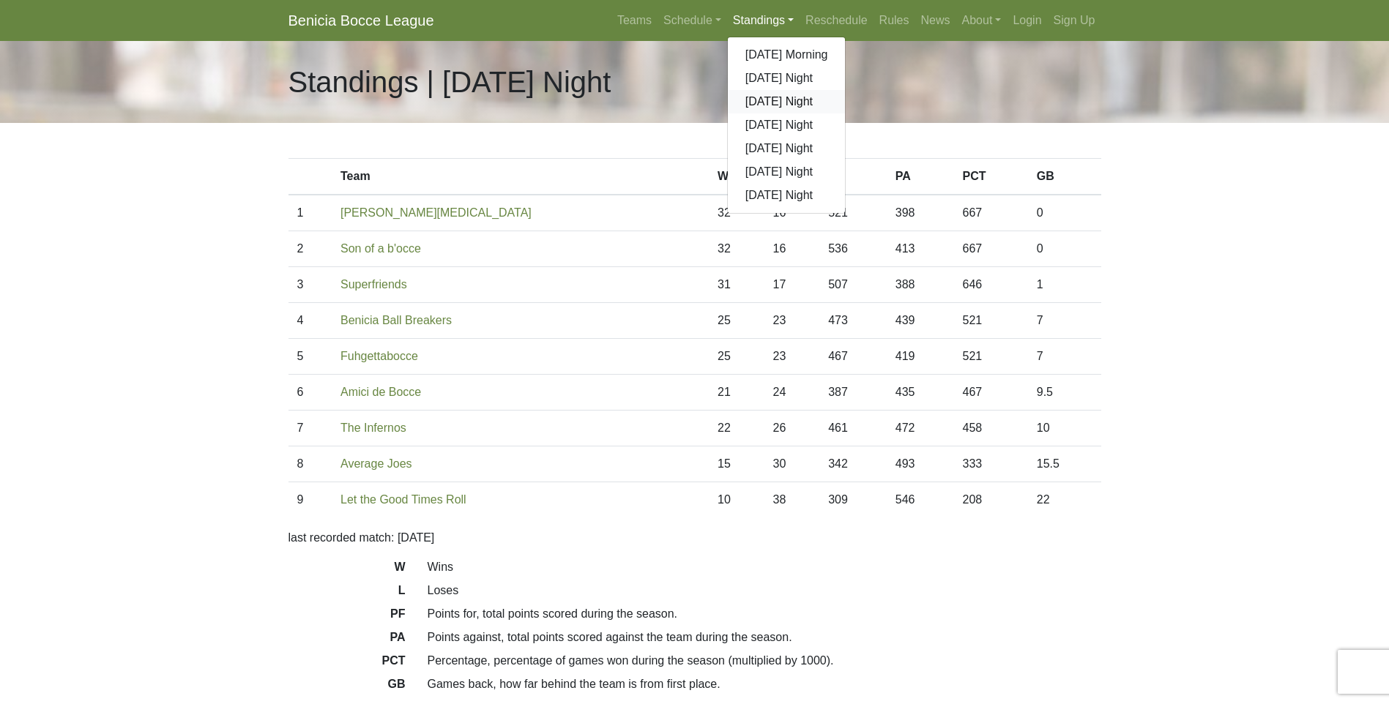
click at [758, 102] on link "[DATE] Night" at bounding box center [787, 101] width 118 height 23
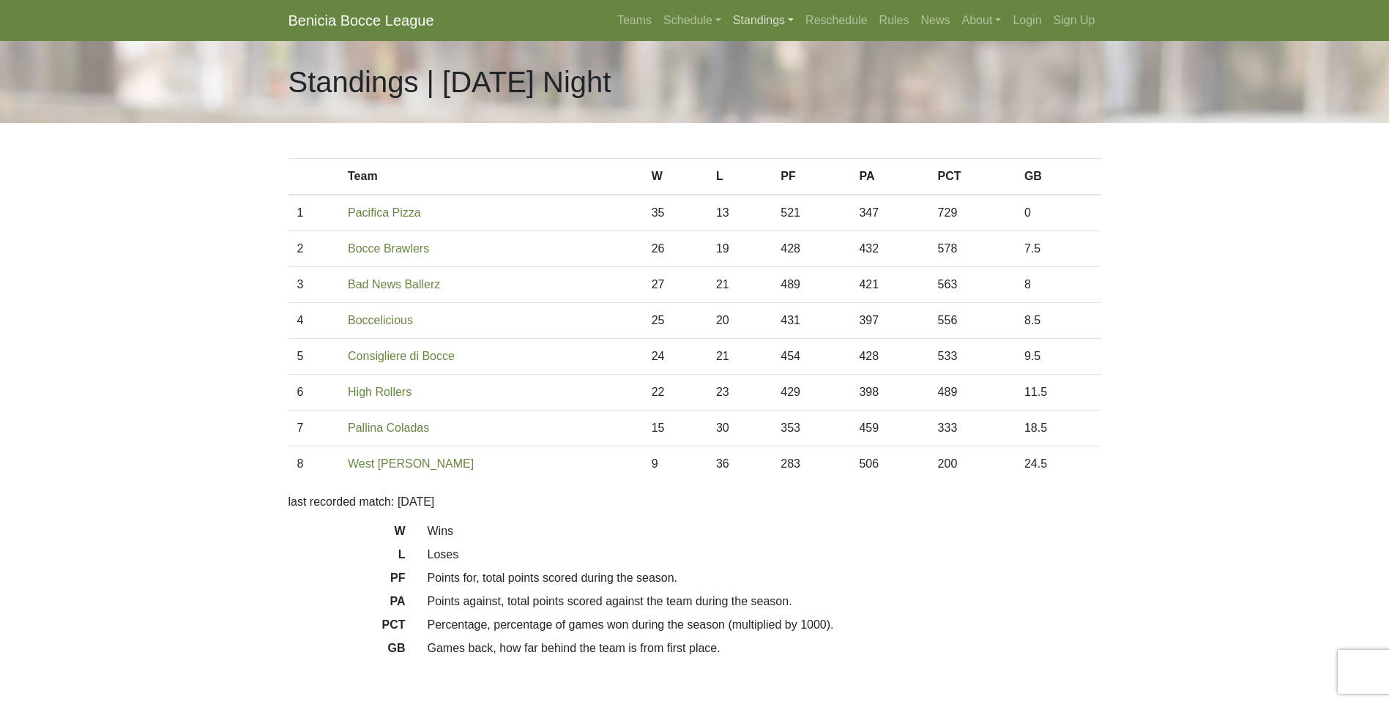
click at [764, 15] on link "Standings" at bounding box center [763, 20] width 72 height 29
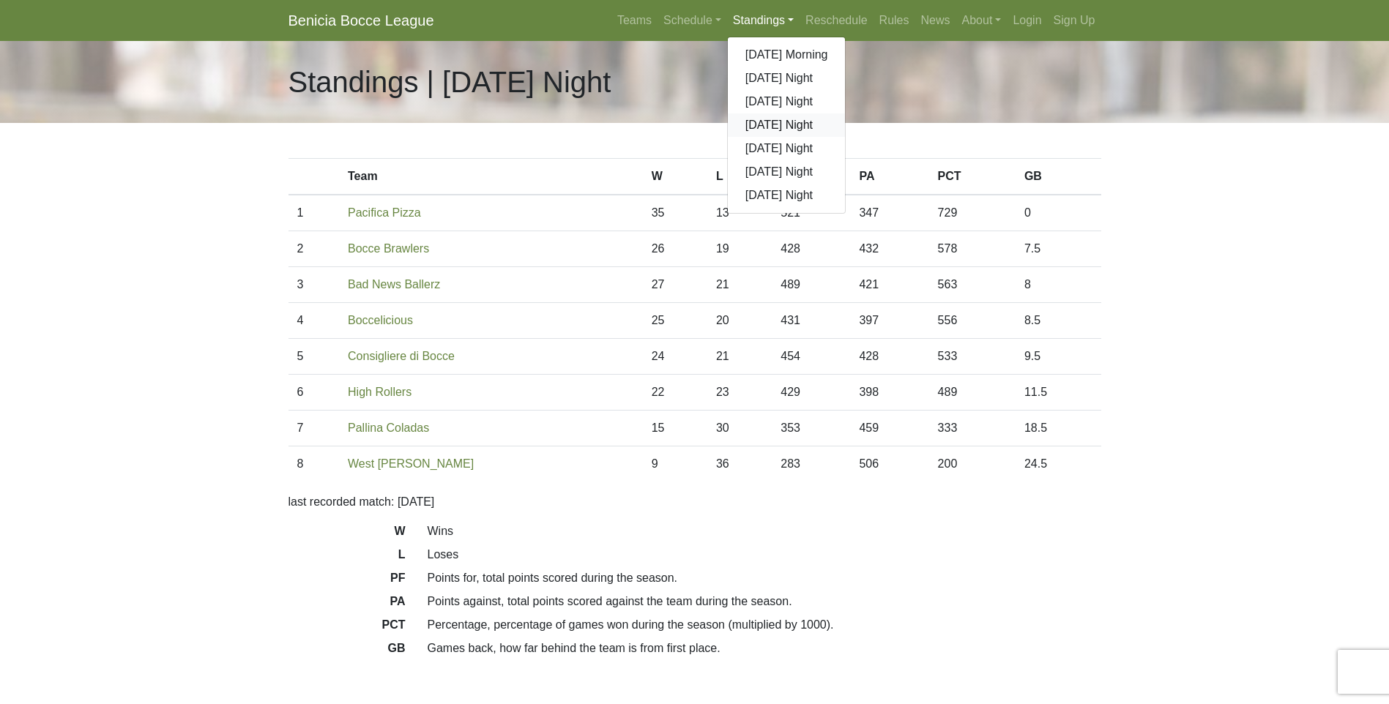
click at [761, 126] on link "[DATE] Night" at bounding box center [787, 124] width 118 height 23
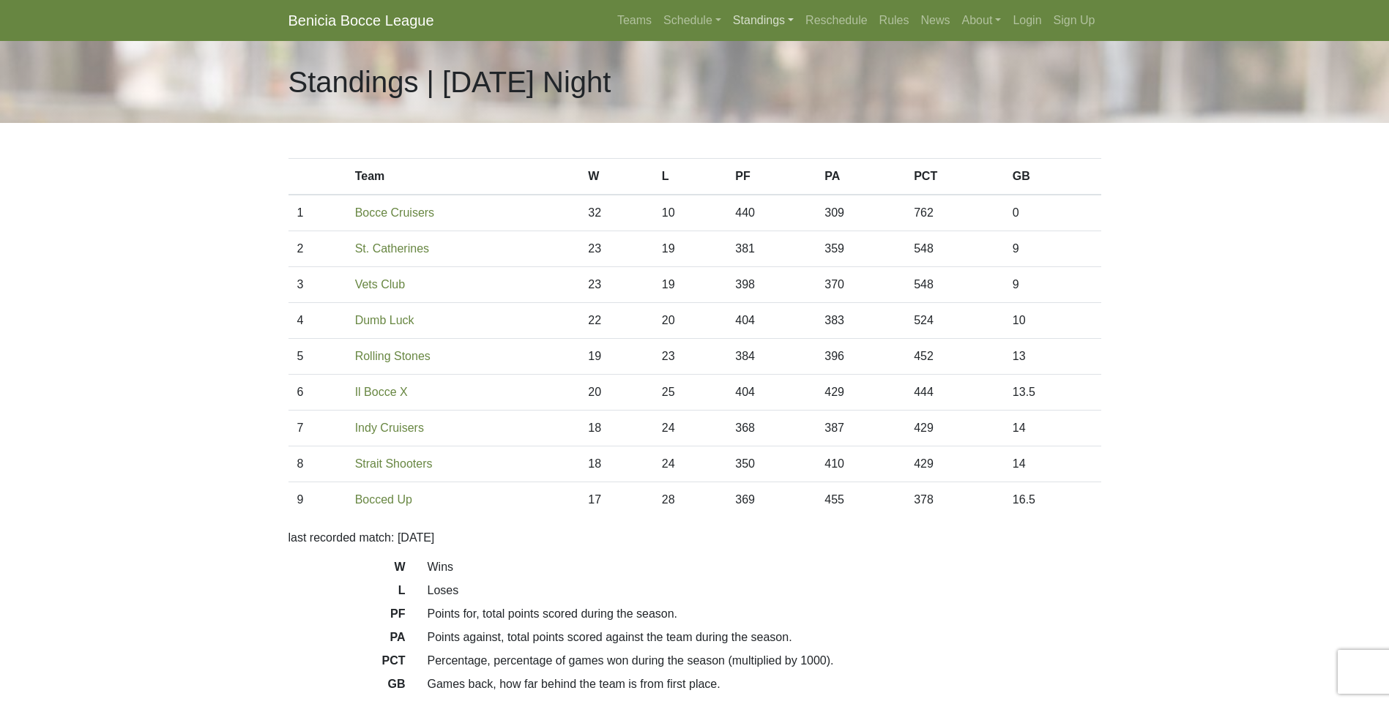
click at [779, 21] on link "Standings" at bounding box center [763, 20] width 72 height 29
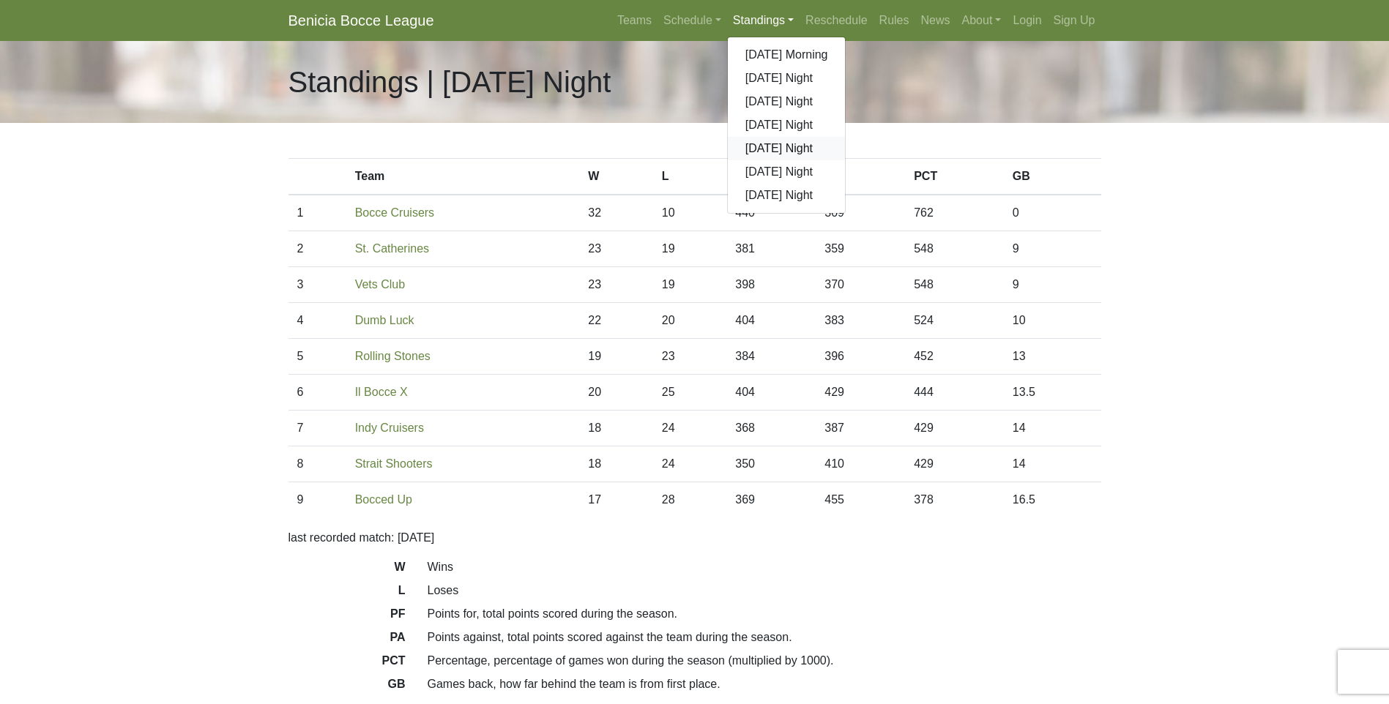
click at [763, 143] on link "[DATE] Night" at bounding box center [787, 148] width 118 height 23
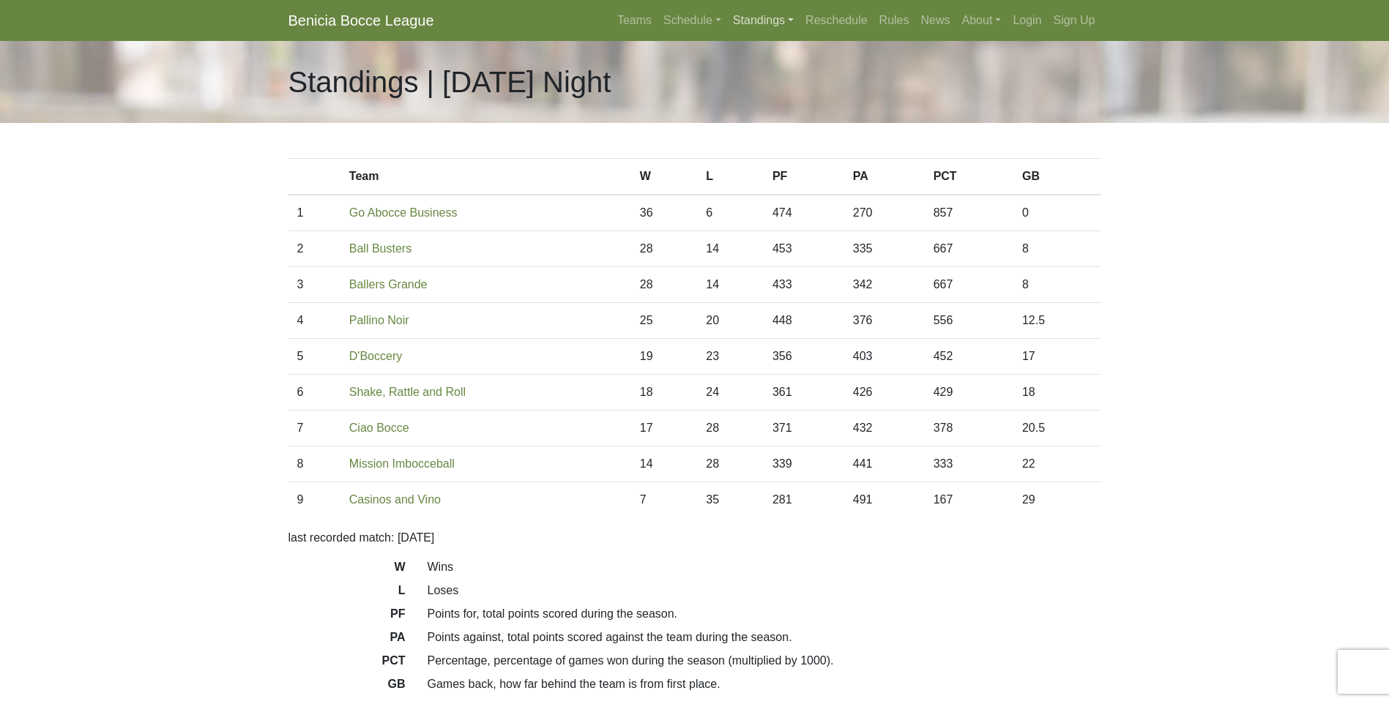
click at [770, 10] on link "Standings" at bounding box center [763, 20] width 72 height 29
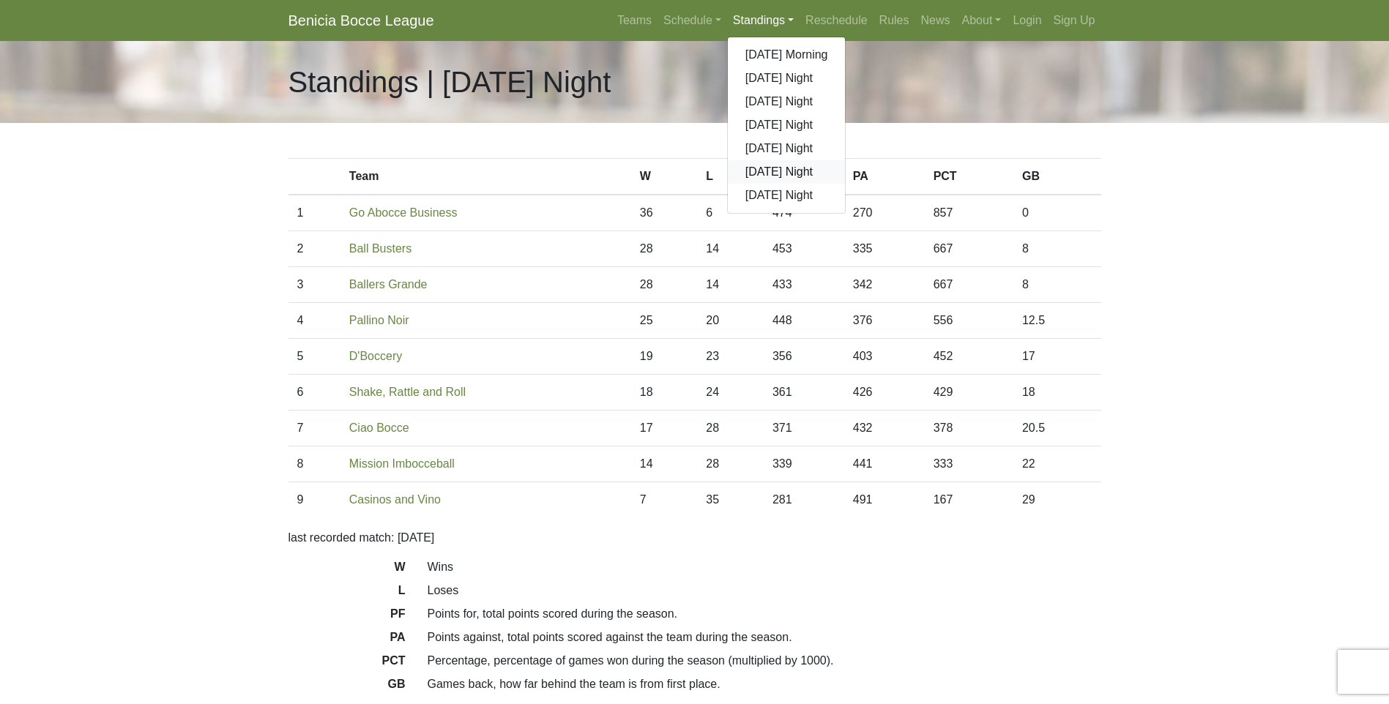
click at [755, 169] on link "[DATE] Night" at bounding box center [787, 171] width 118 height 23
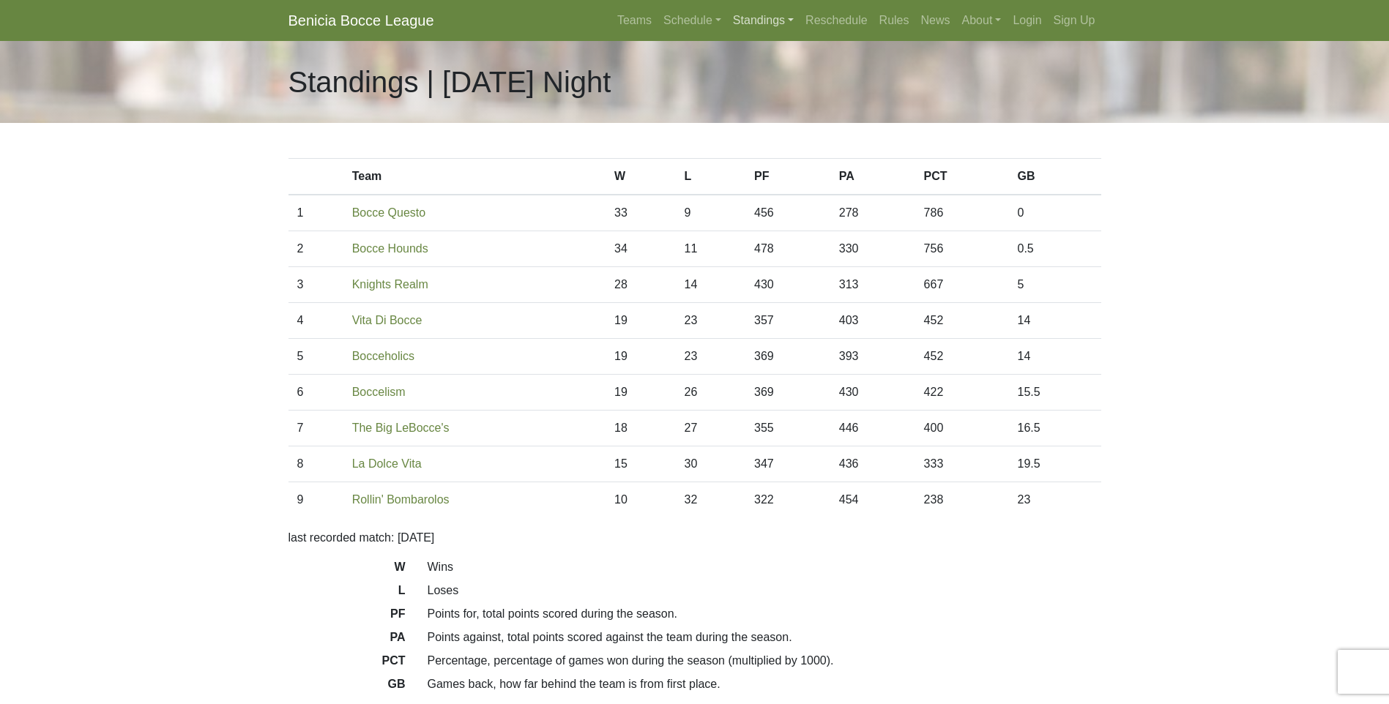
click at [759, 18] on link "Standings" at bounding box center [763, 20] width 72 height 29
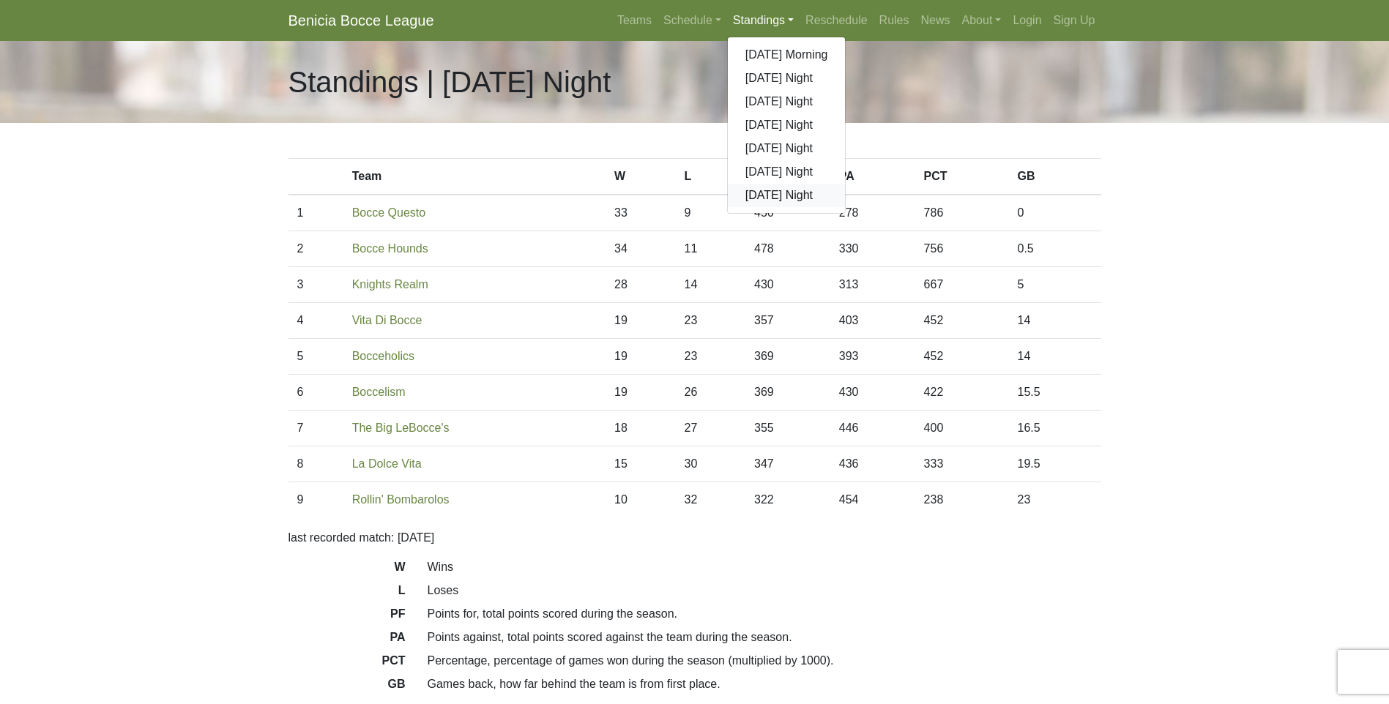
click at [763, 198] on link "[DATE] Night" at bounding box center [787, 195] width 118 height 23
